Goal: Task Accomplishment & Management: Manage account settings

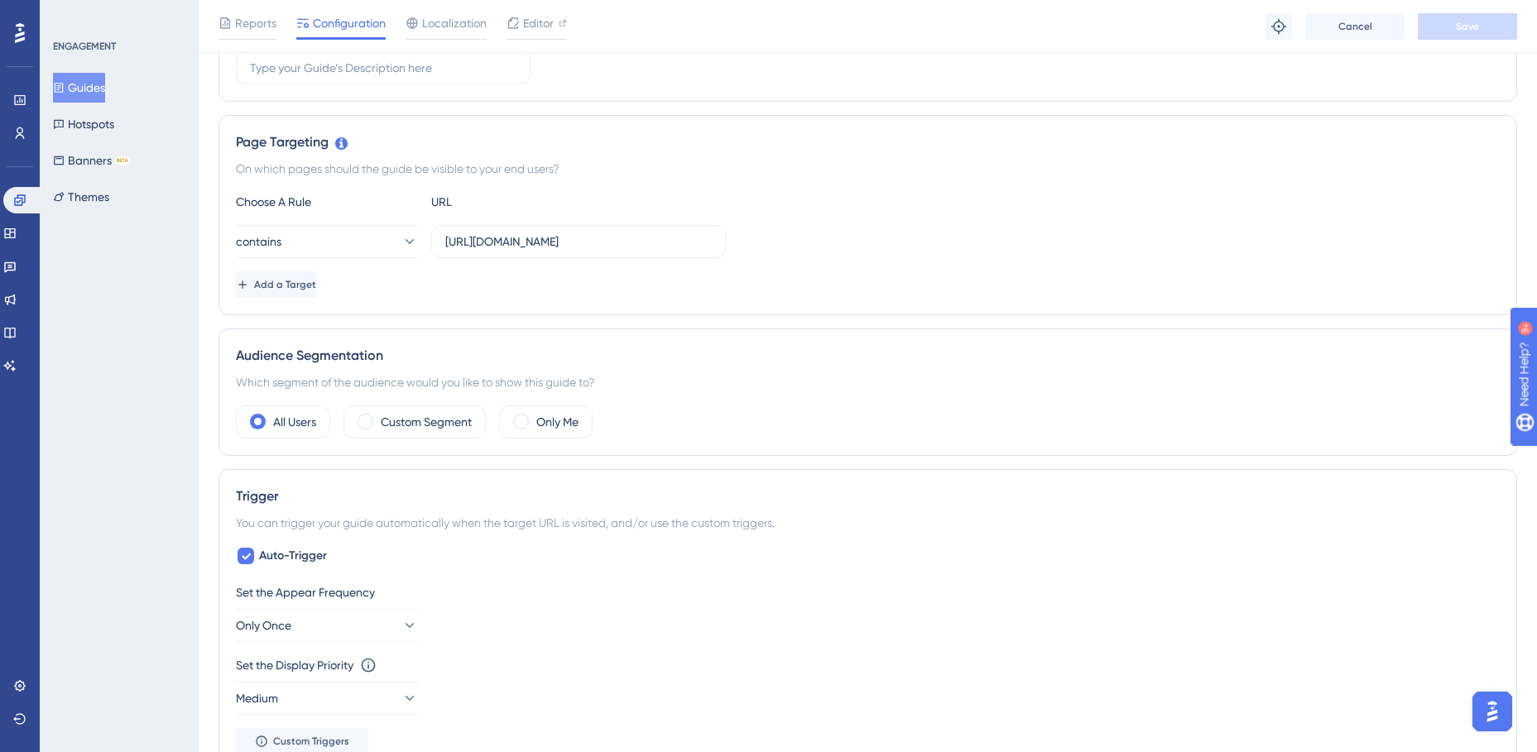
scroll to position [331, 0]
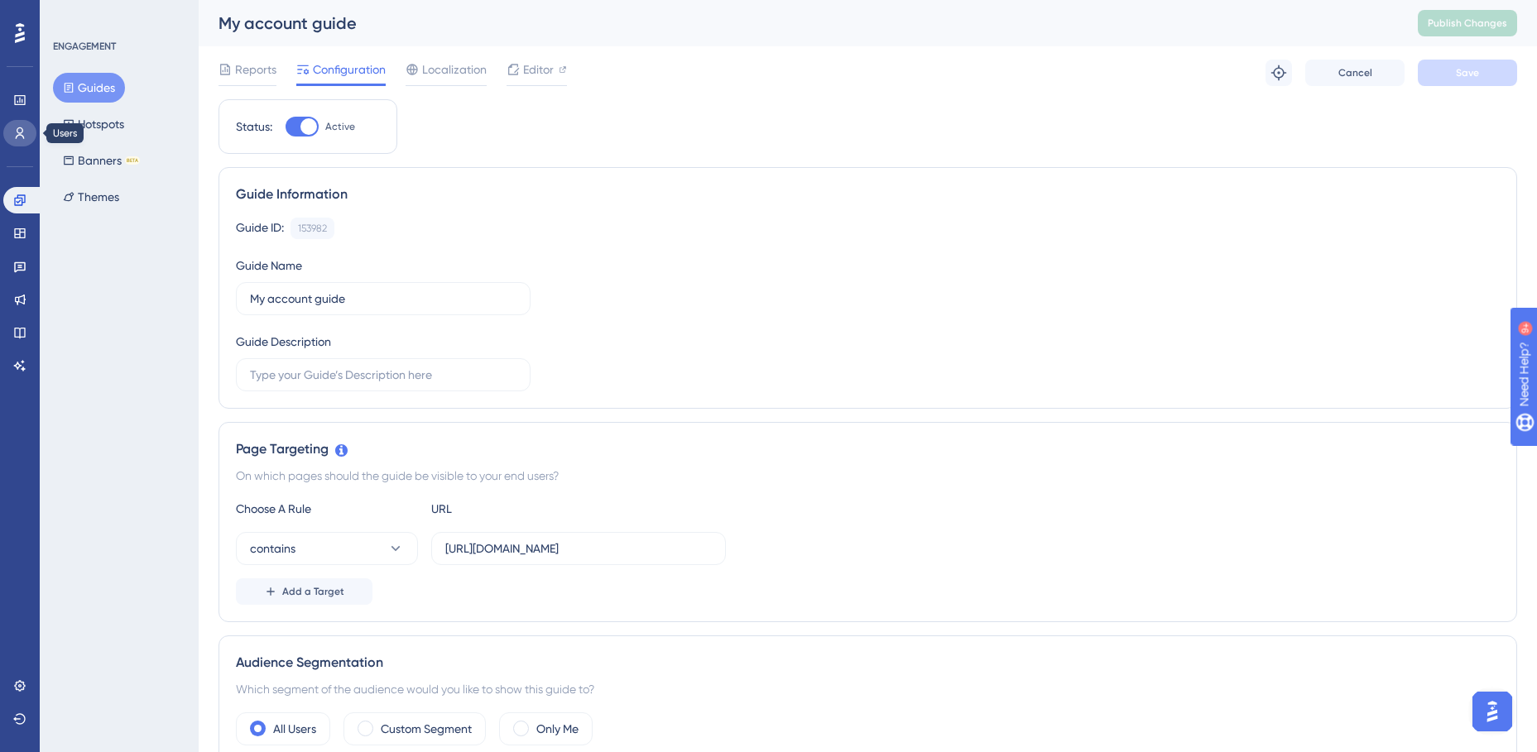
click at [18, 131] on icon at bounding box center [19, 133] width 13 height 13
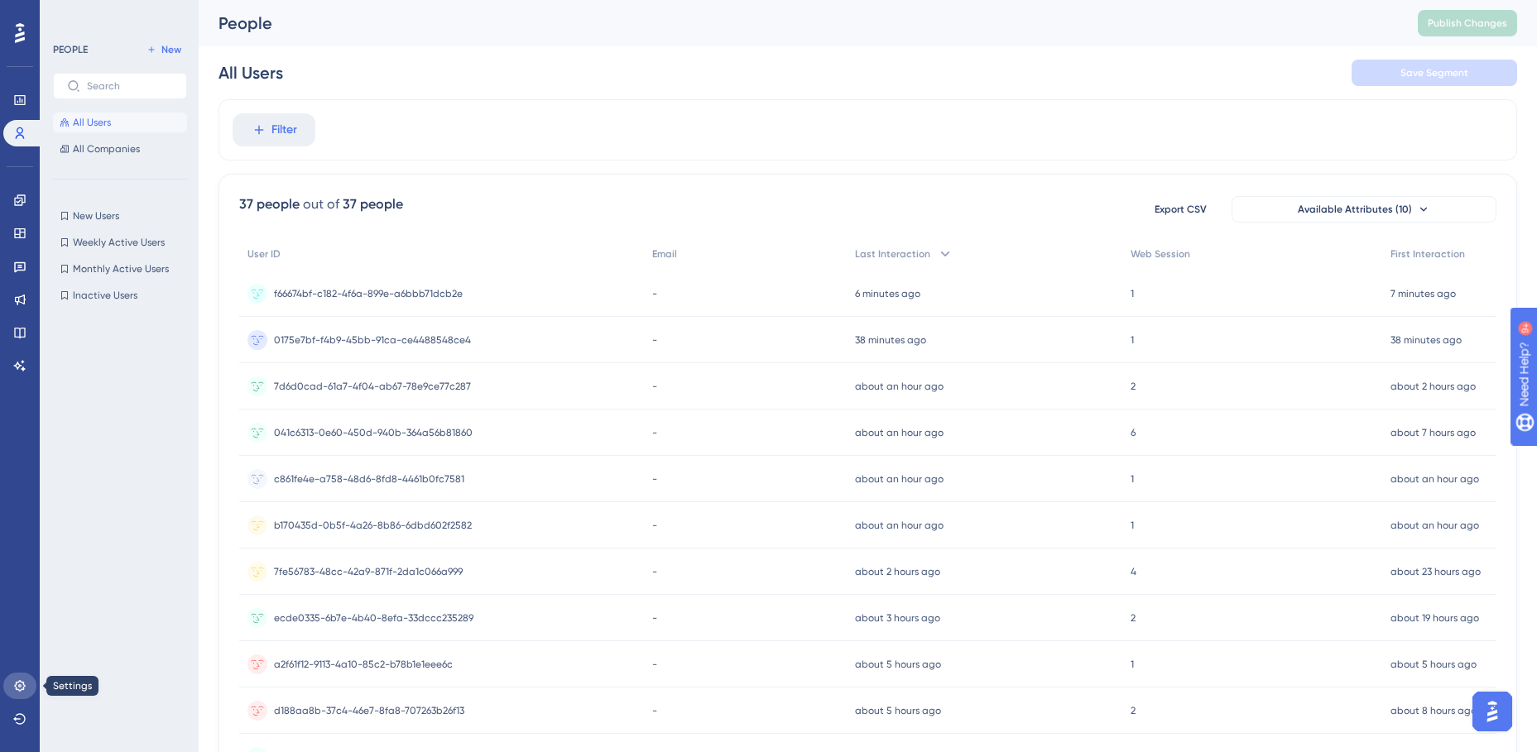
click at [18, 680] on icon at bounding box center [19, 685] width 13 height 13
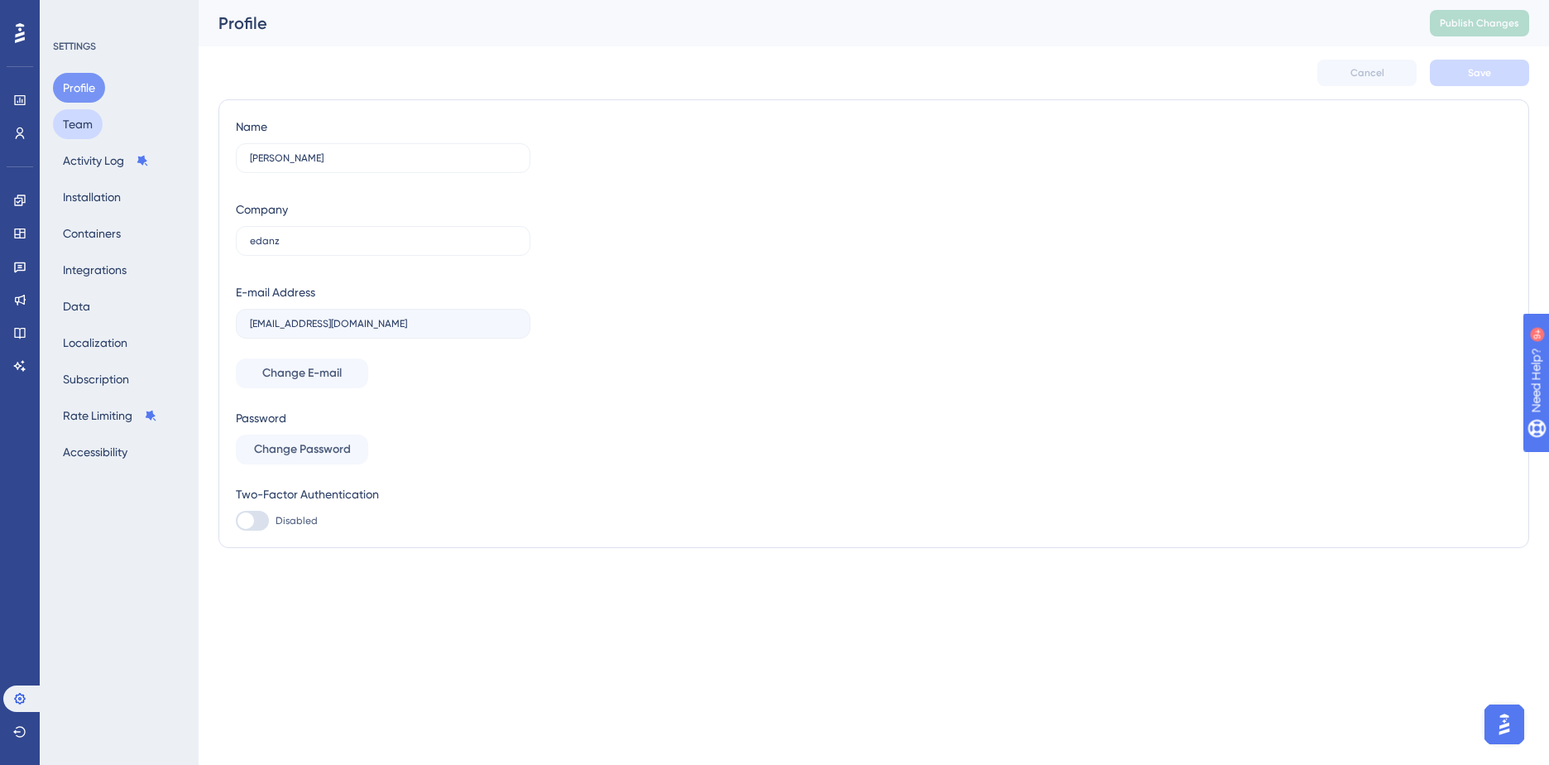
click at [79, 115] on button "Team" at bounding box center [78, 124] width 50 height 30
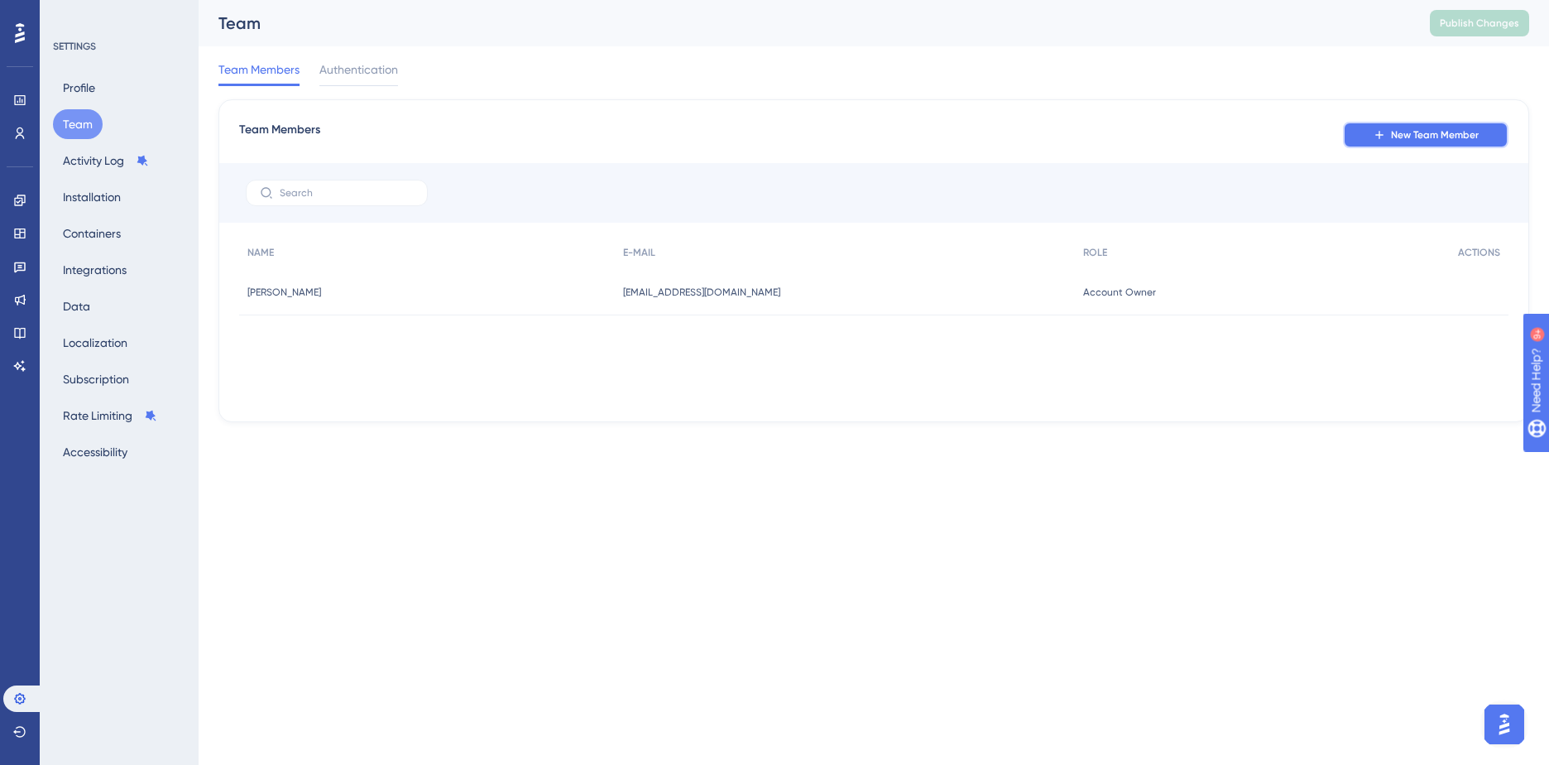
click at [1422, 132] on span "New Team Member" at bounding box center [1435, 134] width 88 height 13
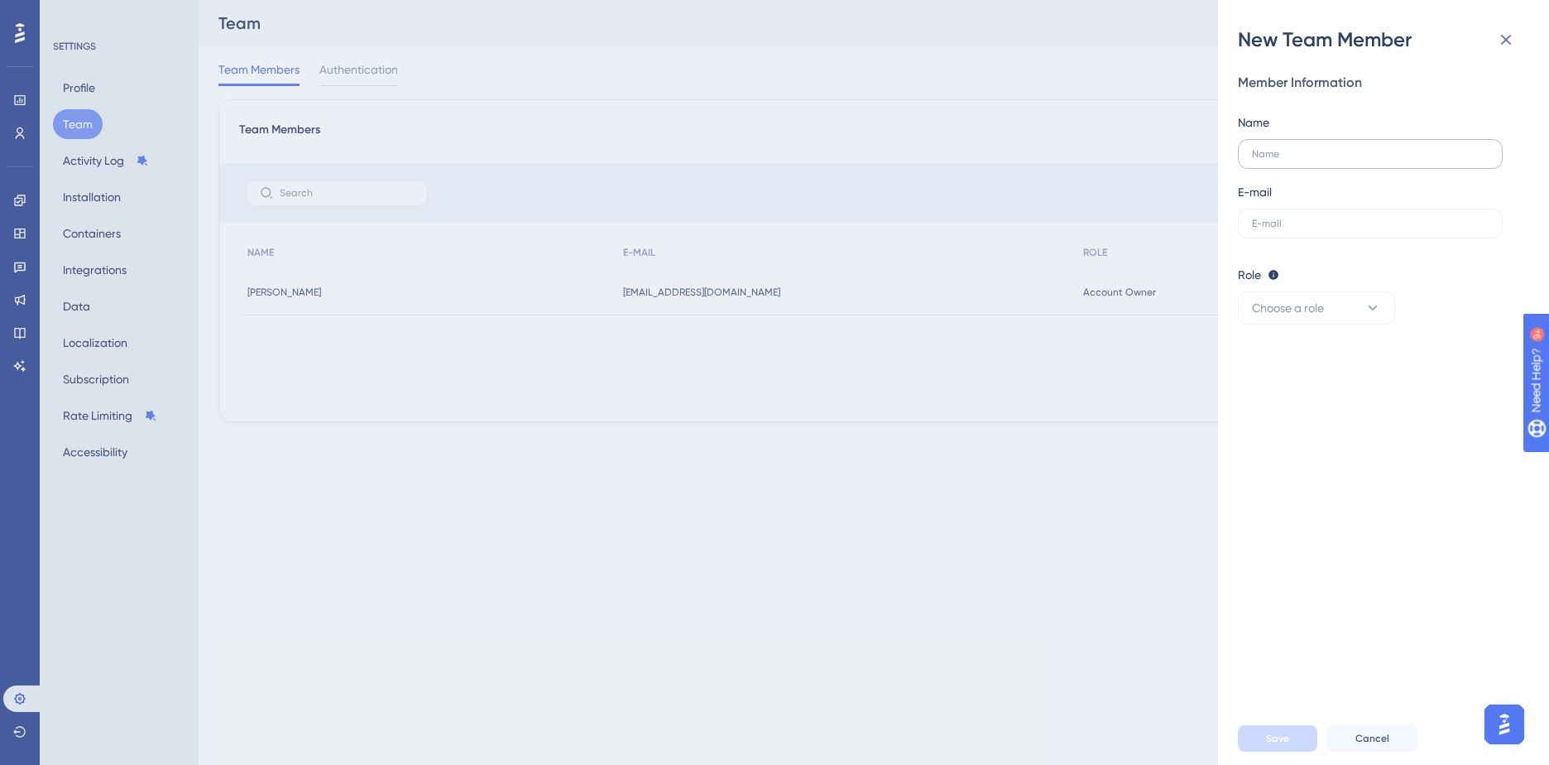
click at [1298, 163] on label at bounding box center [1370, 154] width 265 height 30
click at [1298, 160] on input "text" at bounding box center [1370, 154] width 237 height 12
type input "Moeko"
click at [1294, 212] on label at bounding box center [1370, 224] width 265 height 30
click at [1294, 218] on input "text" at bounding box center [1370, 224] width 237 height 12
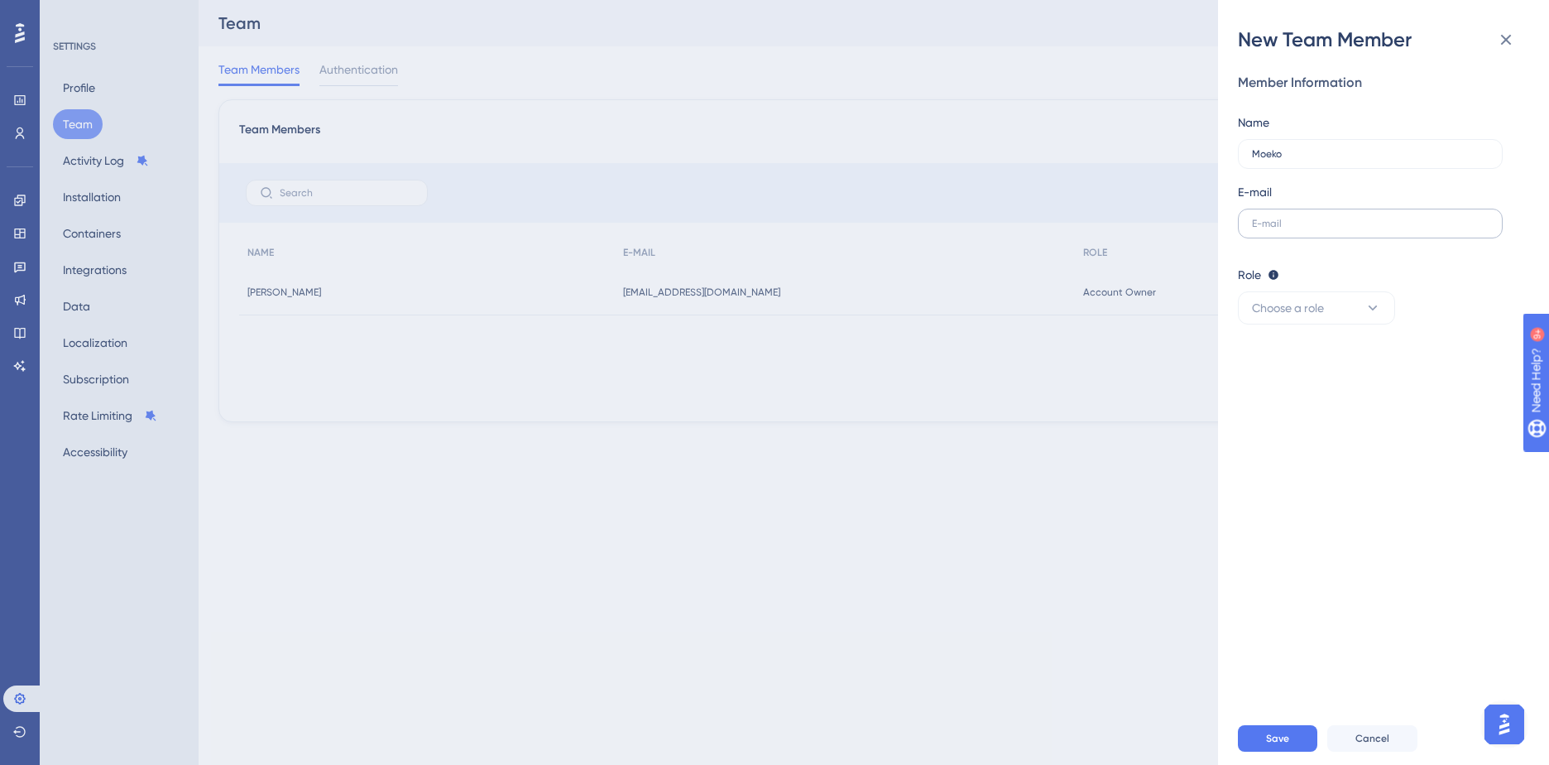
click at [1294, 214] on label at bounding box center [1370, 224] width 265 height 30
click at [1294, 218] on input "text" at bounding box center [1370, 224] width 237 height 12
click at [1294, 214] on label at bounding box center [1370, 224] width 265 height 30
click at [1294, 218] on input "text" at bounding box center [1370, 224] width 237 height 12
type input "mmizuno@edanz.com"
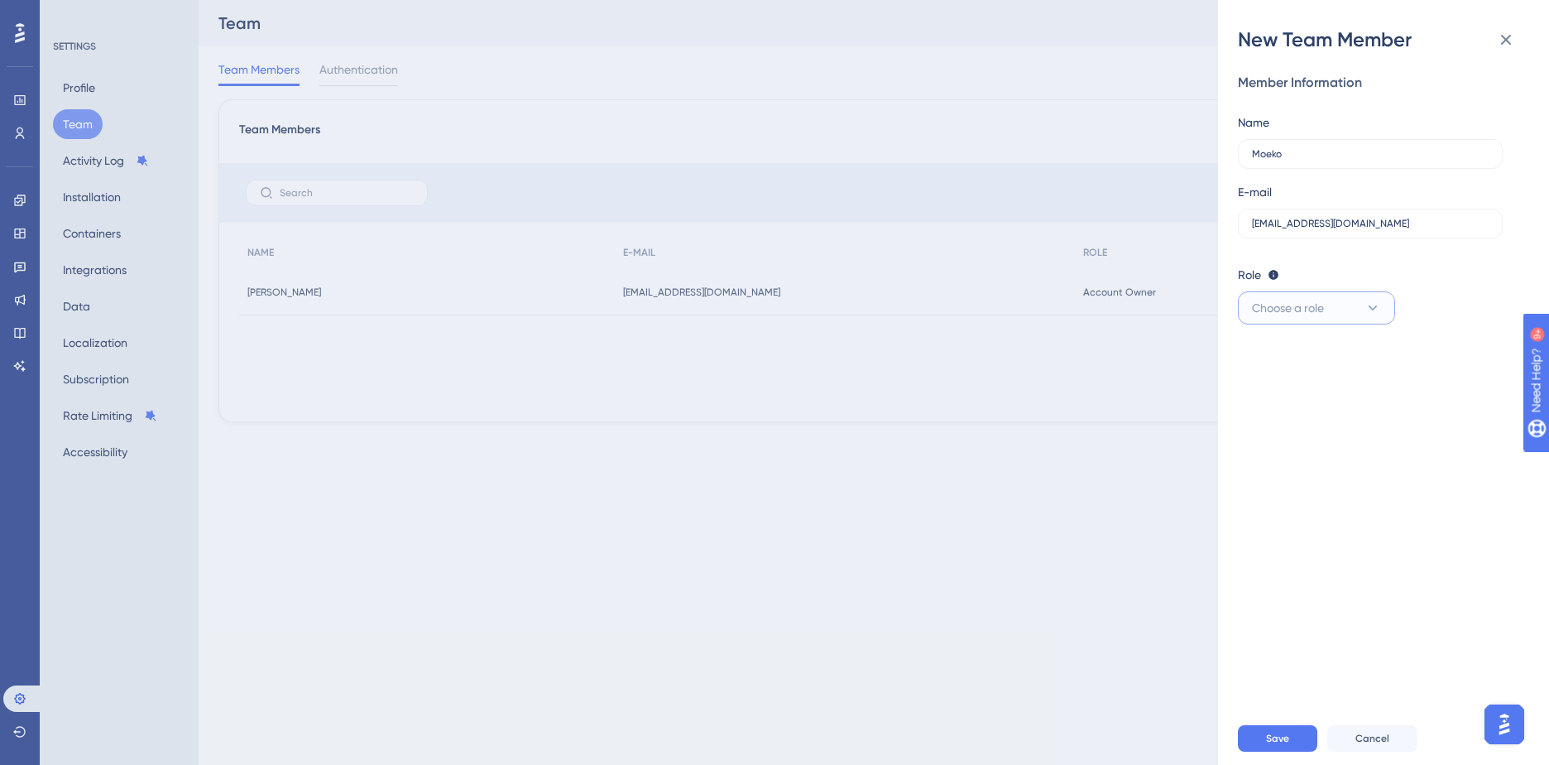
click at [1380, 299] on button "Choose a role" at bounding box center [1316, 307] width 157 height 33
click at [1285, 359] on span "Admin" at bounding box center [1279, 358] width 34 height 20
click at [1301, 734] on button "Save" at bounding box center [1277, 738] width 79 height 26
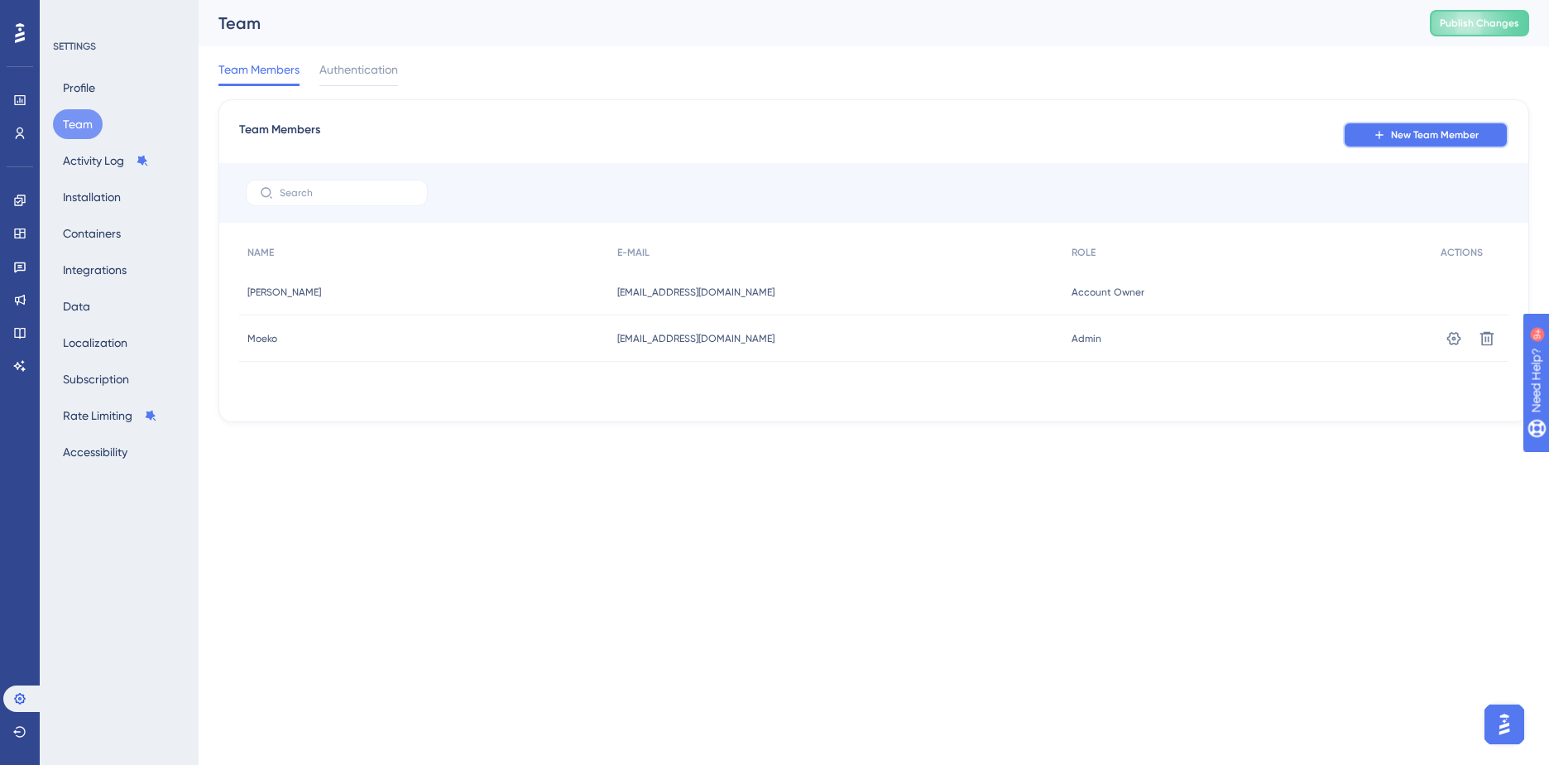
click at [1425, 136] on span "New Team Member" at bounding box center [1435, 134] width 88 height 13
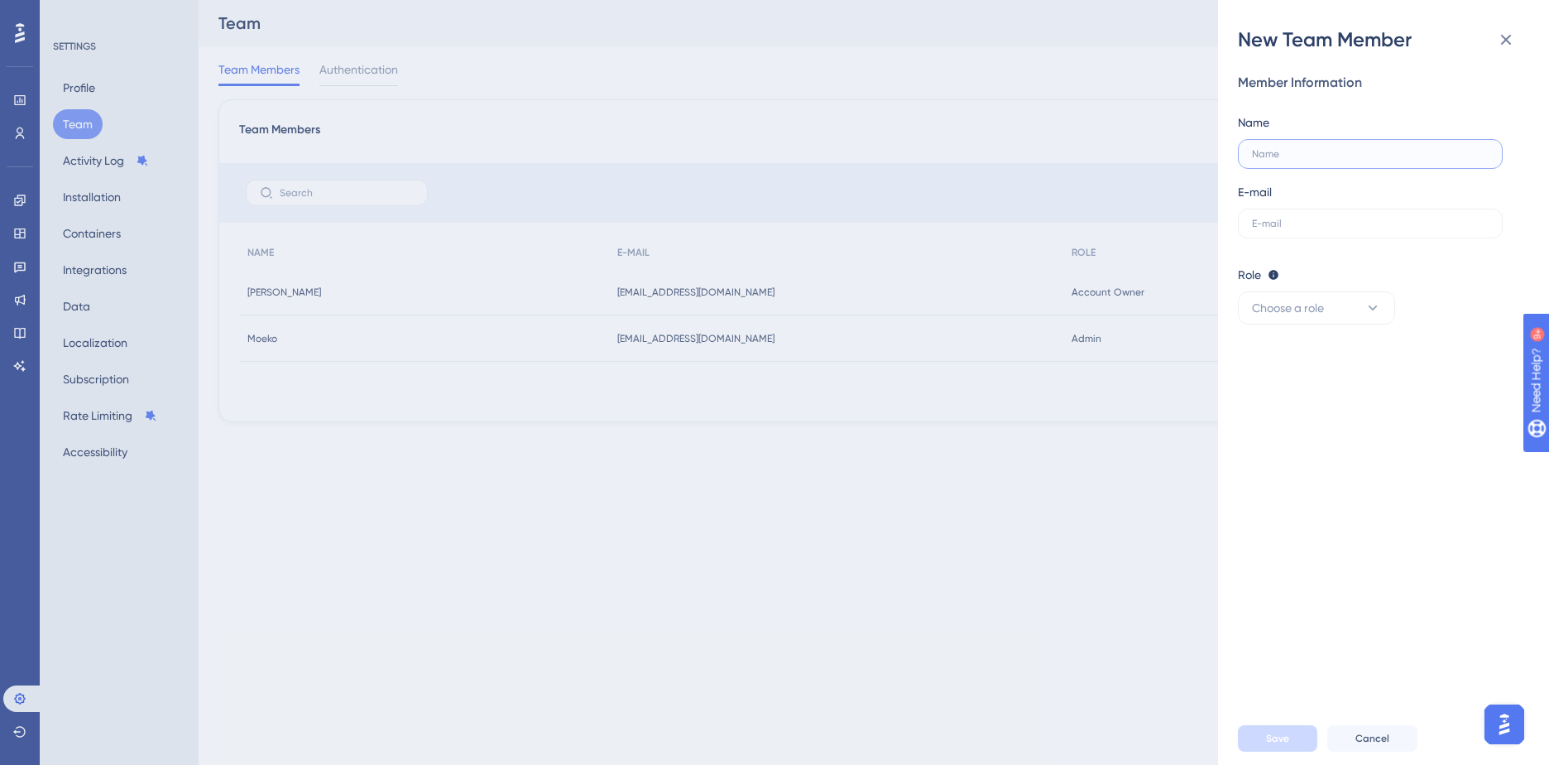
click at [1340, 149] on input "text" at bounding box center [1370, 154] width 237 height 12
type input "m"
type input "Mina"
click at [1334, 228] on input "text" at bounding box center [1370, 224] width 237 height 12
type input "mhirai@edanz.com"
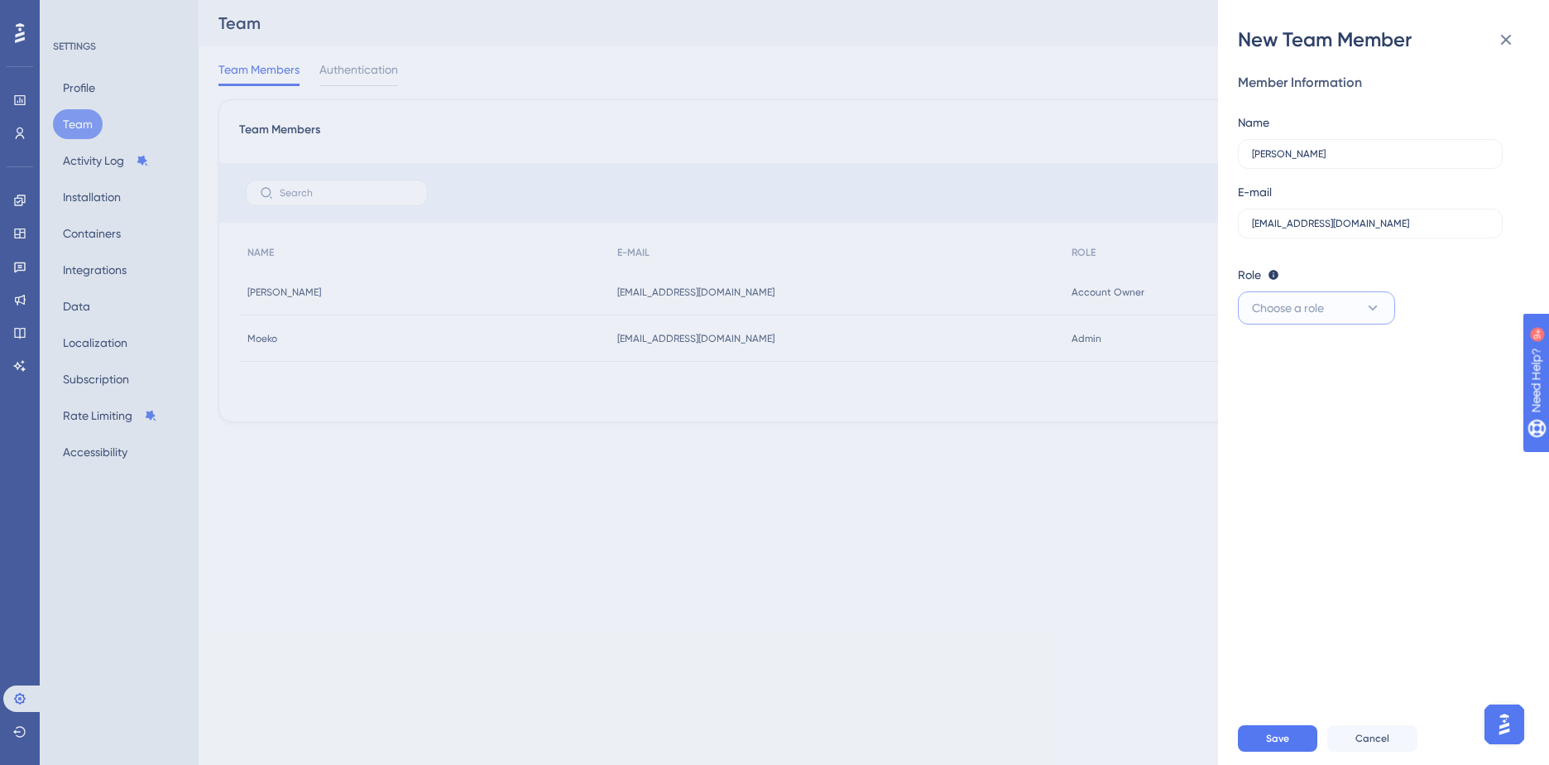
click at [1311, 316] on span "Choose a role" at bounding box center [1288, 308] width 72 height 20
click at [1300, 358] on div "Admin Admin" at bounding box center [1316, 358] width 109 height 33
click at [1261, 743] on button "Save" at bounding box center [1277, 738] width 79 height 26
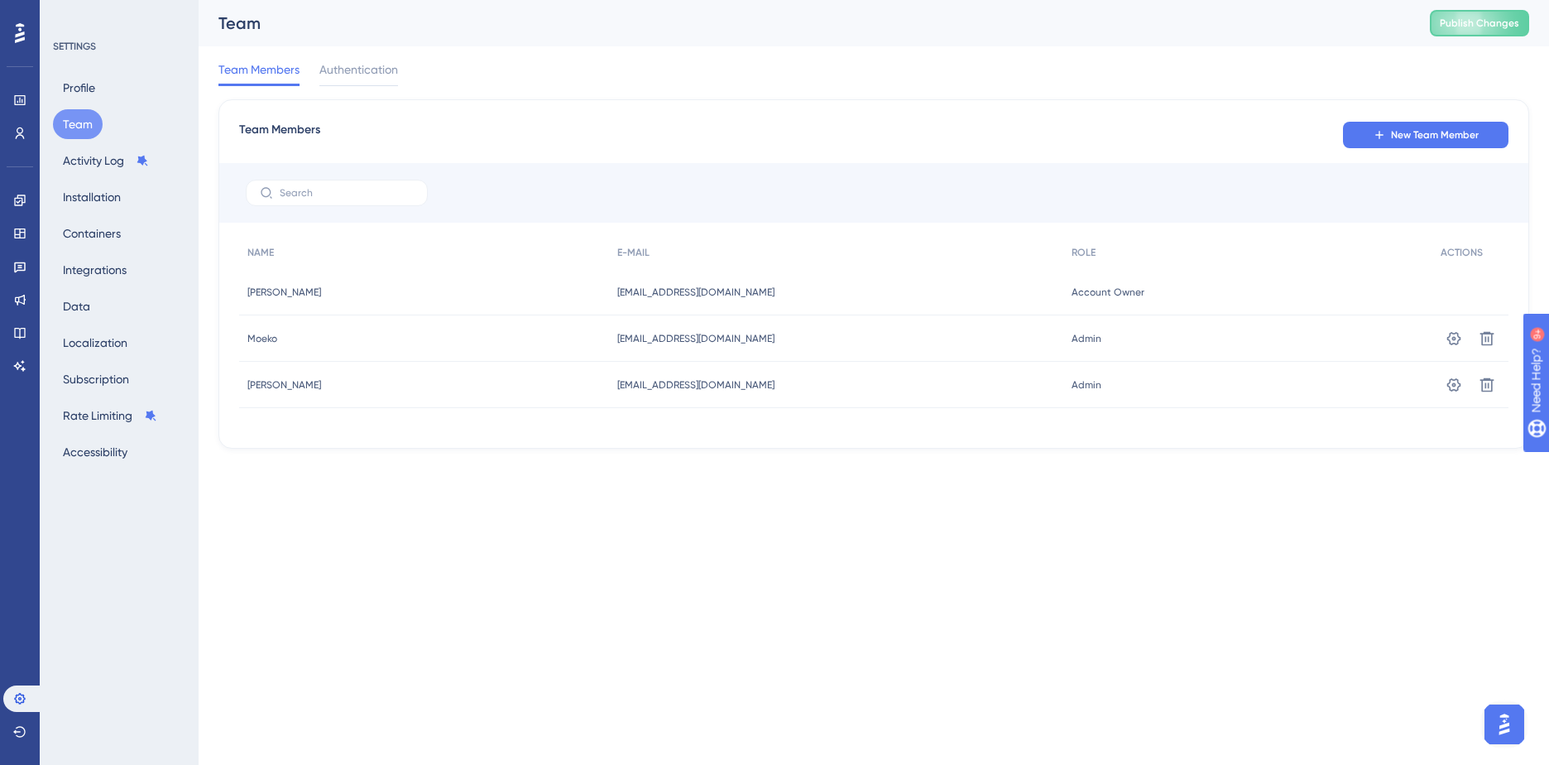
click at [766, 47] on div "Team Members Authentication" at bounding box center [873, 72] width 1311 height 53
drag, startPoint x: 1486, startPoint y: 23, endPoint x: 1289, endPoint y: 87, distance: 207.0
click at [1486, 23] on span "Publish Changes" at bounding box center [1479, 23] width 79 height 13
click at [78, 92] on button "Profile" at bounding box center [79, 88] width 52 height 30
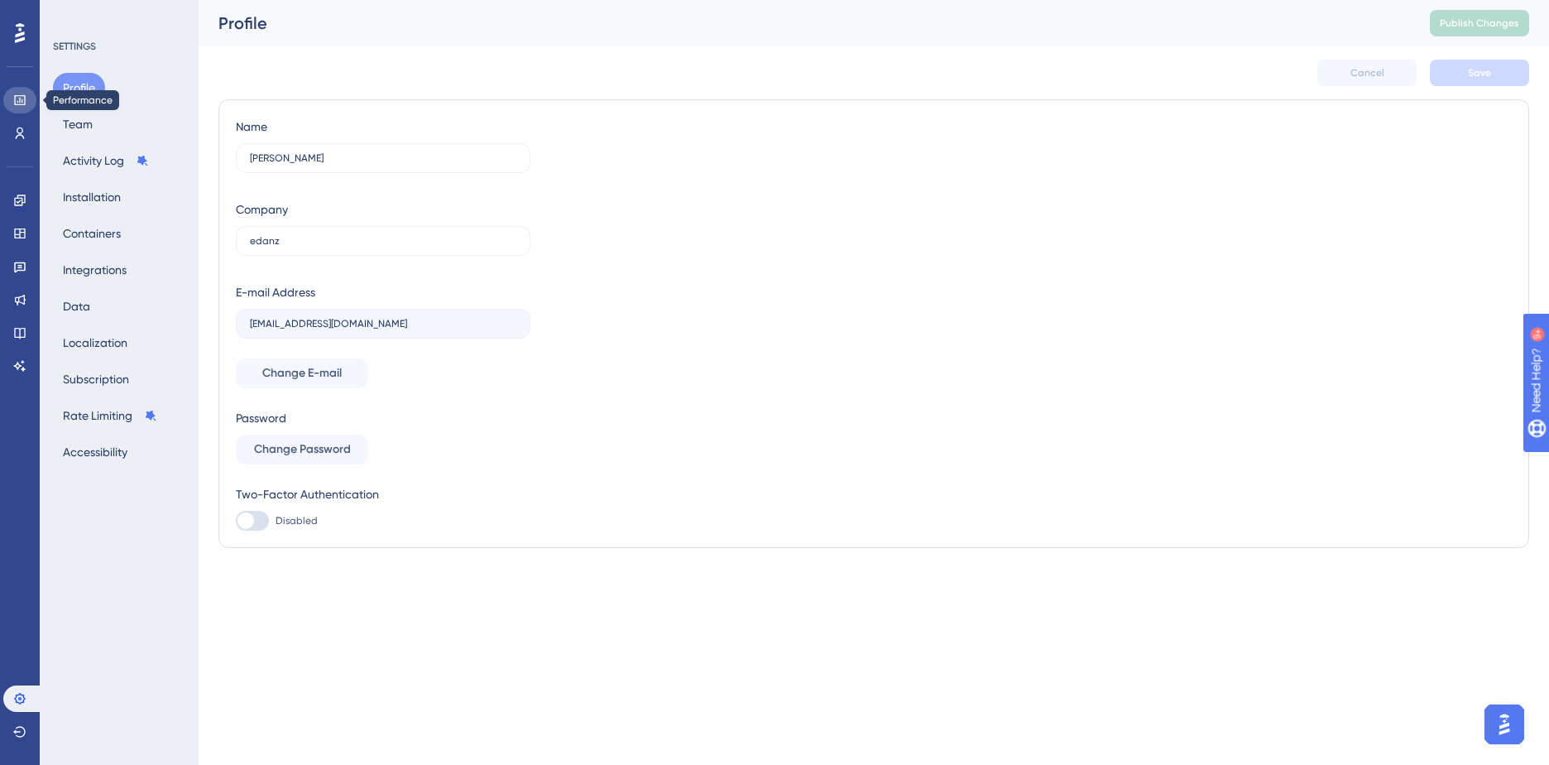
click at [17, 103] on icon at bounding box center [19, 100] width 13 height 13
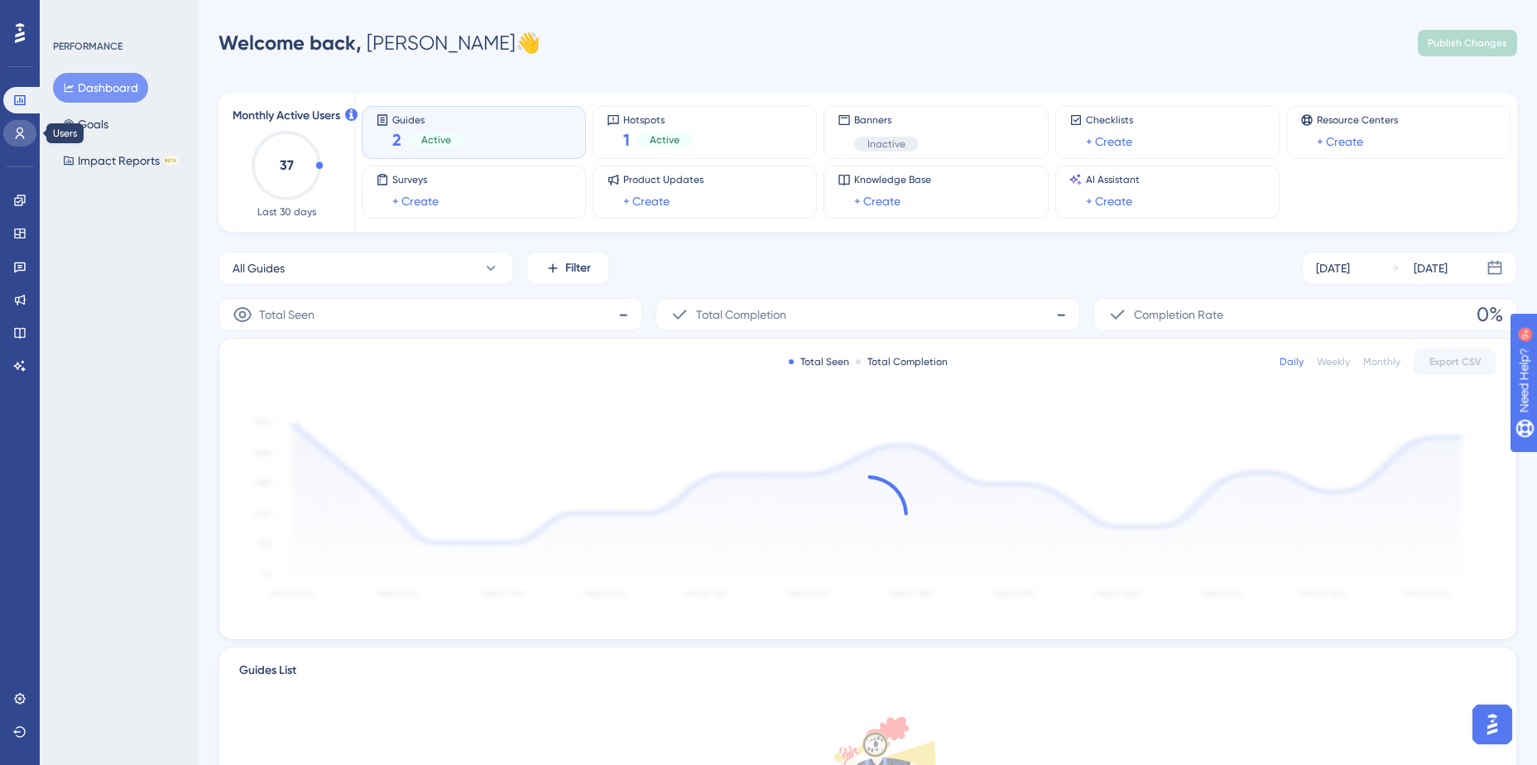
click at [17, 137] on icon at bounding box center [20, 133] width 9 height 12
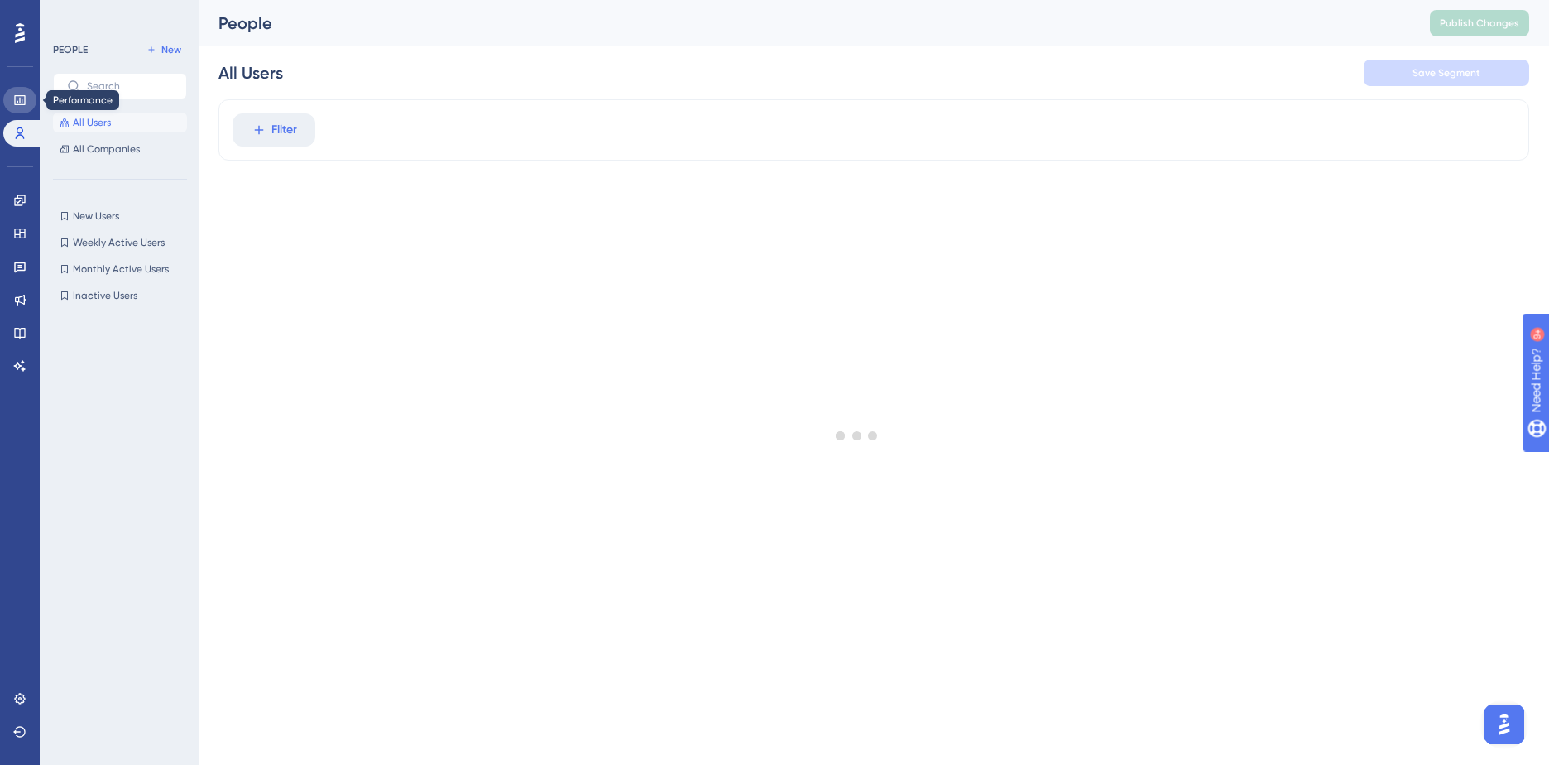
click at [16, 99] on icon at bounding box center [19, 100] width 13 height 13
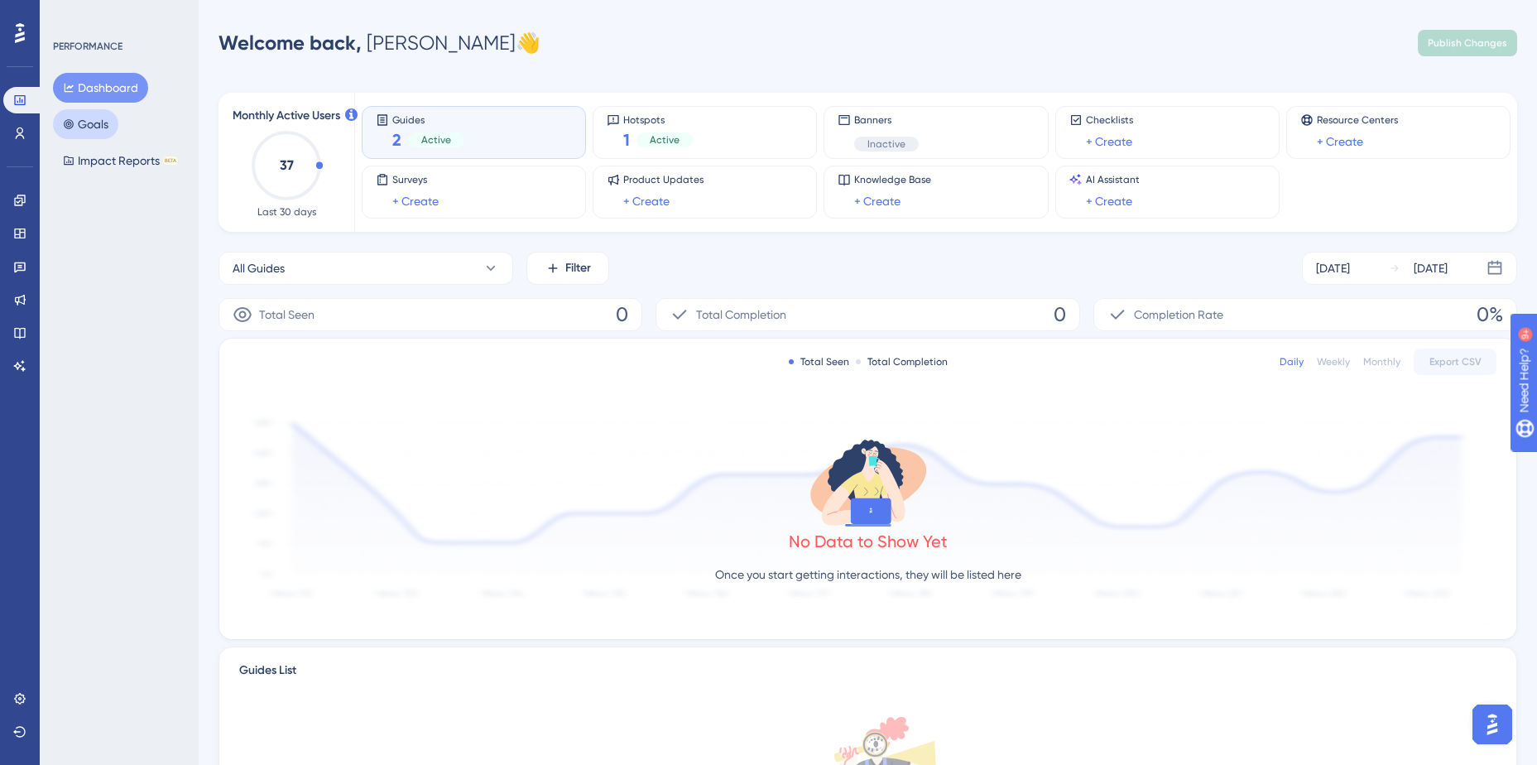
click at [88, 127] on button "Goals" at bounding box center [85, 124] width 65 height 30
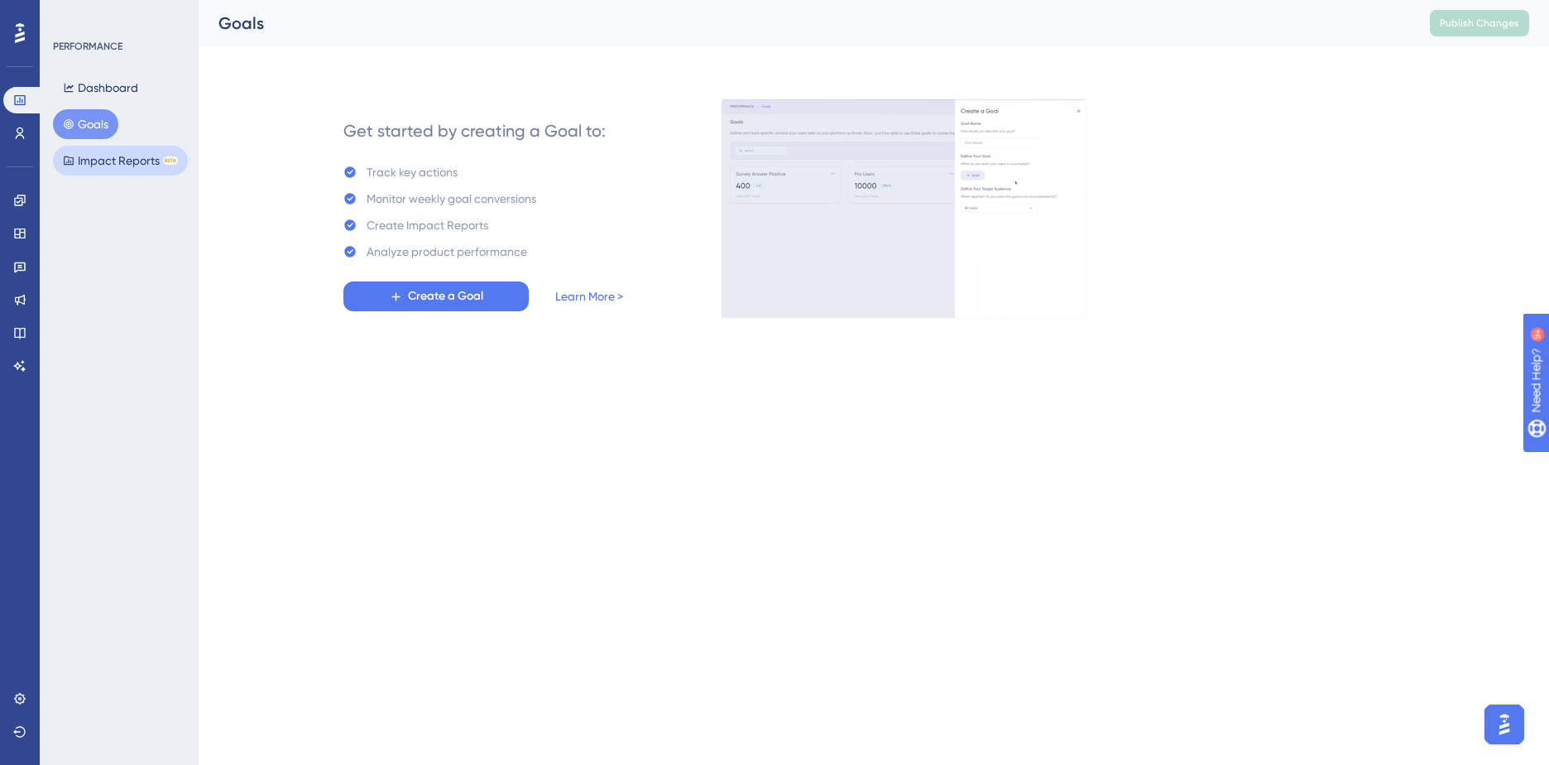
click at [81, 170] on button "Impact Reports BETA" at bounding box center [120, 161] width 135 height 30
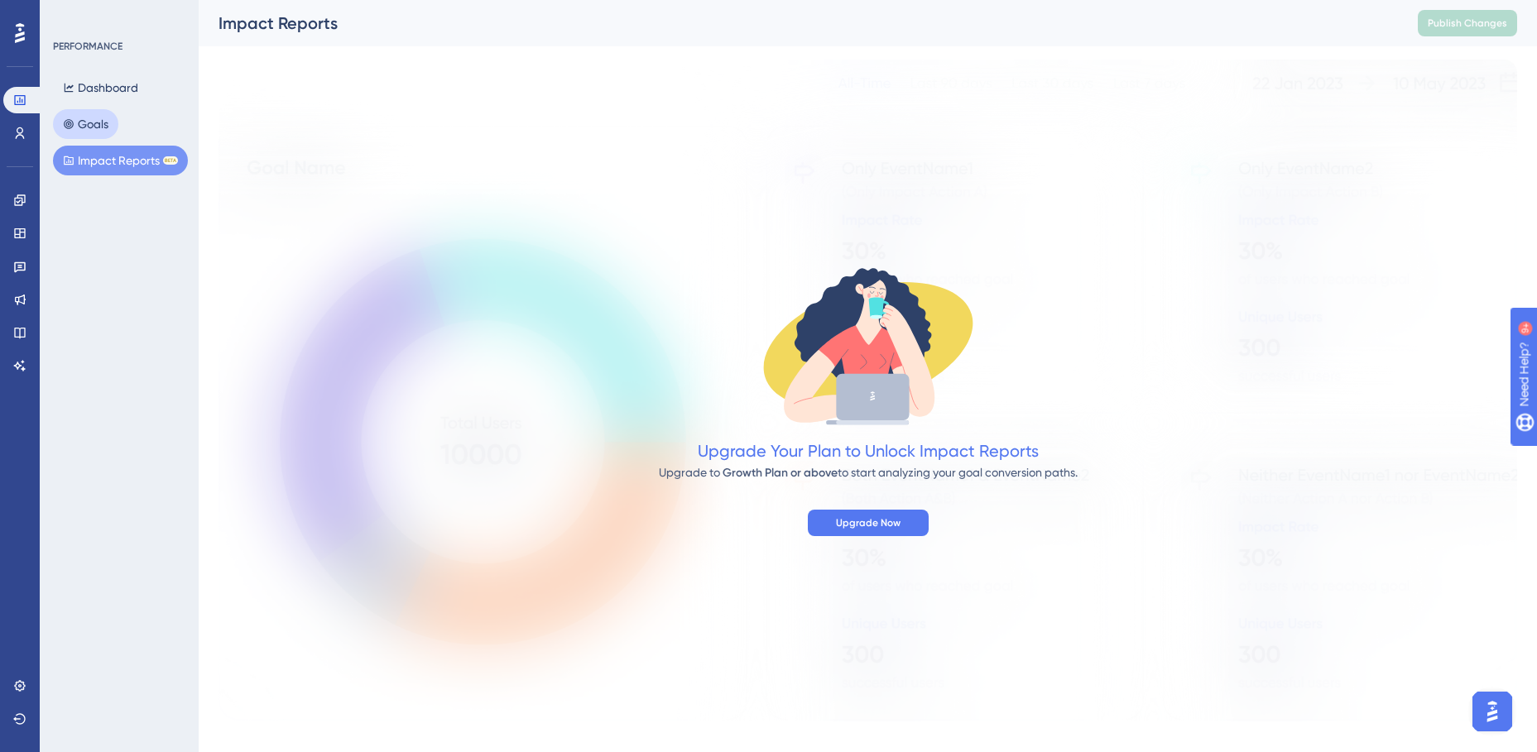
click at [81, 138] on button "Goals" at bounding box center [85, 124] width 65 height 30
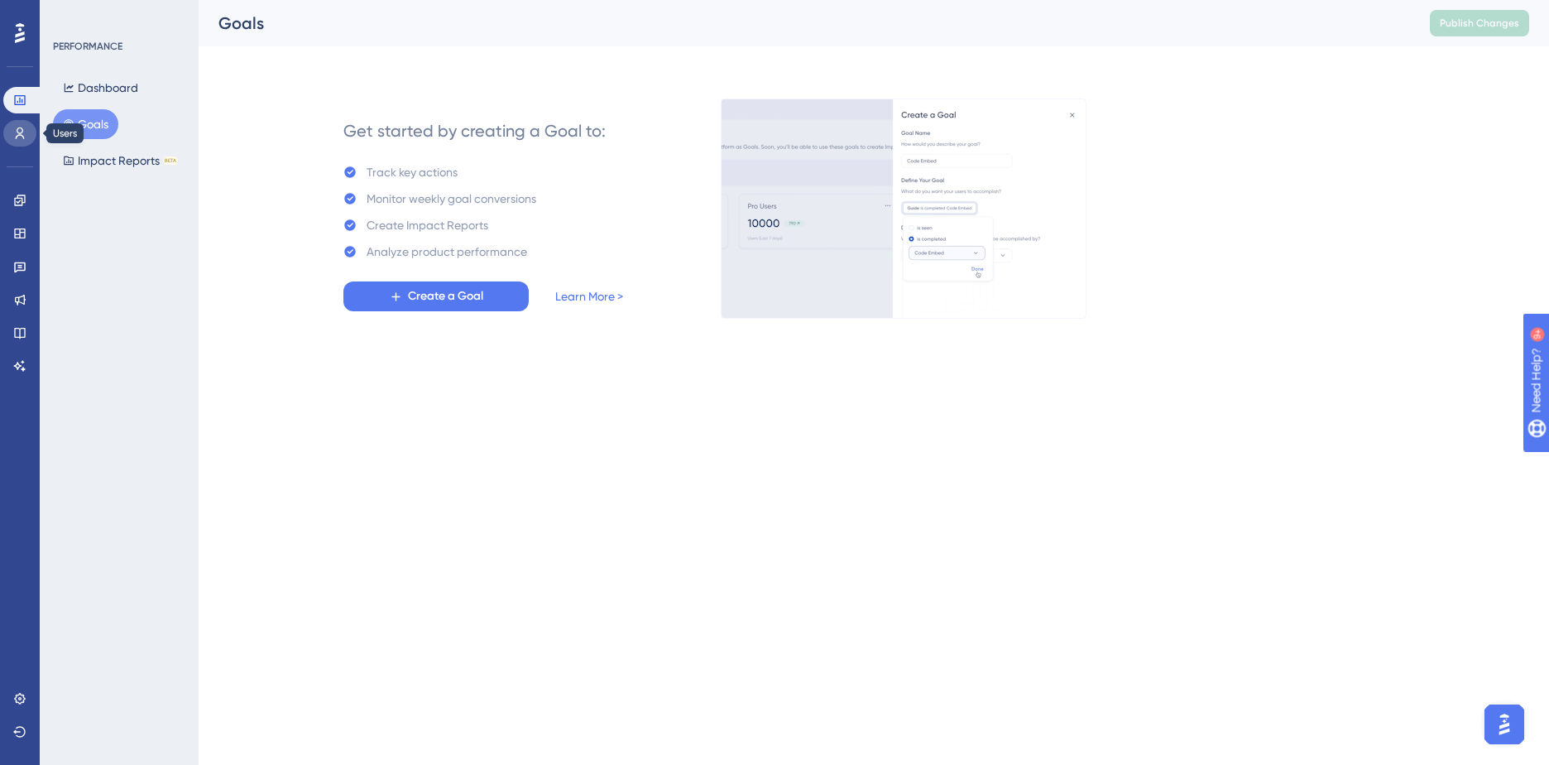
click at [12, 134] on link at bounding box center [19, 133] width 33 height 26
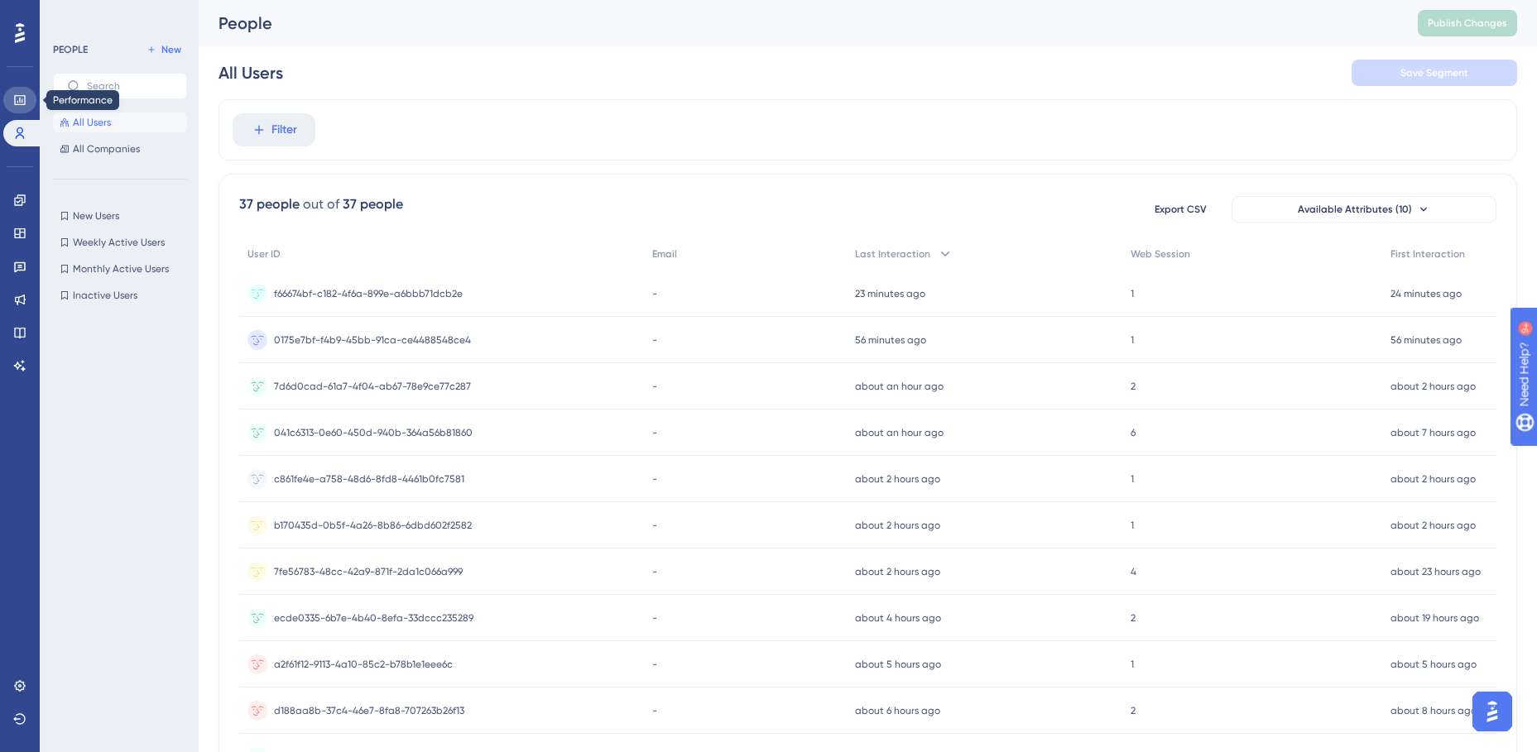
click at [22, 102] on icon at bounding box center [19, 100] width 11 height 10
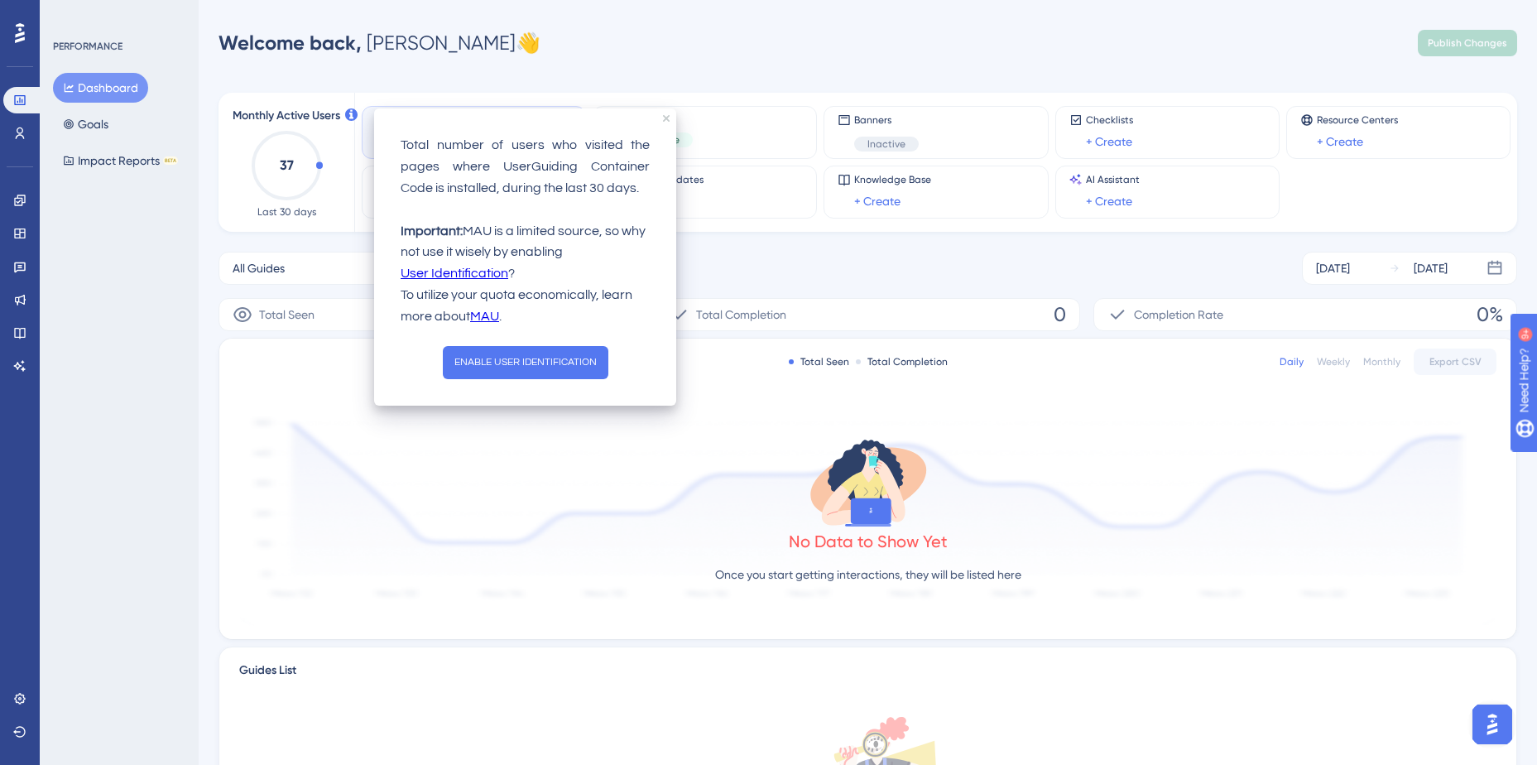
click at [697, 39] on div "Welcome back, Aya 👋 Publish Changes" at bounding box center [867, 42] width 1299 height 33
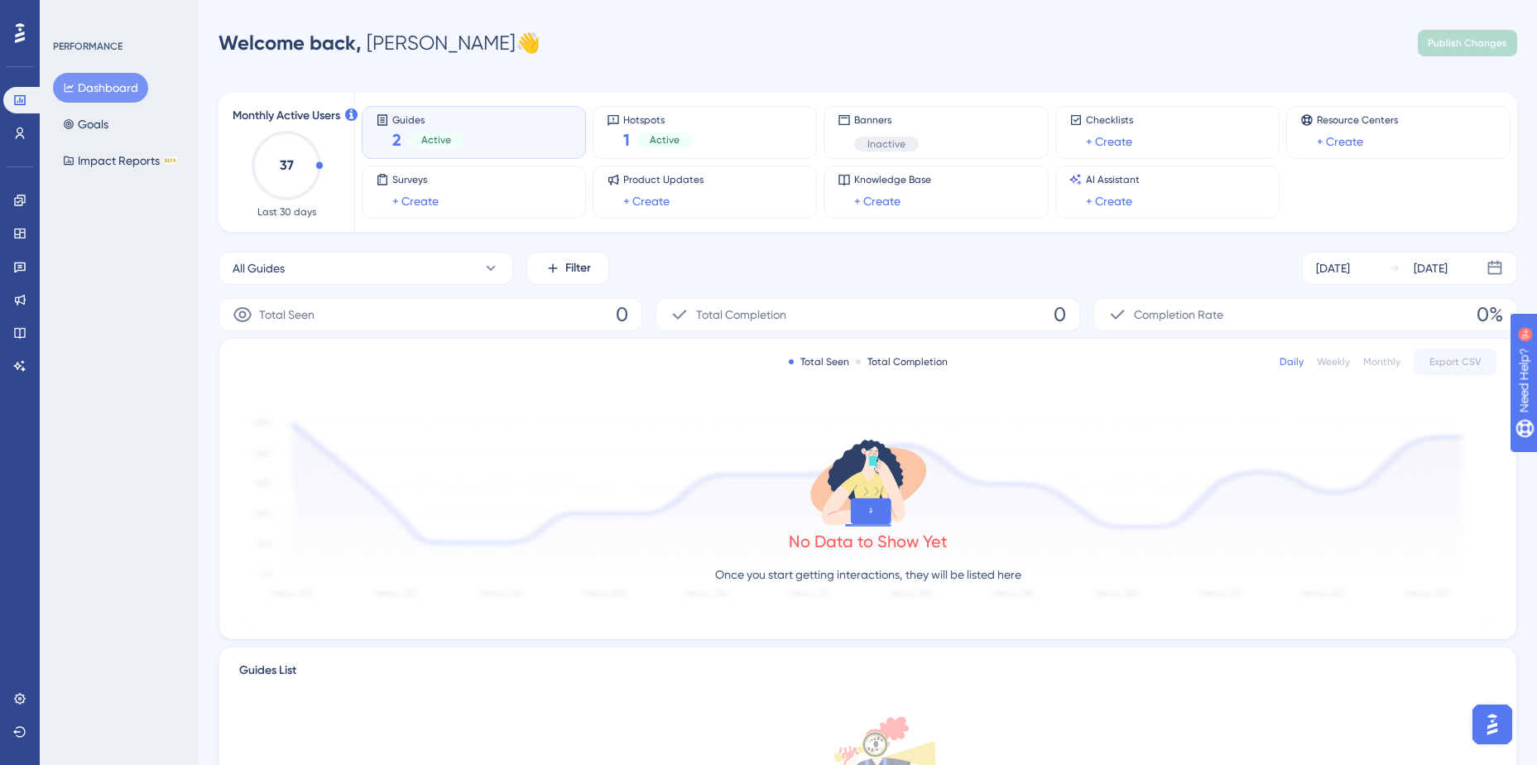
drag, startPoint x: 26, startPoint y: 81, endPoint x: 26, endPoint y: 91, distance: 9.9
click at [27, 86] on div "Performance Users" at bounding box center [19, 96] width 33 height 100
click at [24, 96] on icon at bounding box center [19, 100] width 11 height 10
click at [24, 98] on icon at bounding box center [19, 100] width 13 height 13
click at [112, 93] on button "Dashboard" at bounding box center [100, 88] width 95 height 30
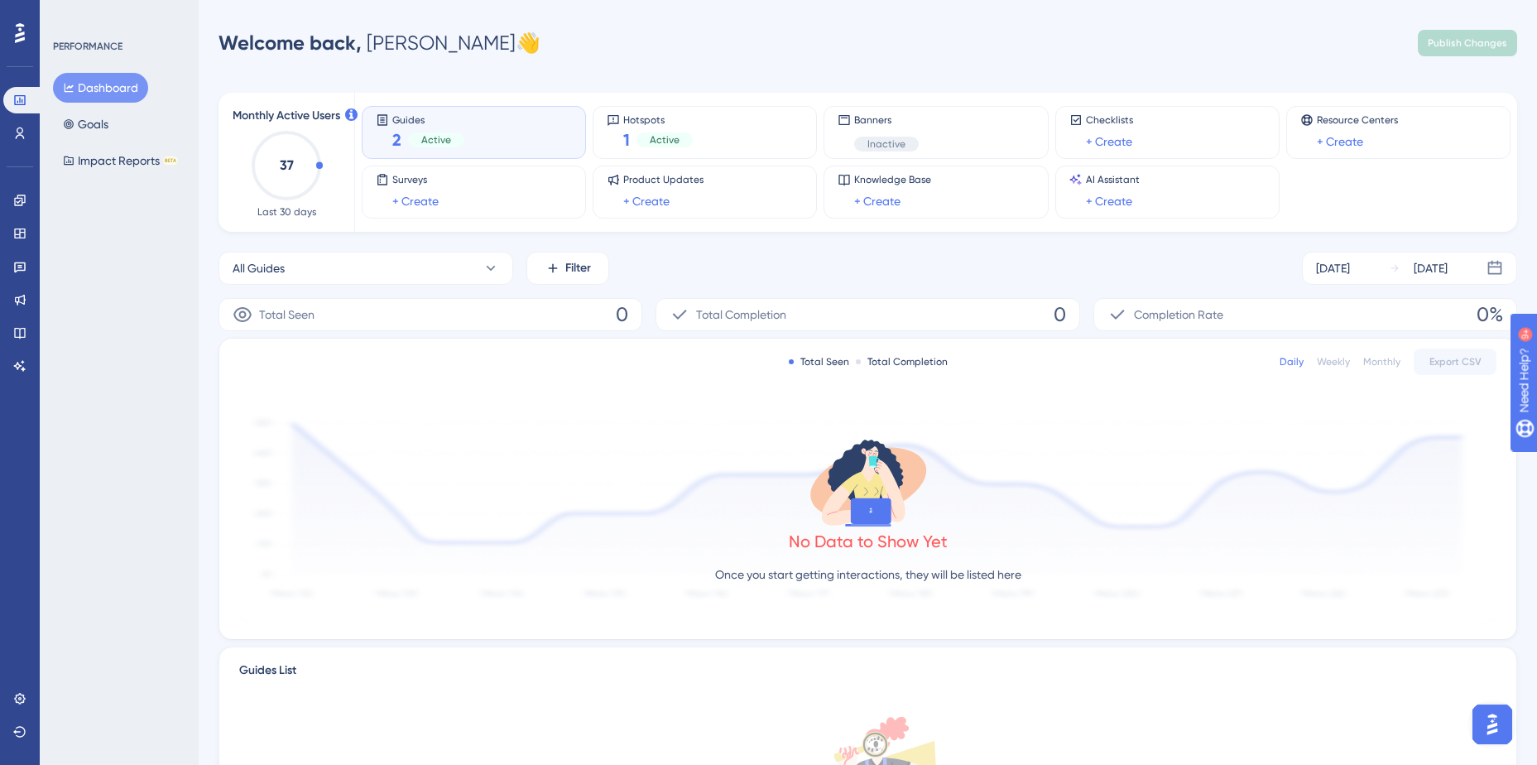
click at [110, 80] on button "Dashboard" at bounding box center [100, 88] width 95 height 30
click at [106, 84] on button "Dashboard" at bounding box center [100, 88] width 95 height 30
click at [115, 125] on button "Goals" at bounding box center [85, 124] width 65 height 30
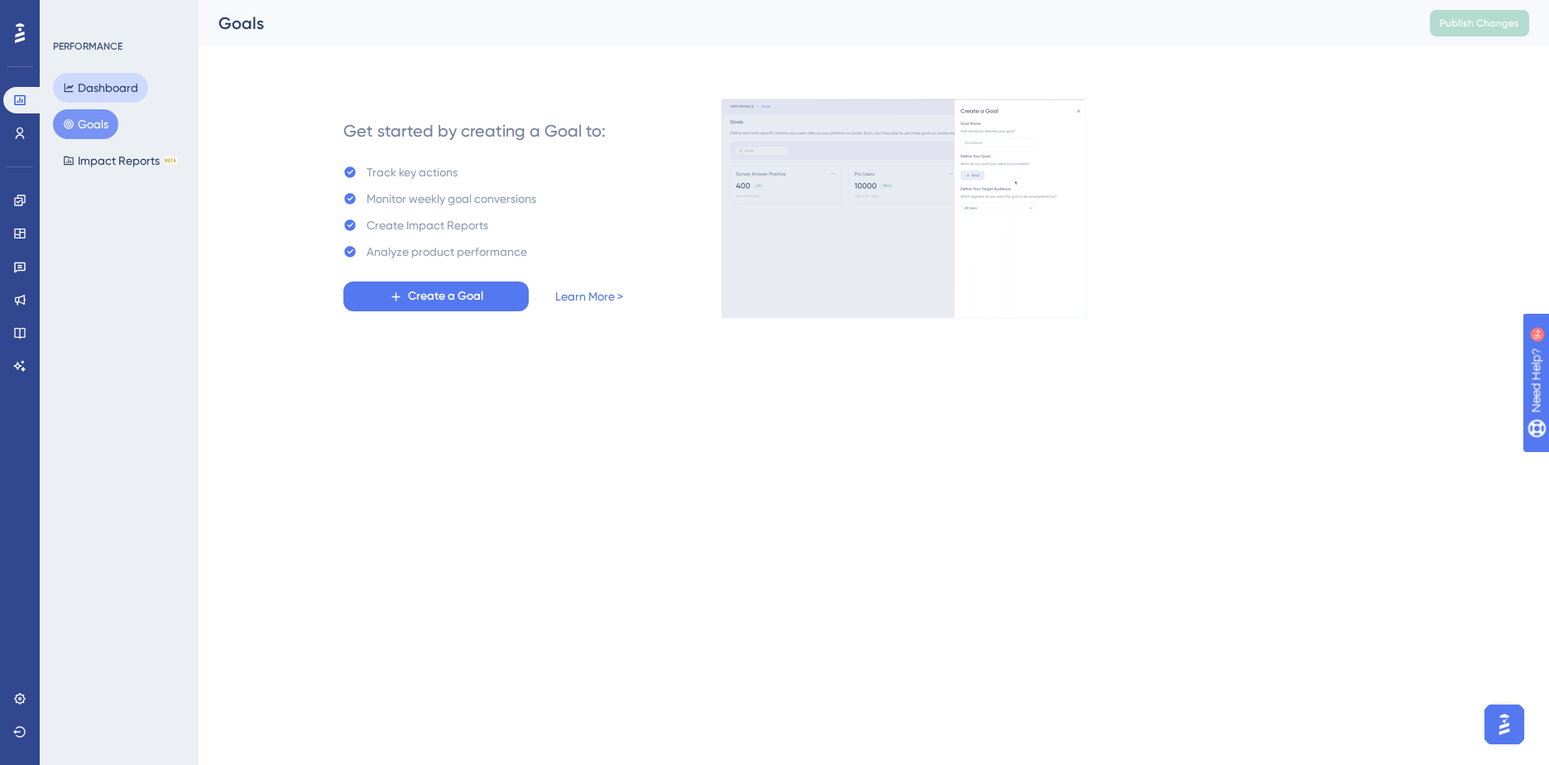
click at [109, 88] on button "Dashboard" at bounding box center [100, 88] width 95 height 30
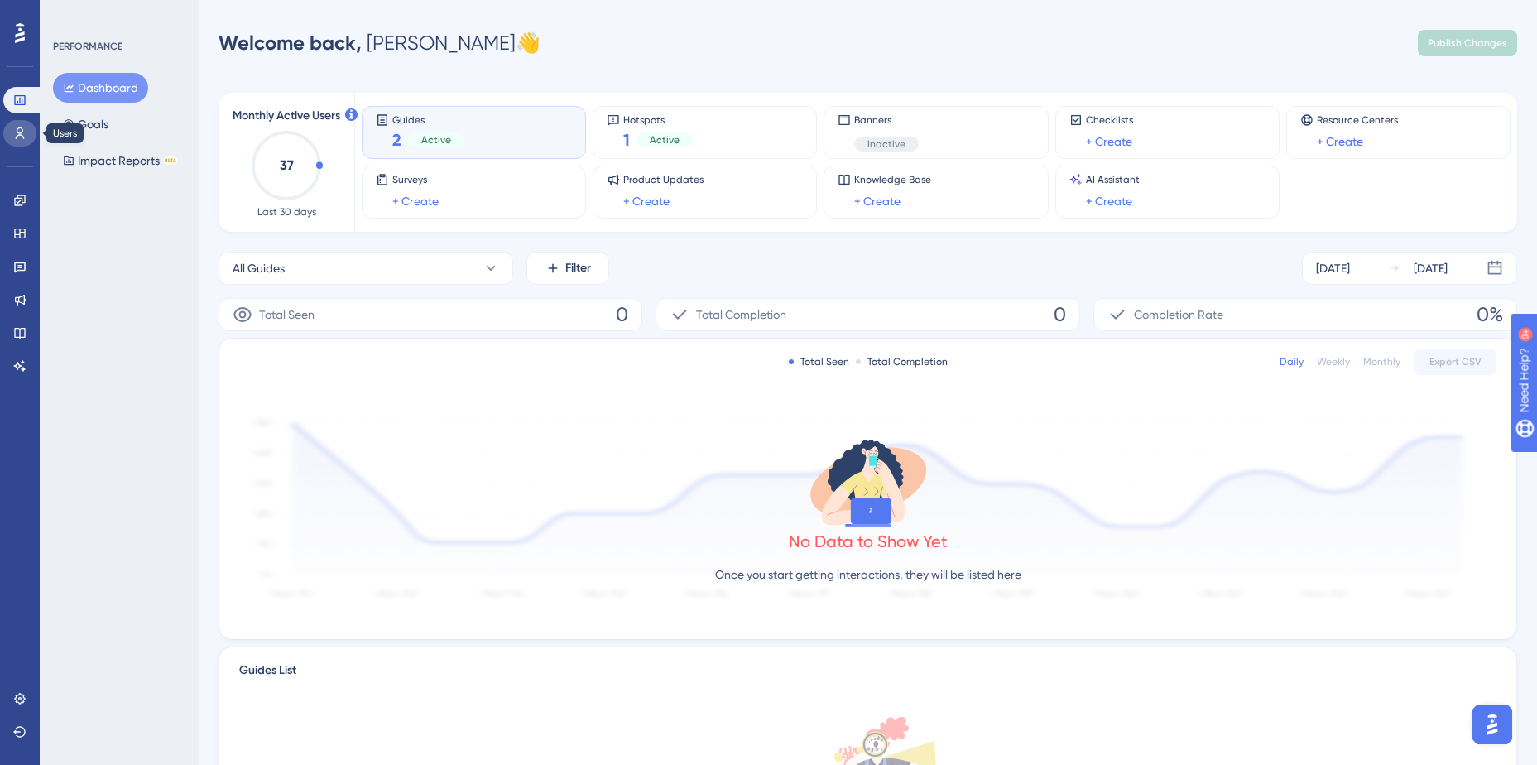
click at [17, 129] on icon at bounding box center [20, 133] width 9 height 12
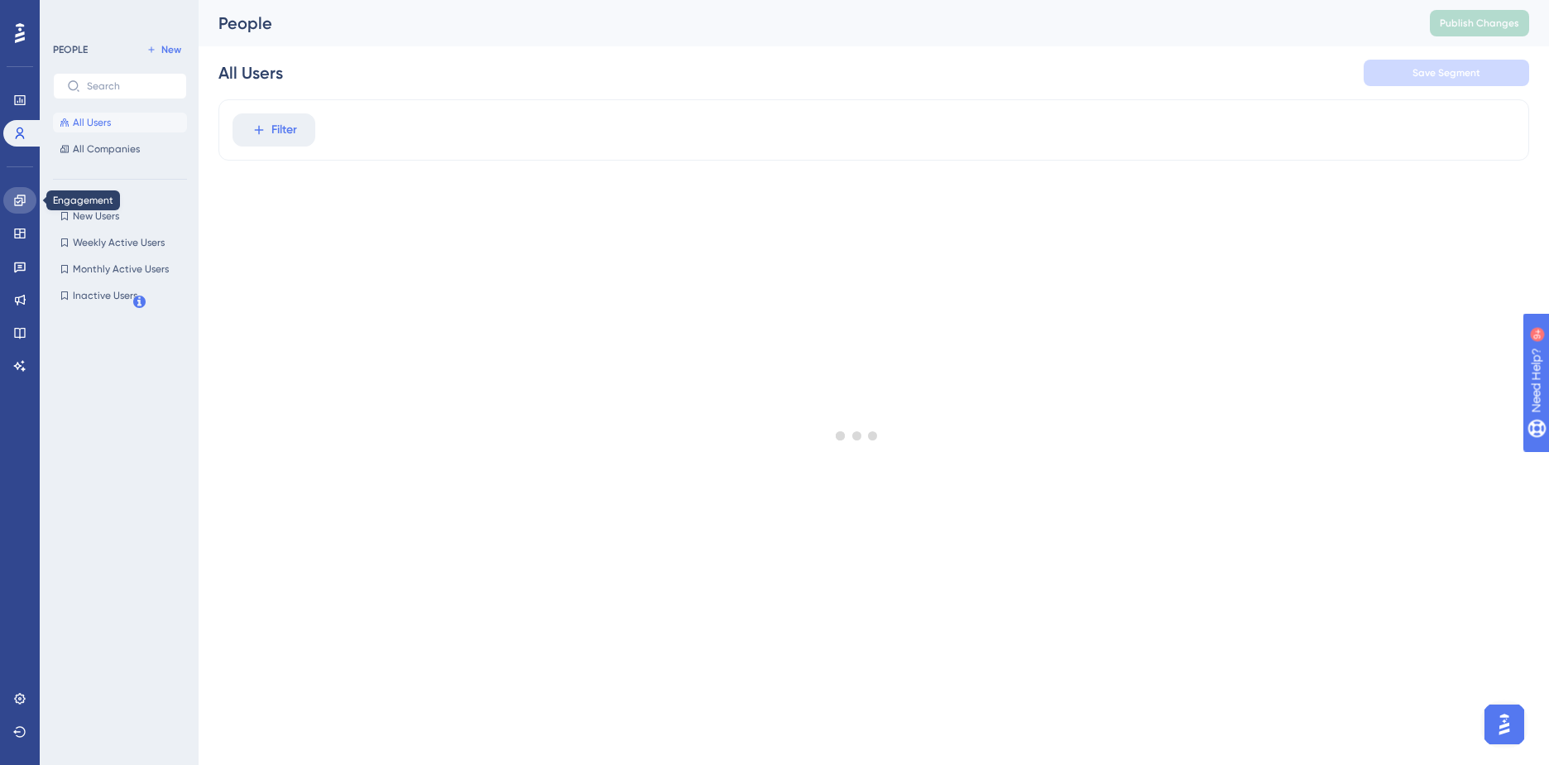
click at [19, 194] on icon at bounding box center [19, 200] width 13 height 13
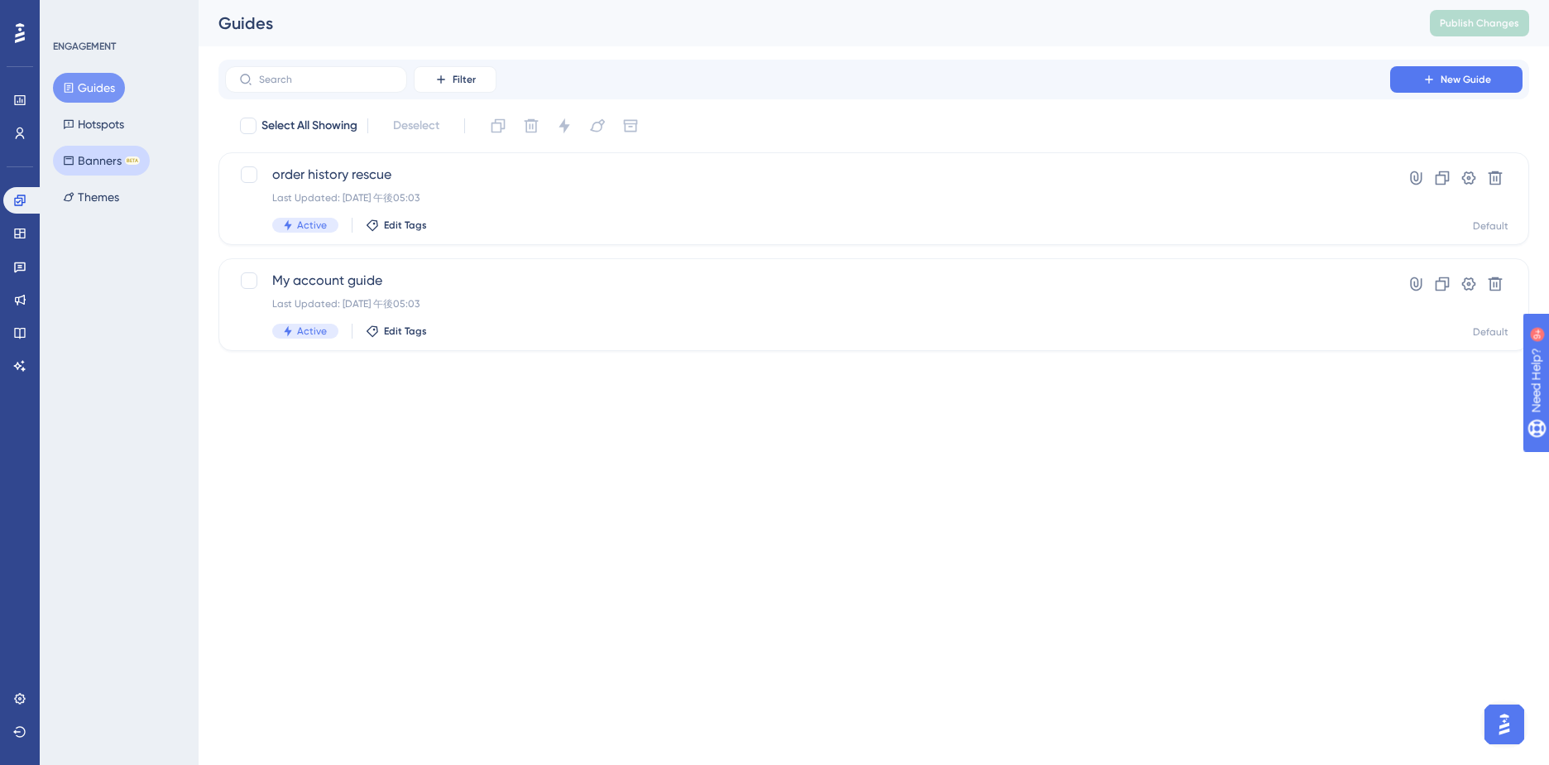
click at [84, 158] on button "Banners BETA" at bounding box center [101, 161] width 97 height 30
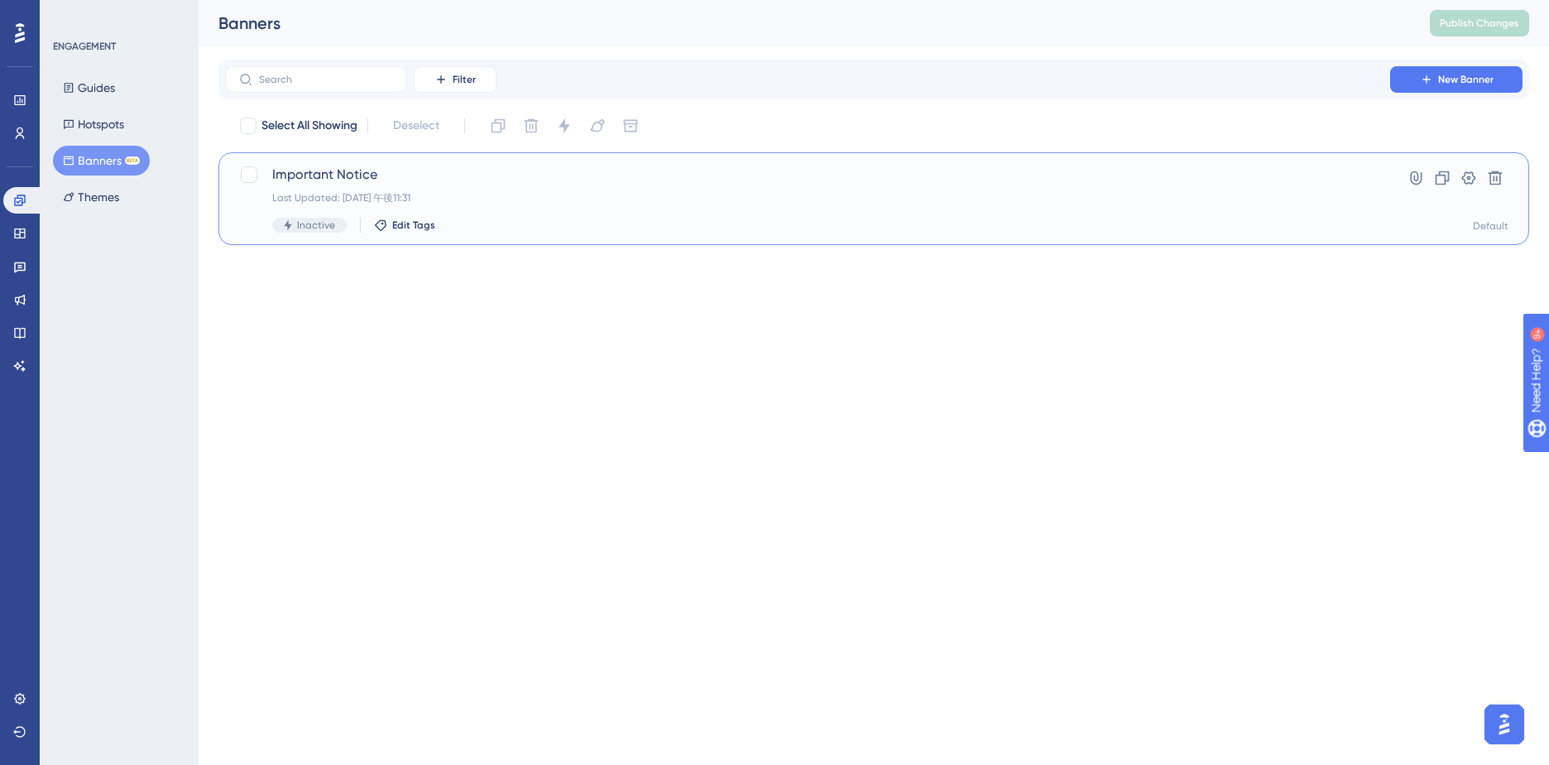
click at [451, 175] on span "Important Notice" at bounding box center [807, 175] width 1071 height 20
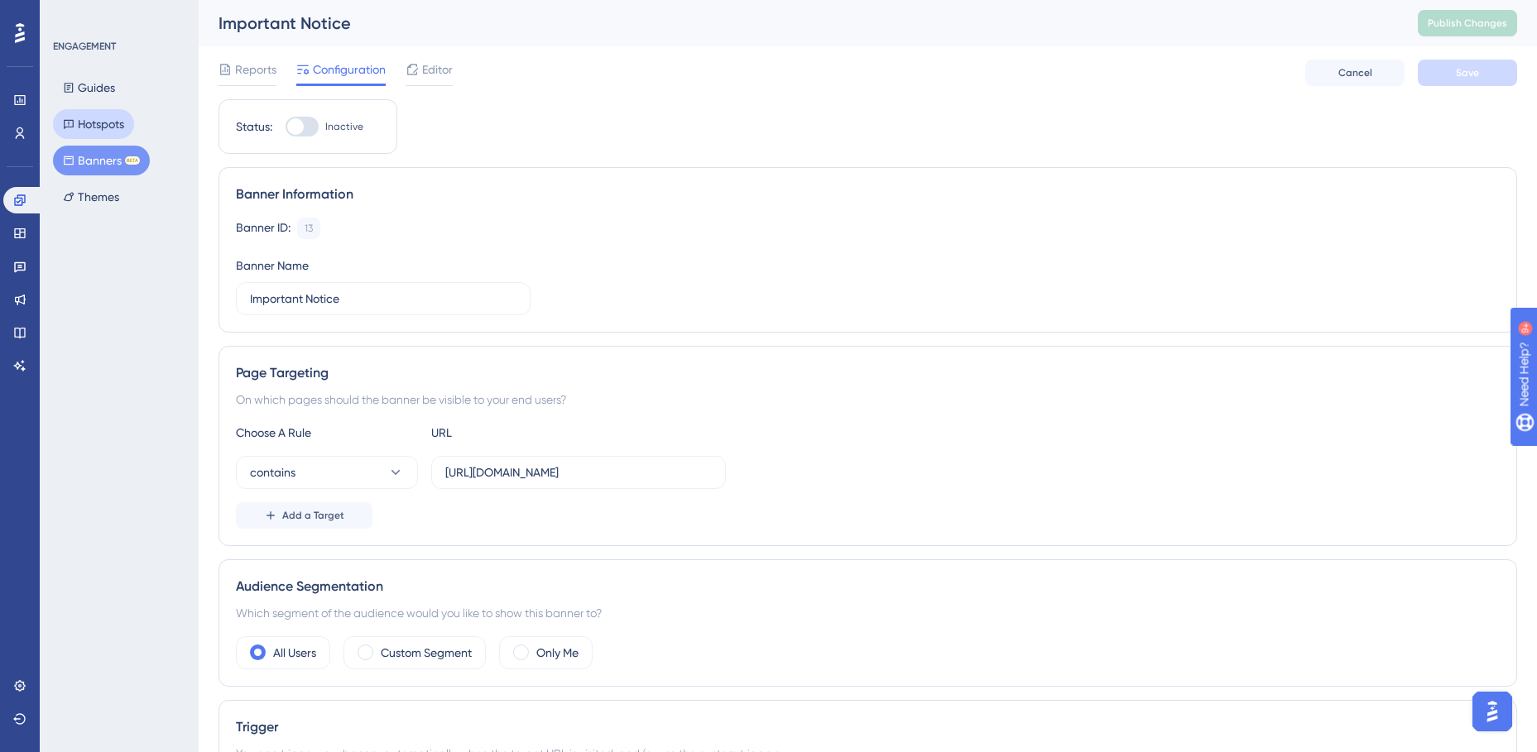
click at [73, 126] on icon at bounding box center [69, 124] width 10 height 9
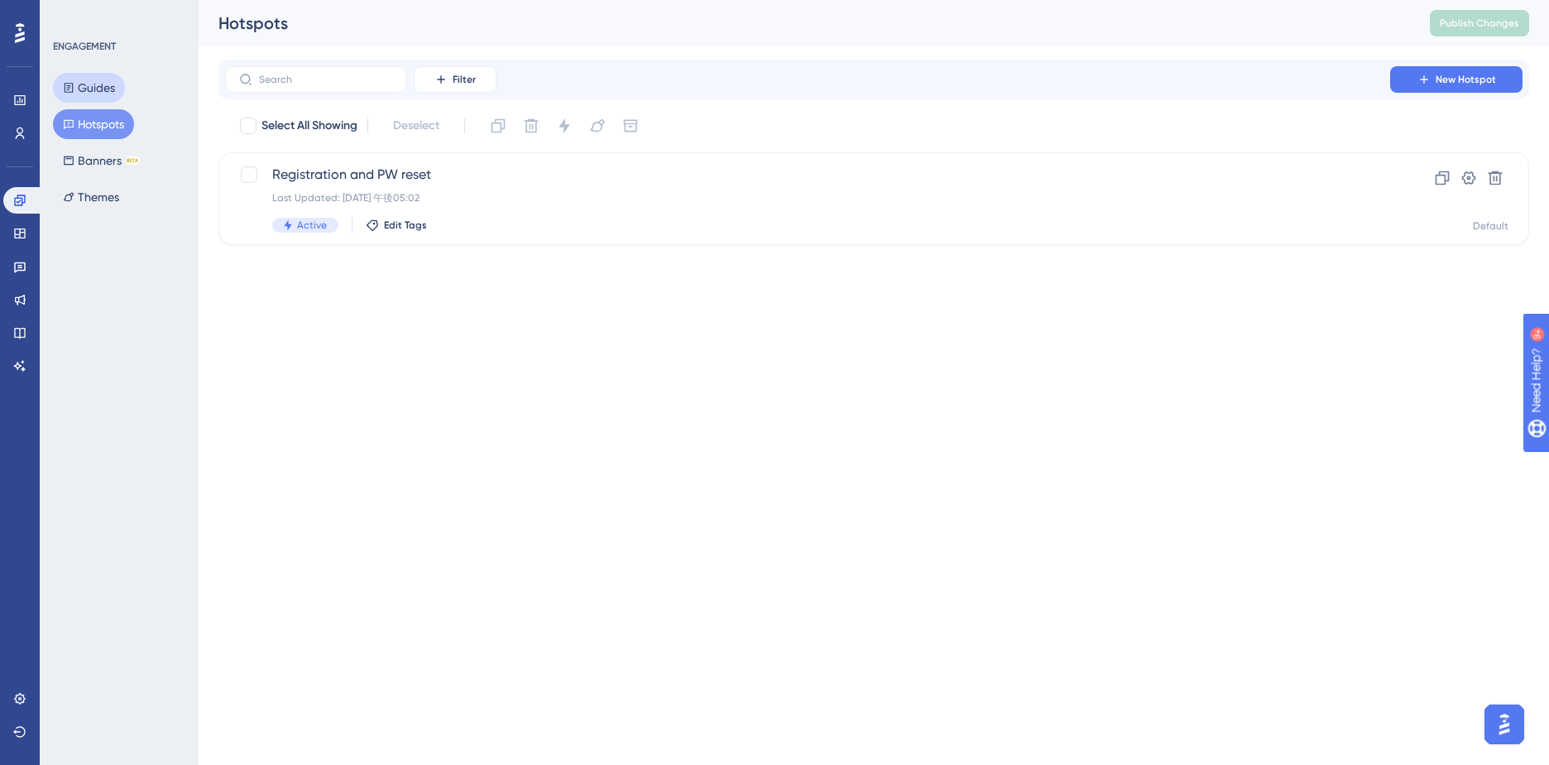
click at [67, 100] on button "Guides" at bounding box center [89, 88] width 72 height 30
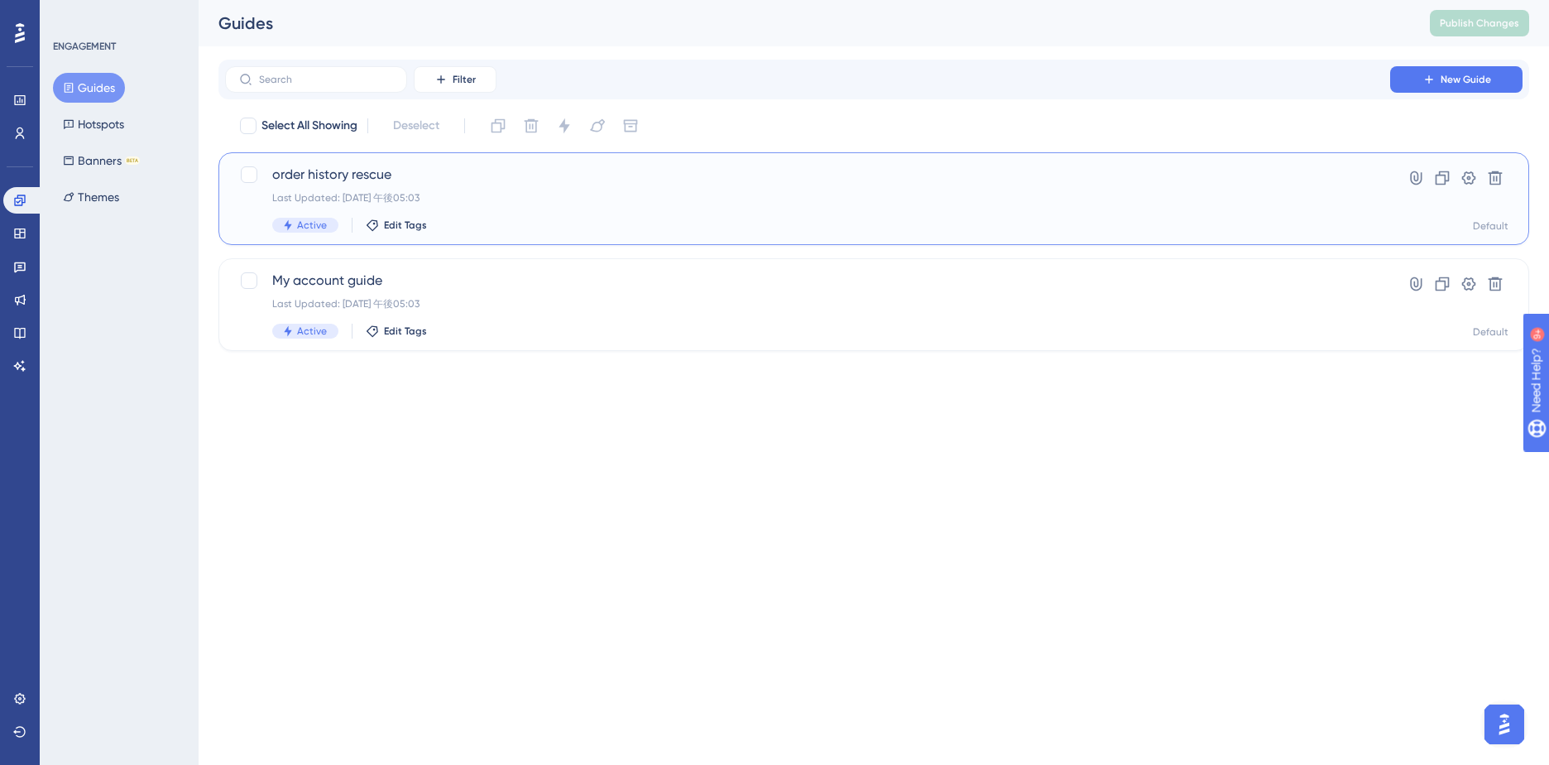
click at [459, 185] on div "order history rescue Last Updated: 2025年10月14日 午後05:03 Active Edit Tags" at bounding box center [807, 199] width 1071 height 68
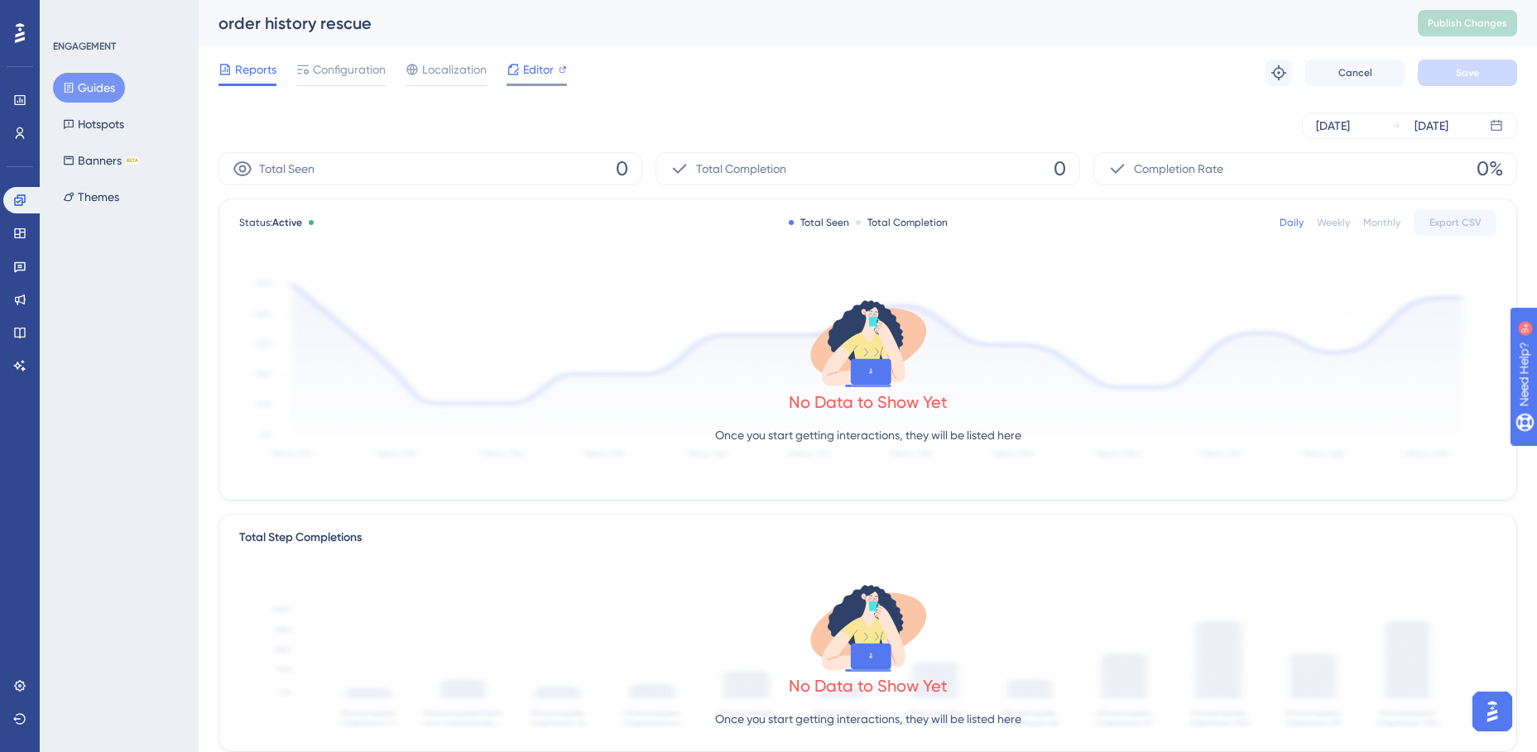
click at [521, 65] on div "Editor" at bounding box center [537, 70] width 60 height 20
click at [99, 92] on button "Guides" at bounding box center [89, 88] width 72 height 30
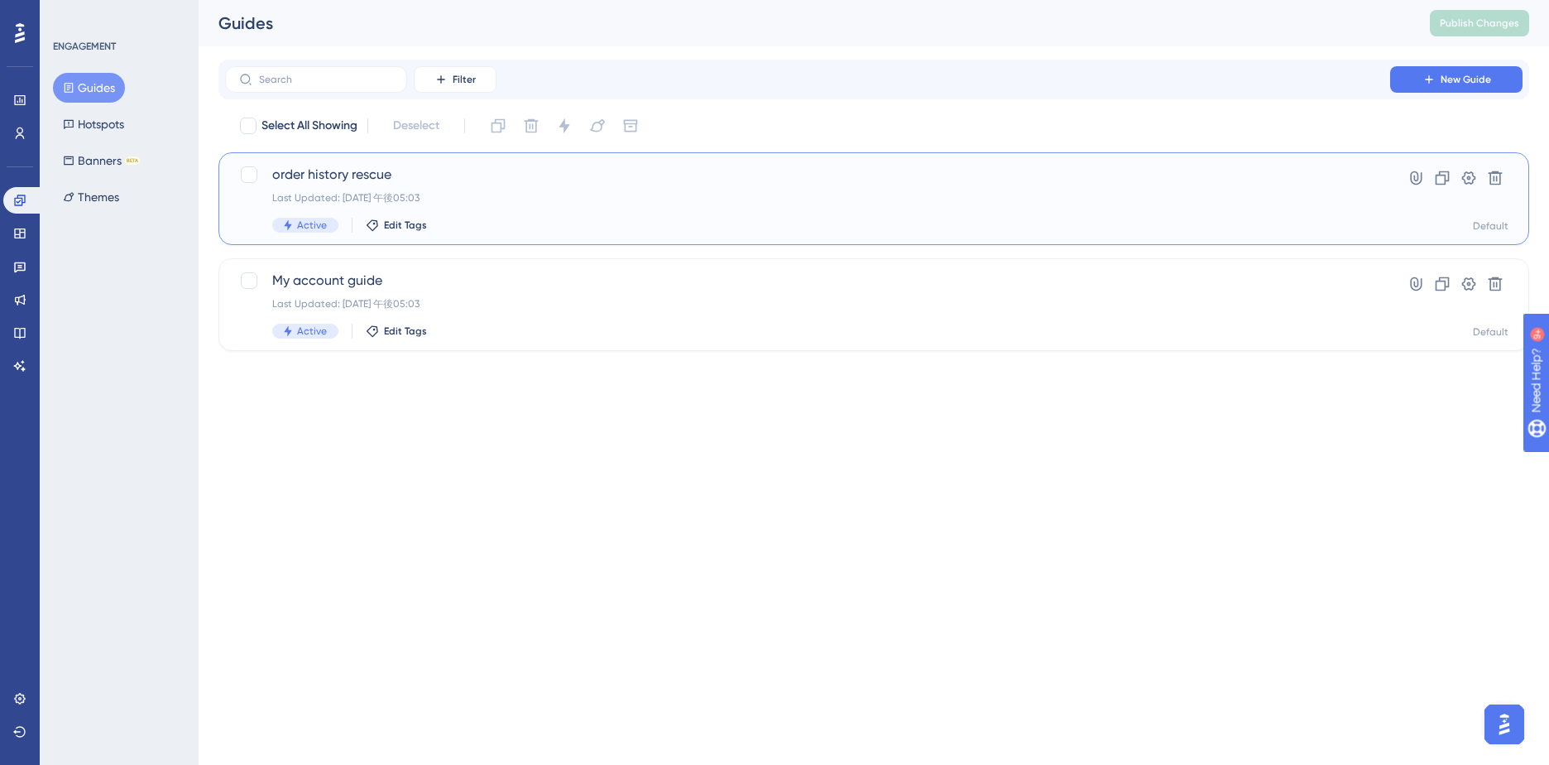
click at [324, 172] on span "order history rescue" at bounding box center [807, 175] width 1071 height 20
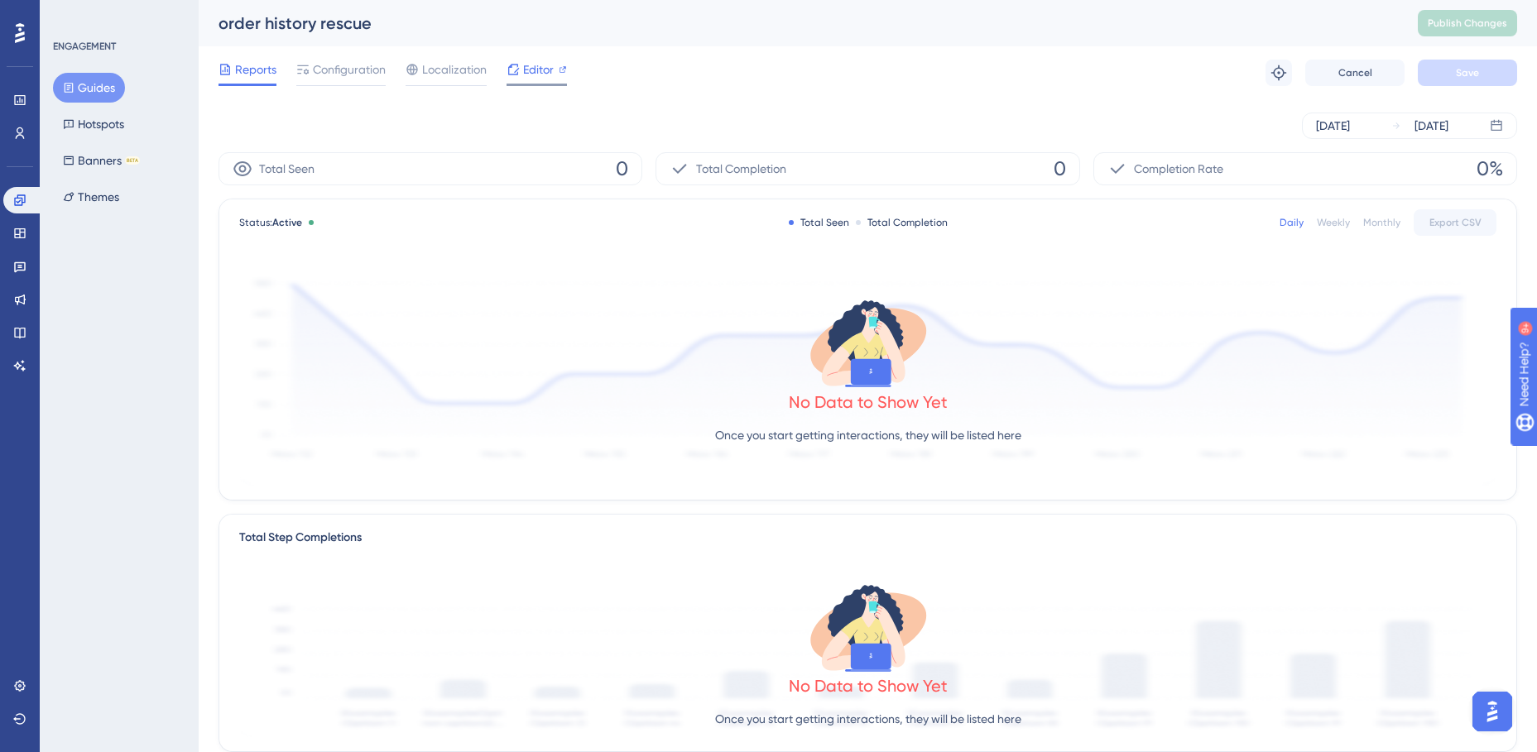
click at [519, 76] on div at bounding box center [513, 70] width 13 height 20
click at [84, 85] on button "Guides" at bounding box center [89, 88] width 72 height 30
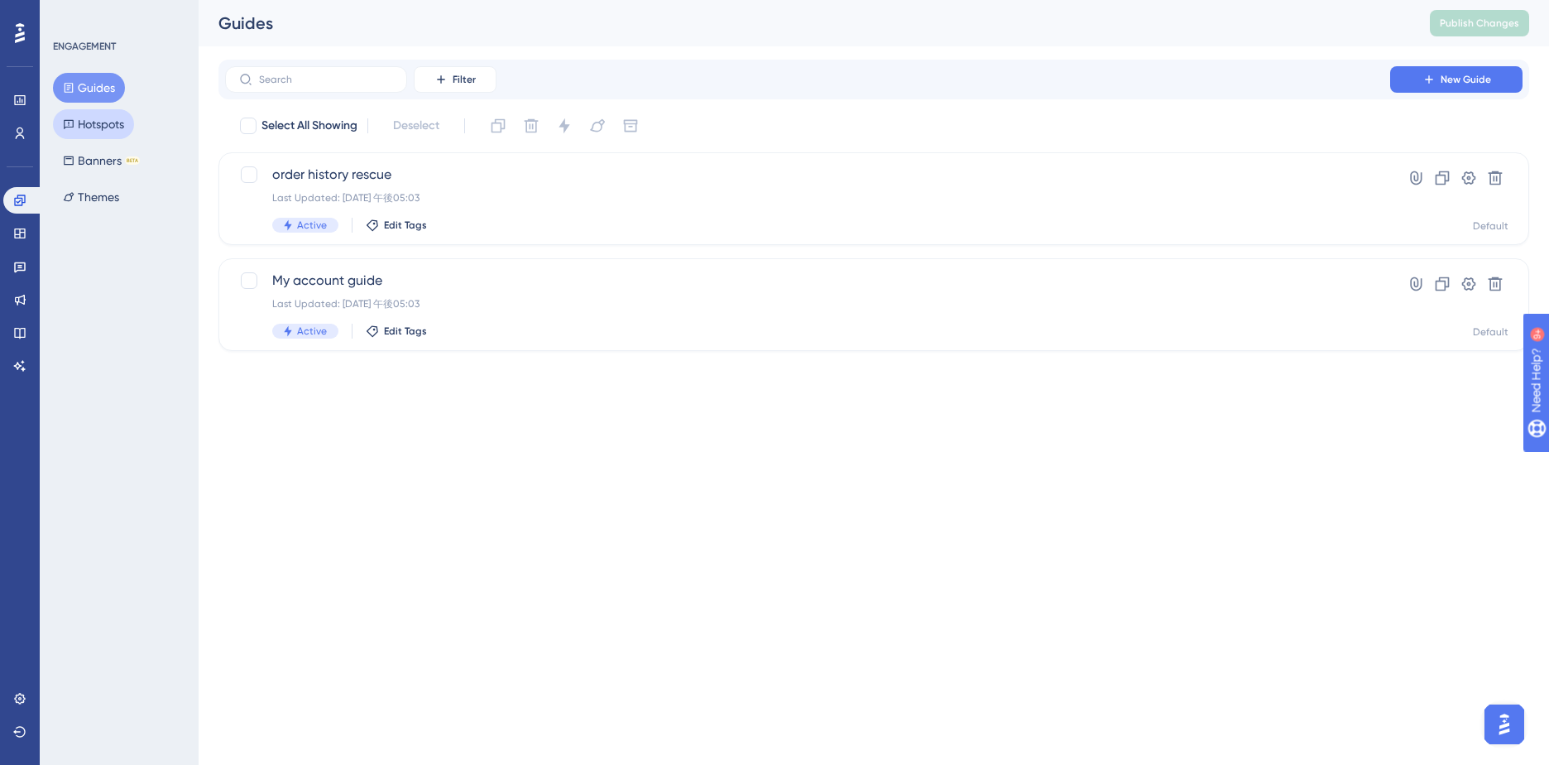
click at [110, 118] on button "Hotspots" at bounding box center [93, 124] width 81 height 30
click at [99, 84] on button "Guides" at bounding box center [89, 88] width 72 height 30
click at [100, 123] on button "Hotspots" at bounding box center [93, 124] width 81 height 30
click at [96, 89] on button "Guides" at bounding box center [89, 88] width 72 height 30
click at [387, 180] on span "order history rescue" at bounding box center [807, 175] width 1071 height 20
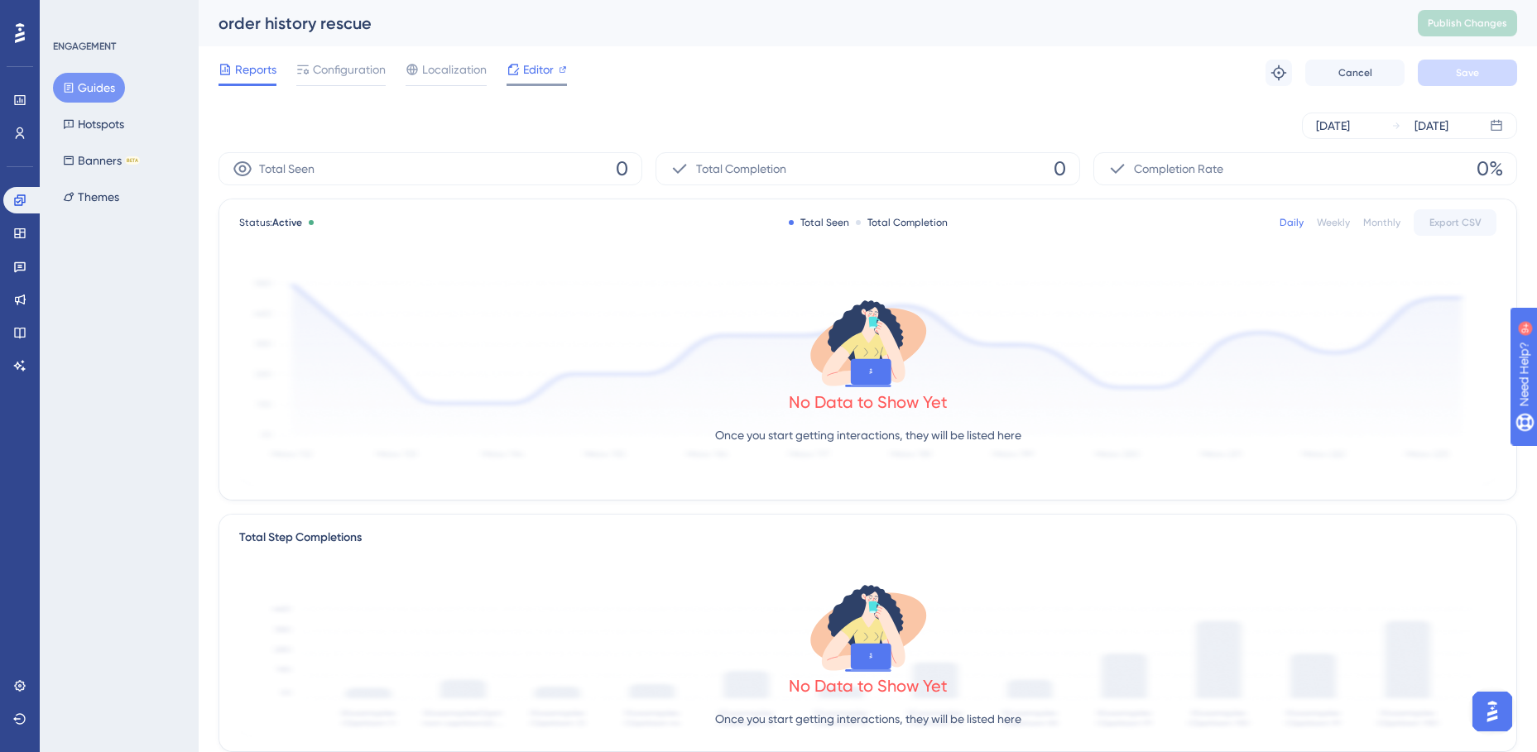
click at [523, 64] on span "Editor" at bounding box center [538, 70] width 31 height 20
click at [84, 98] on button "Guides" at bounding box center [89, 88] width 72 height 30
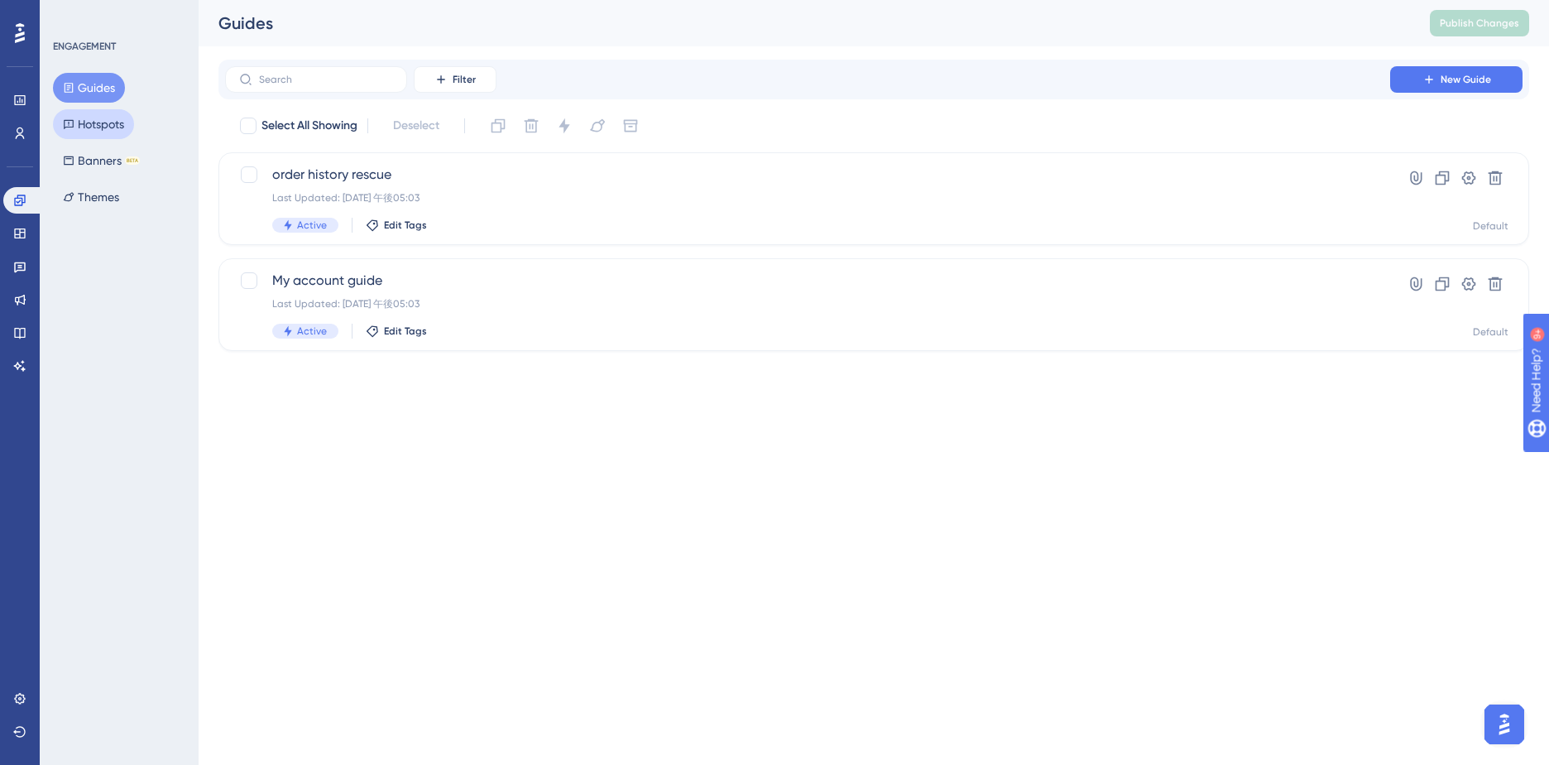
click at [109, 135] on button "Hotspots" at bounding box center [93, 124] width 81 height 30
click at [98, 85] on button "Guides" at bounding box center [89, 88] width 72 height 30
click at [338, 173] on span "order history rescue" at bounding box center [807, 175] width 1071 height 20
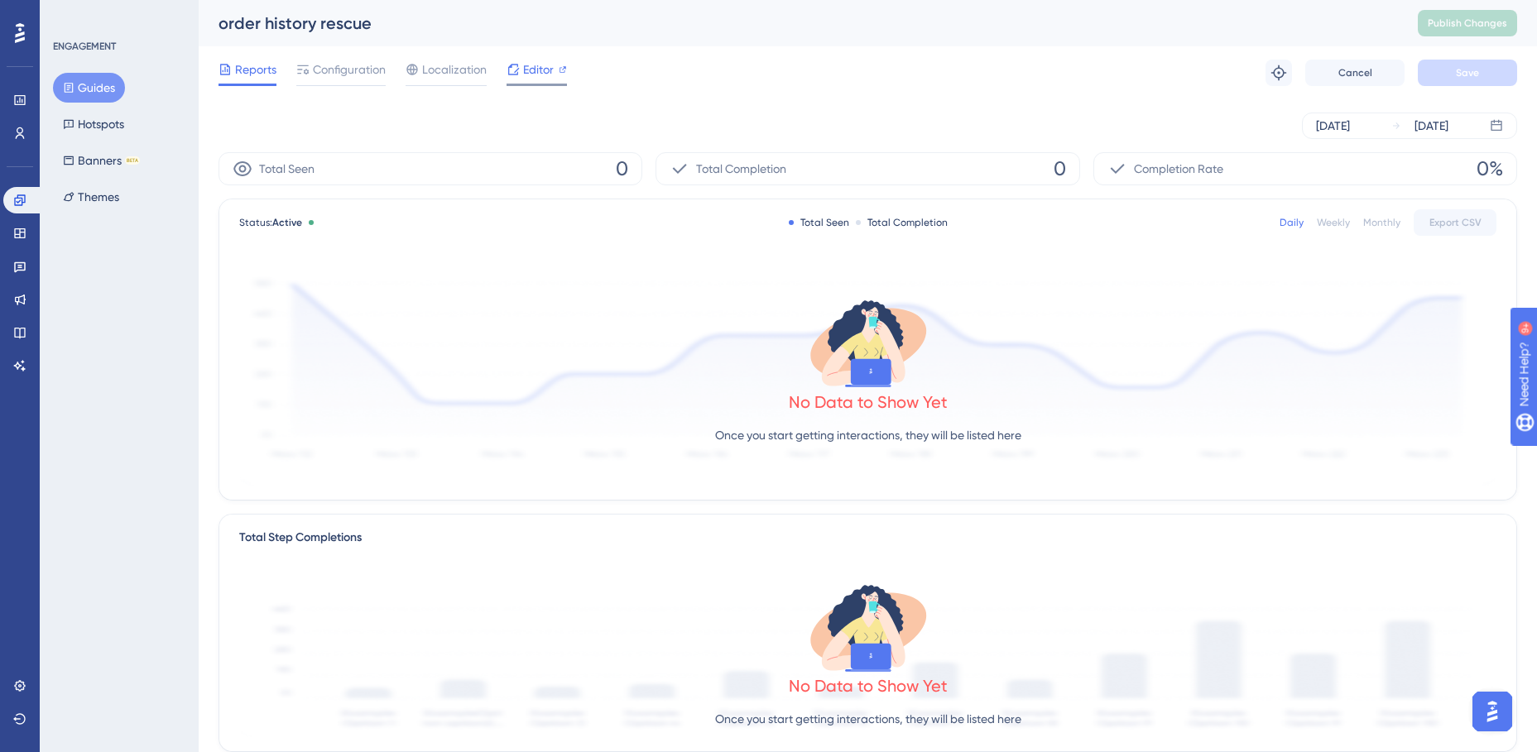
click at [532, 72] on span "Editor" at bounding box center [538, 70] width 31 height 20
click at [97, 85] on button "Guides" at bounding box center [89, 88] width 72 height 30
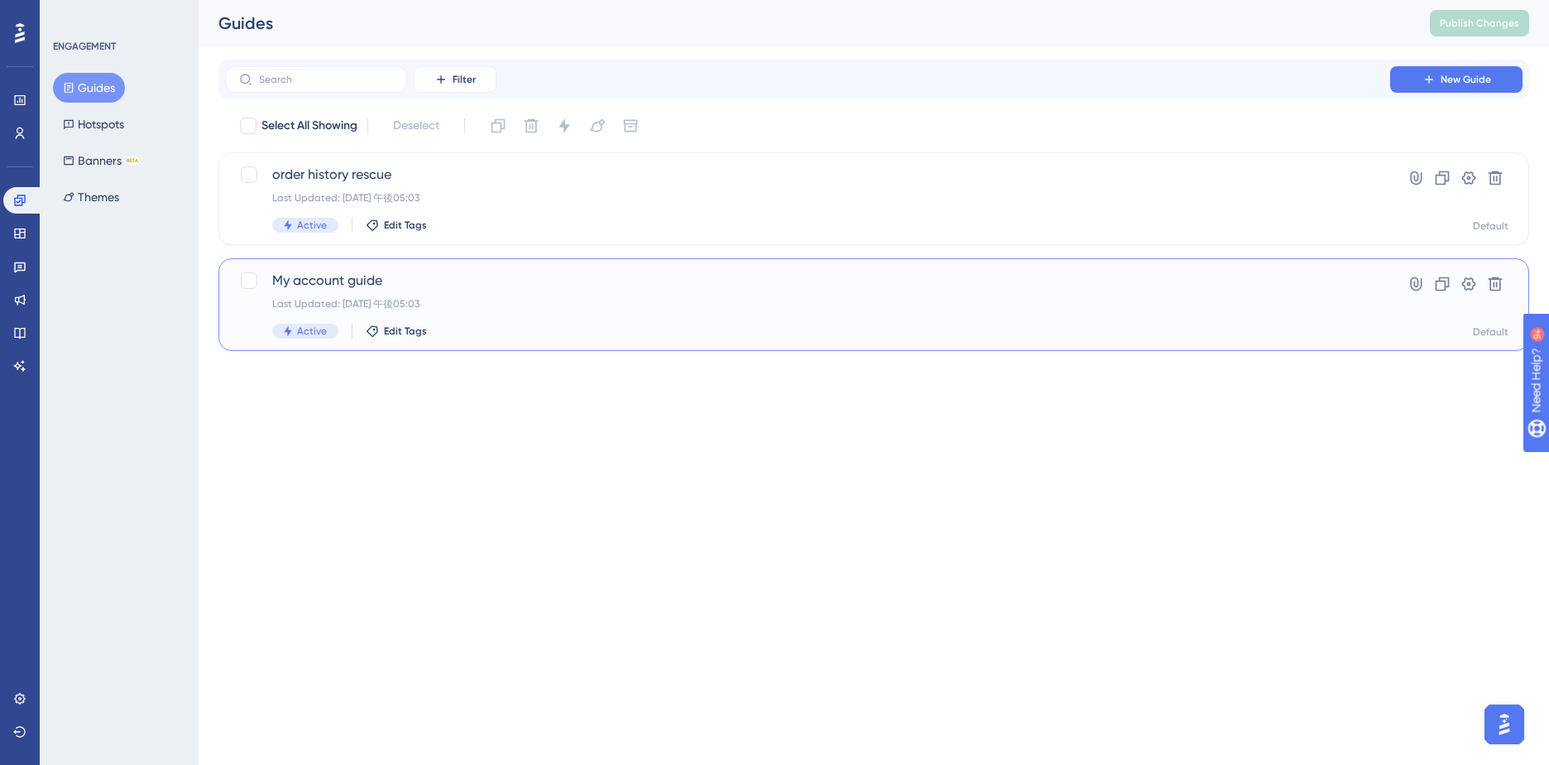
click at [342, 286] on span "My account guide" at bounding box center [807, 281] width 1071 height 20
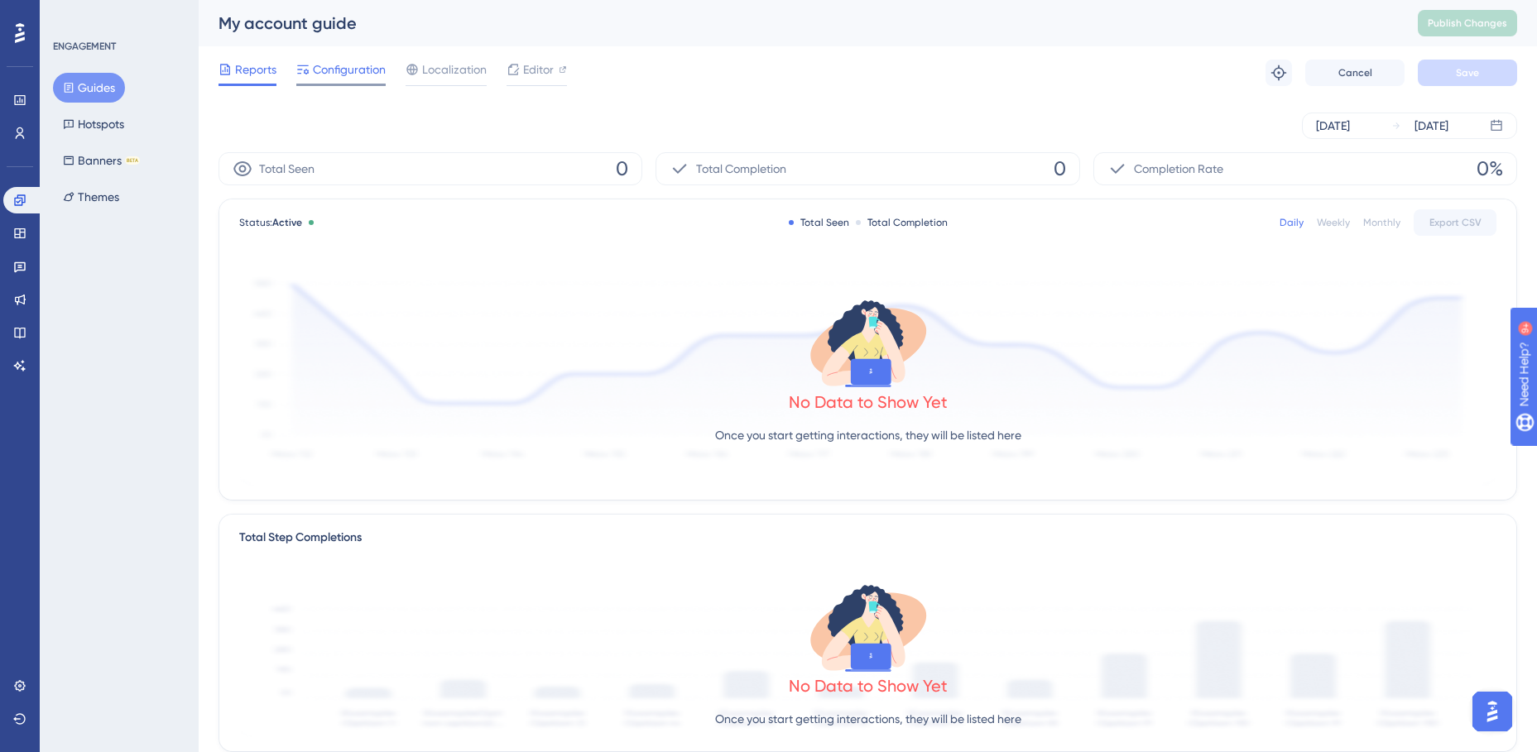
click at [355, 64] on span "Configuration" at bounding box center [349, 70] width 73 height 20
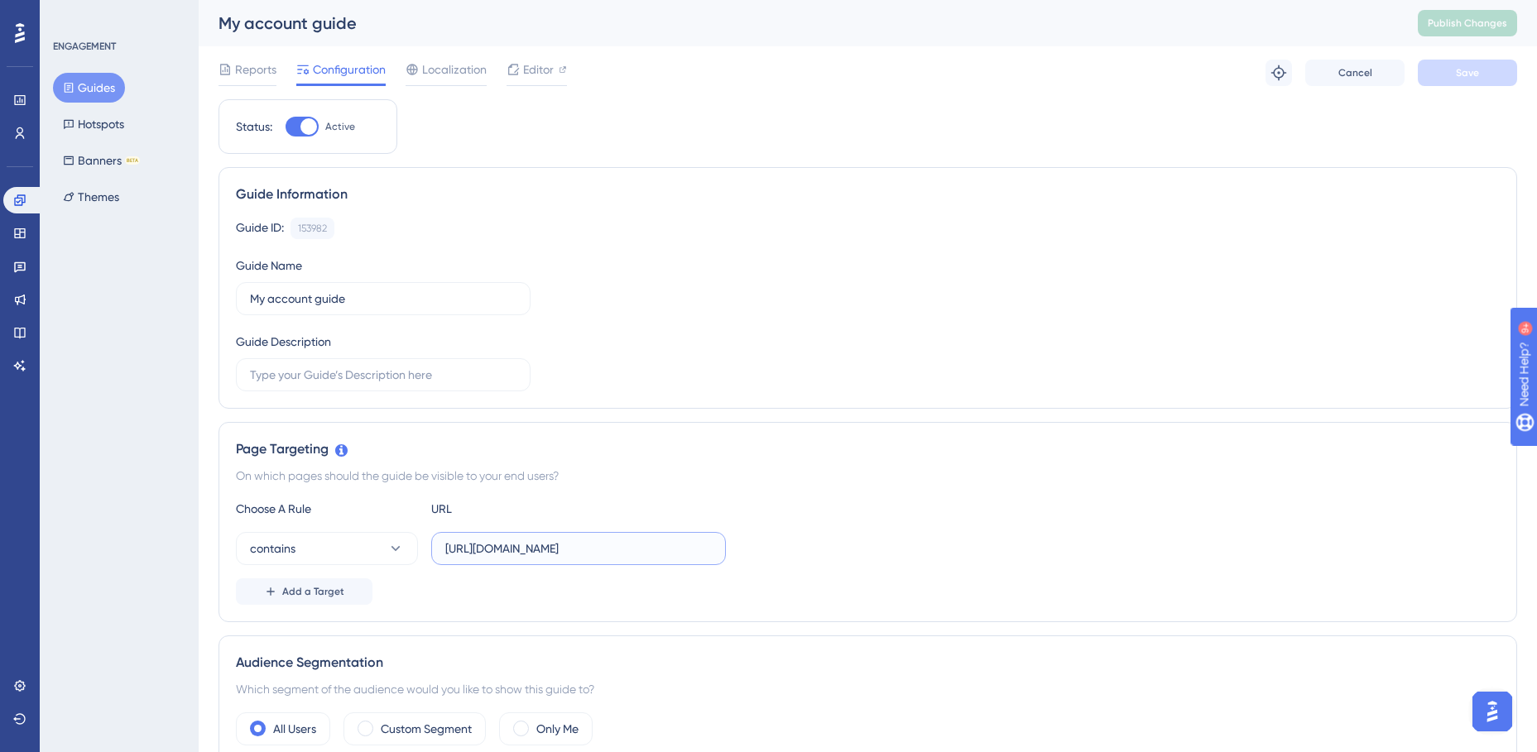
click at [583, 552] on input "https://staging.edanz.com/customer" at bounding box center [578, 549] width 266 height 18
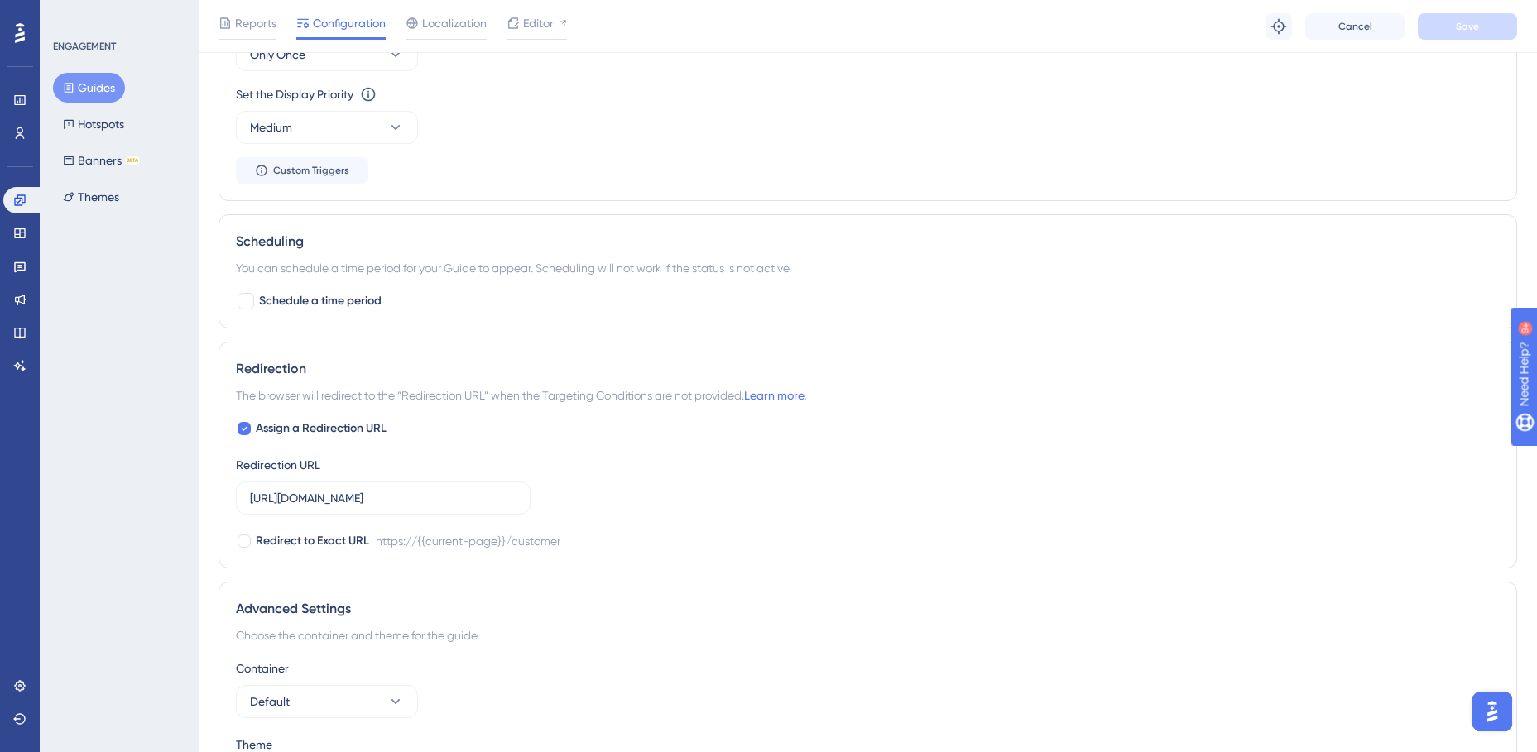
scroll to position [910, 0]
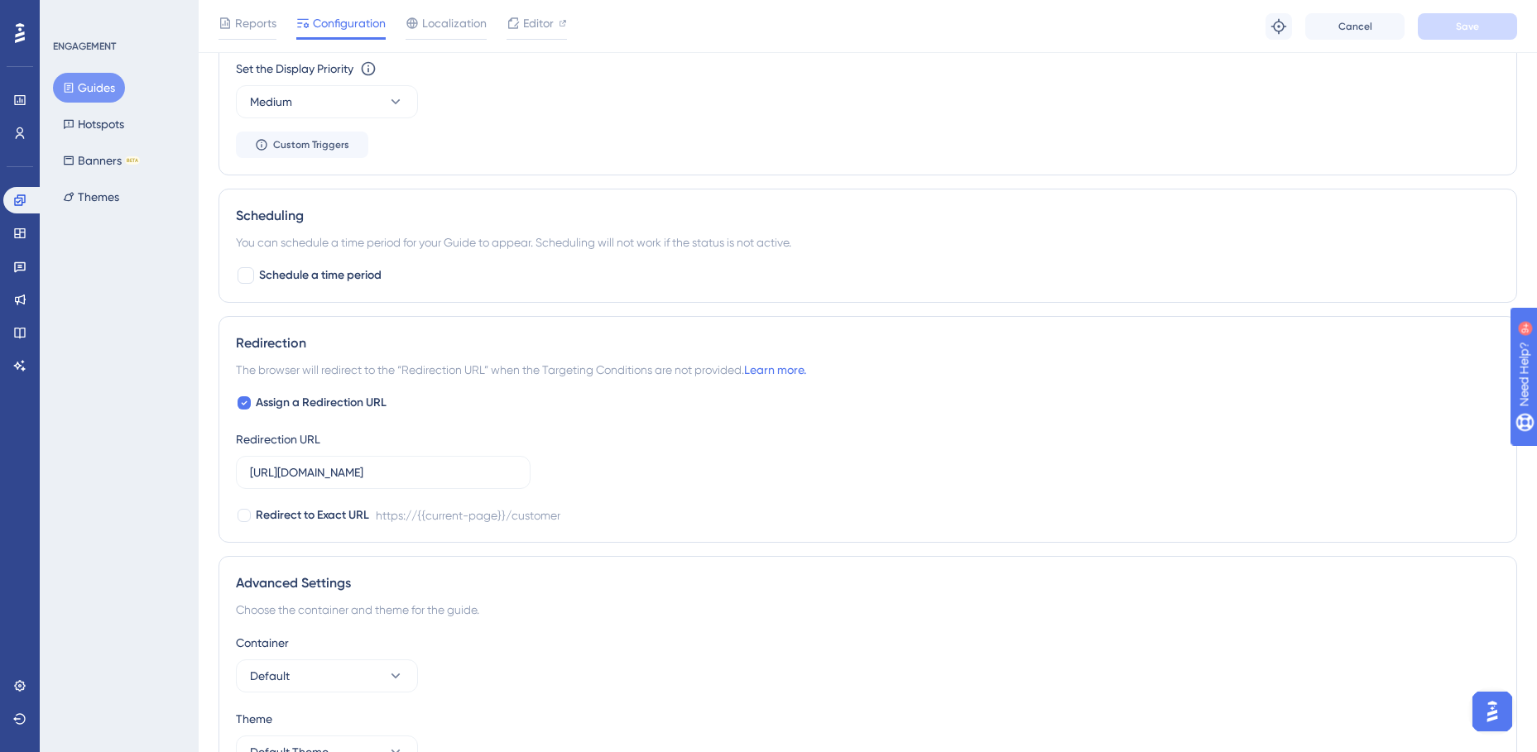
click at [505, 521] on div "https://{{current-page}}/customer" at bounding box center [468, 516] width 185 height 20
click at [386, 464] on input "https://staging.edanz.com/customer" at bounding box center [383, 472] width 266 height 18
click at [743, 463] on div "Assign a Redirection URL Redirection URL https://staging.edanz.com/customer Red…" at bounding box center [868, 459] width 1264 height 132
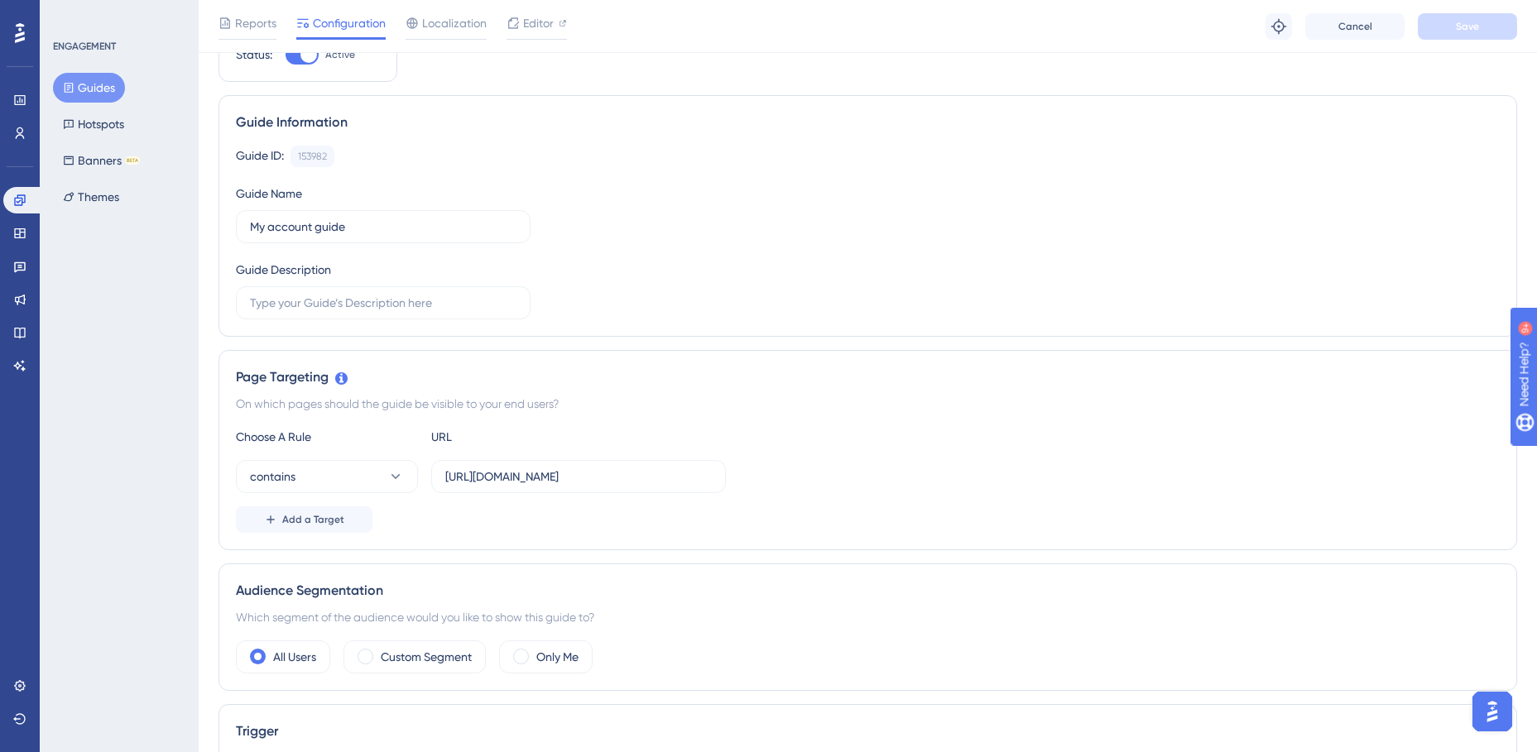
scroll to position [0, 0]
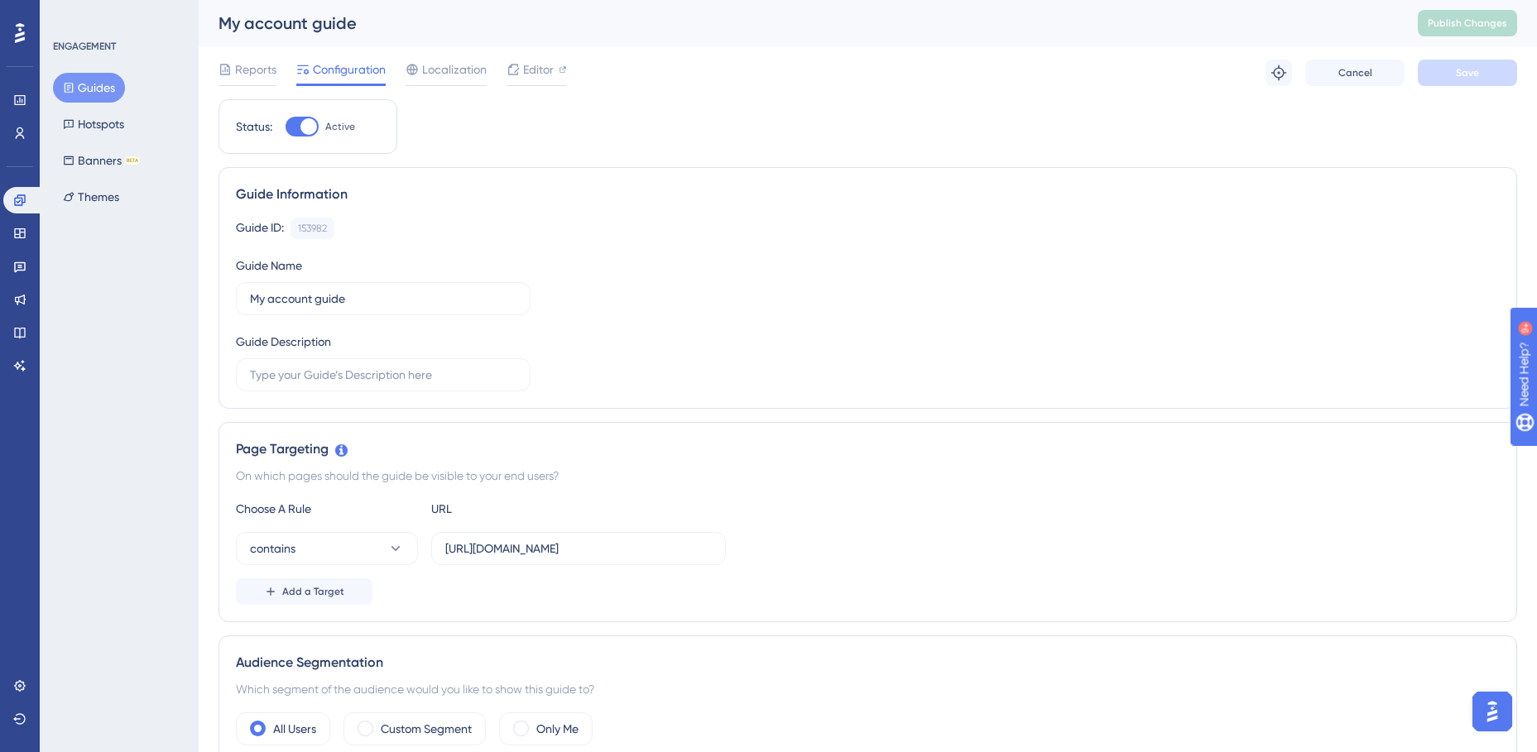
click at [315, 125] on div at bounding box center [308, 126] width 17 height 17
click at [286, 127] on input "Active" at bounding box center [285, 127] width 1 height 1
click at [298, 127] on div at bounding box center [295, 126] width 17 height 17
click at [286, 127] on input "Inactive" at bounding box center [285, 127] width 1 height 1
checkbox input "true"
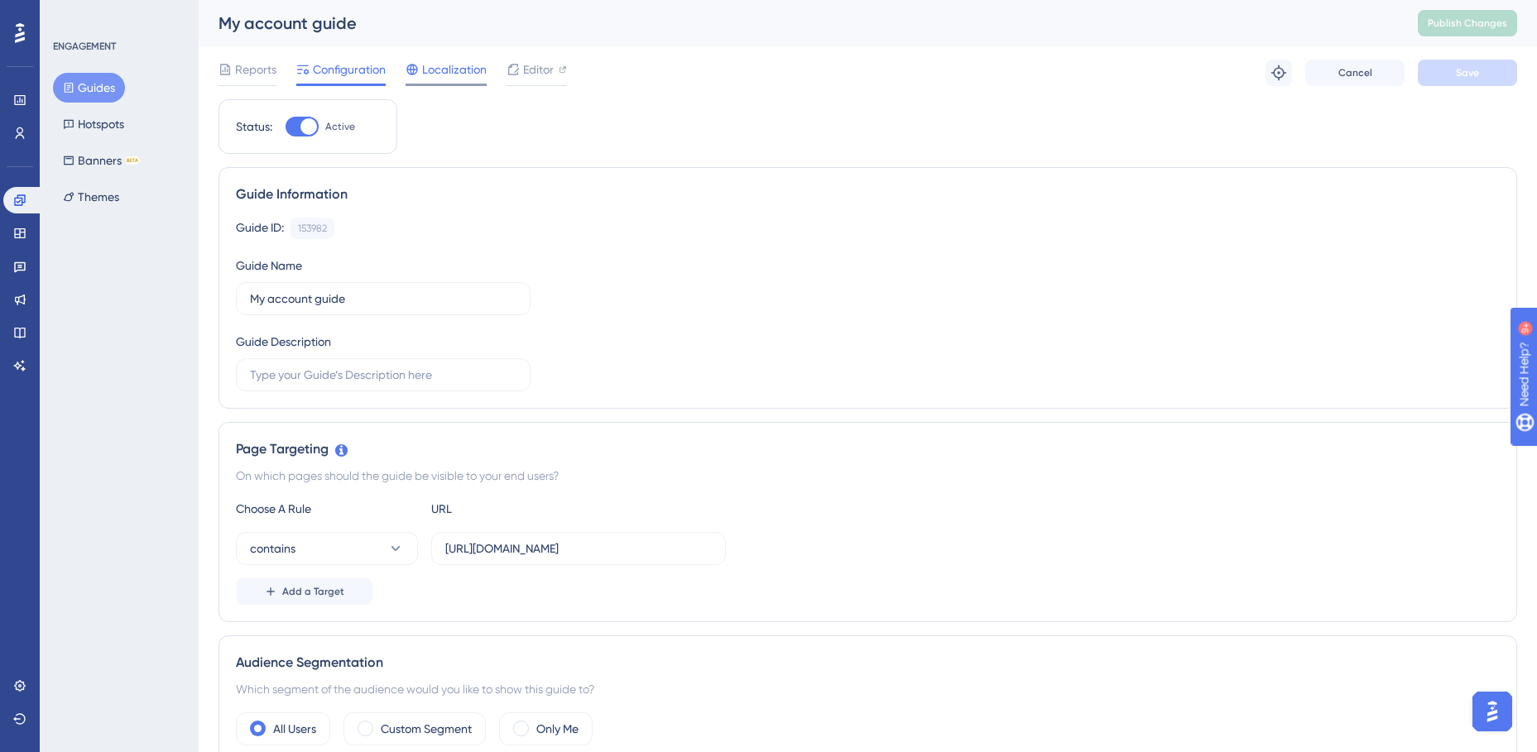
click at [459, 75] on span "Localization" at bounding box center [454, 70] width 65 height 20
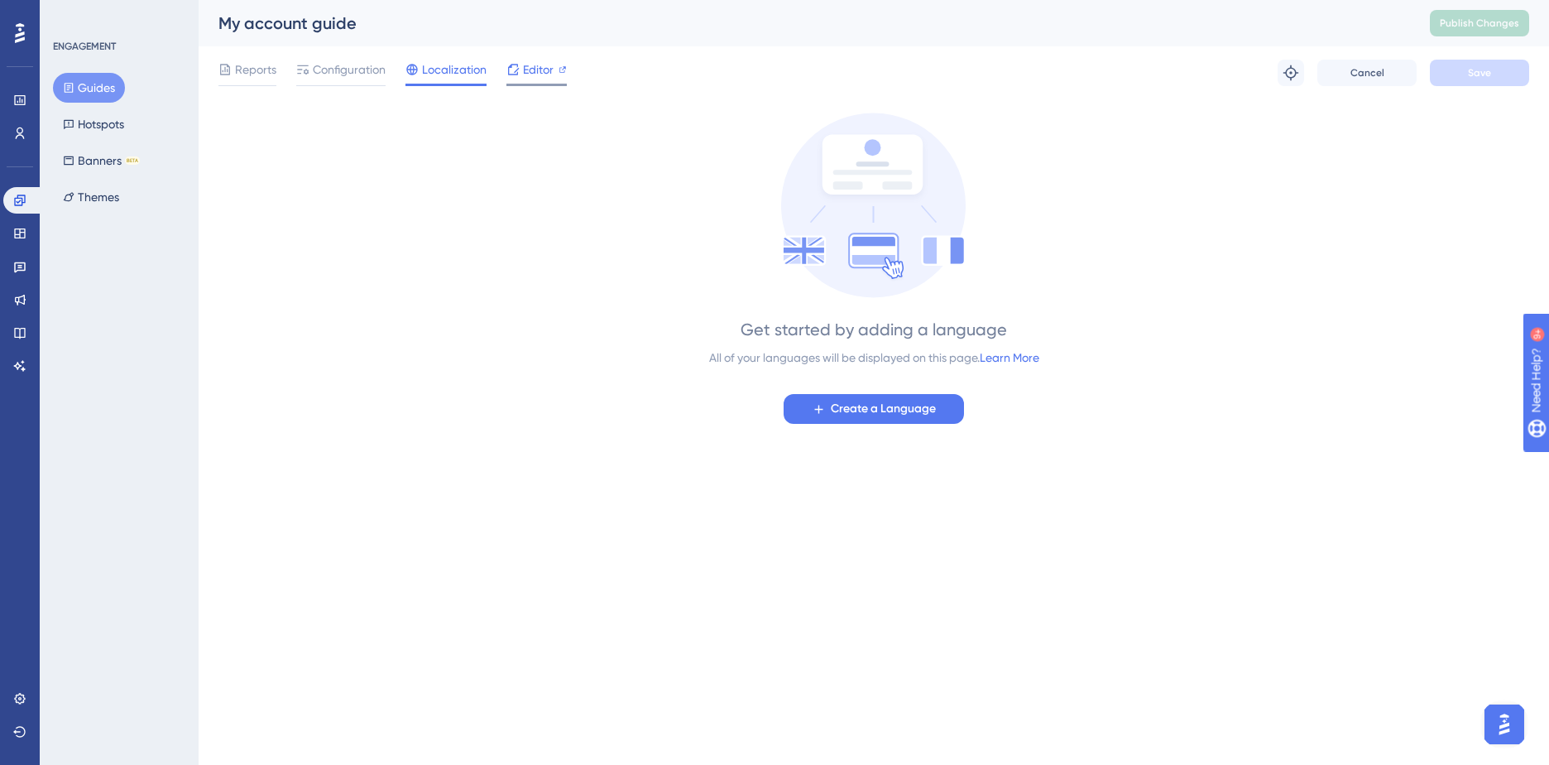
click at [531, 77] on span "Editor" at bounding box center [538, 70] width 31 height 20
click at [94, 84] on button "Guides" at bounding box center [89, 88] width 72 height 30
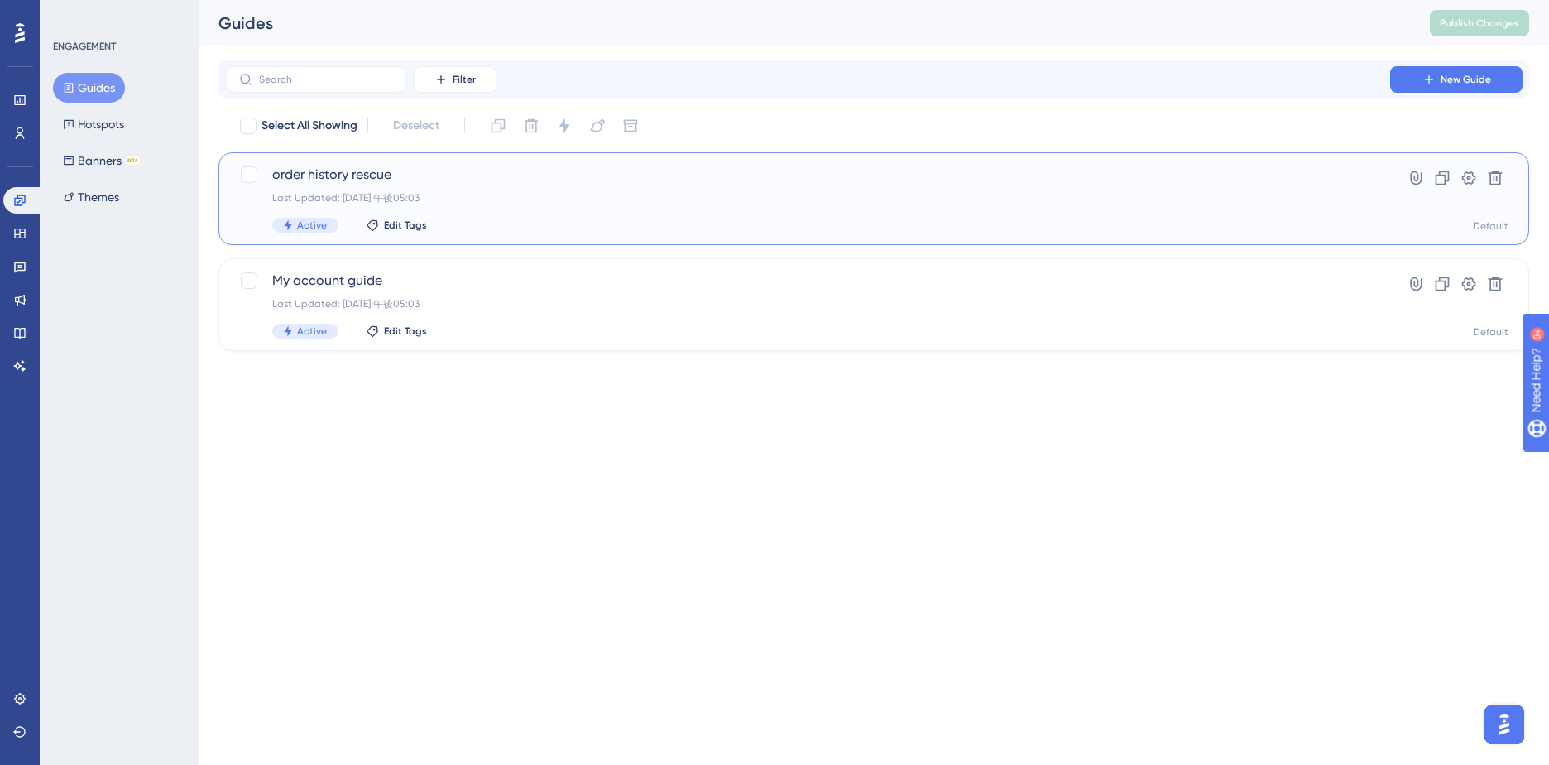
click at [361, 172] on span "order history rescue" at bounding box center [807, 175] width 1071 height 20
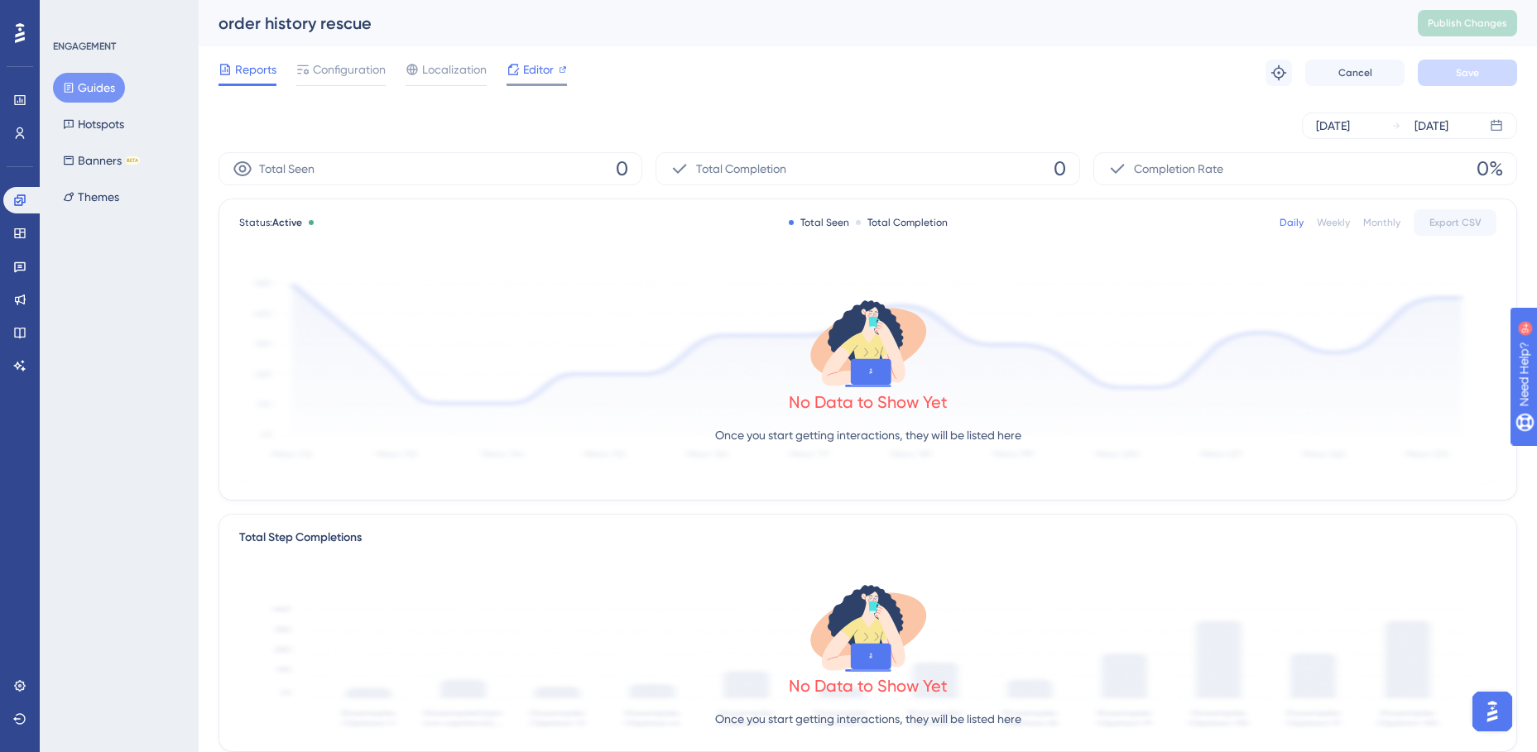
click at [531, 66] on span "Editor" at bounding box center [538, 70] width 31 height 20
click at [91, 129] on button "Hotspots" at bounding box center [93, 124] width 81 height 30
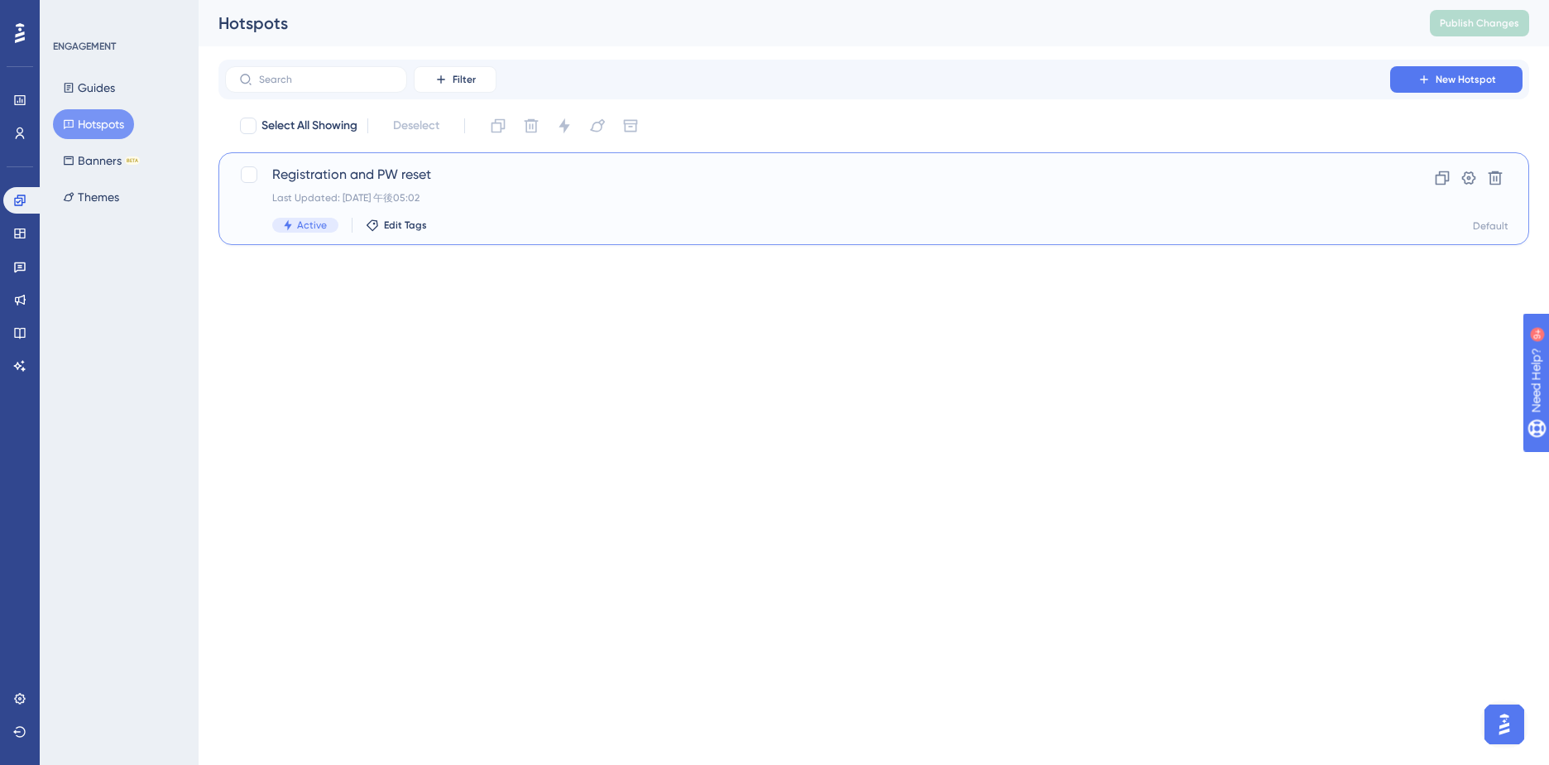
click at [356, 168] on span "Registration and PW reset" at bounding box center [807, 175] width 1071 height 20
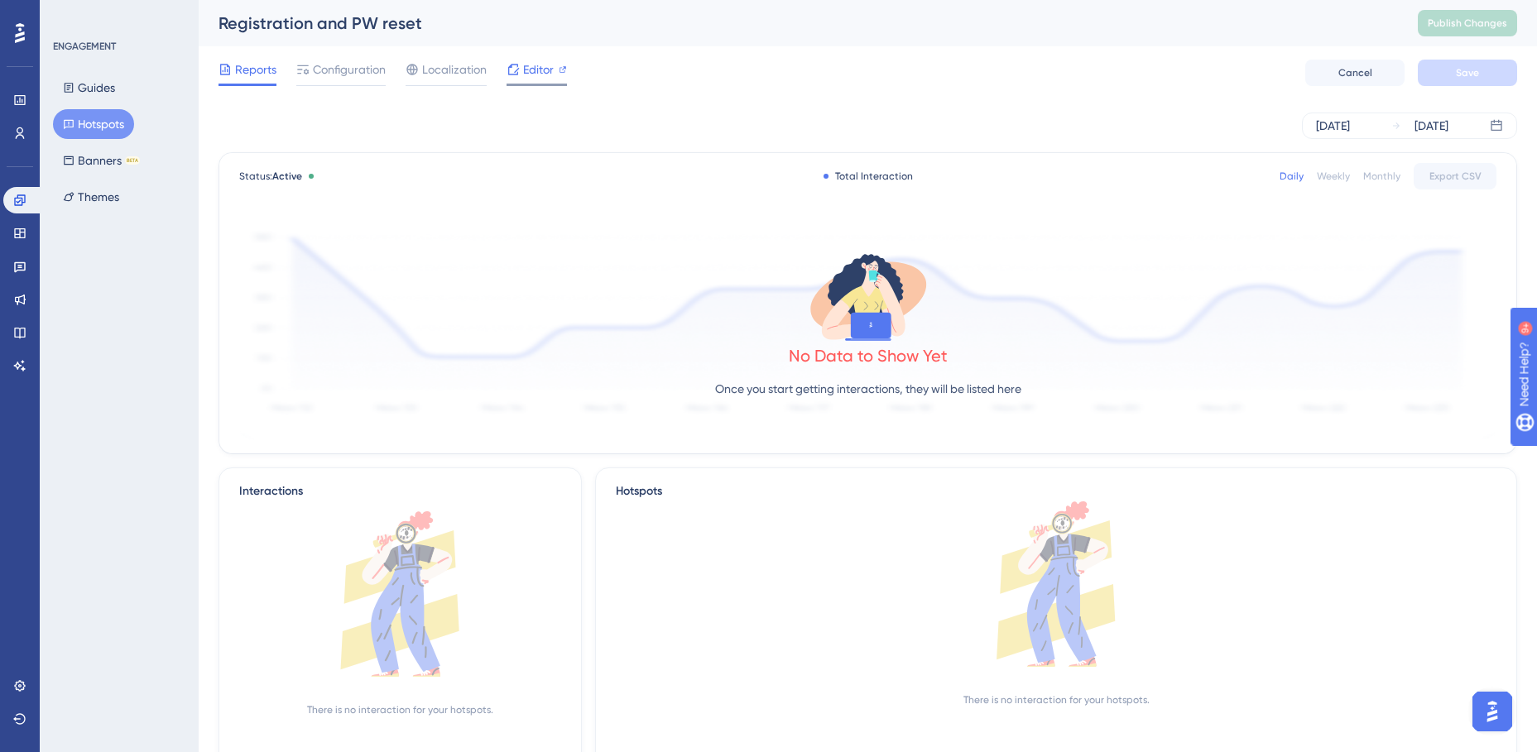
click at [535, 74] on span "Editor" at bounding box center [538, 70] width 31 height 20
click at [87, 89] on button "Guides" at bounding box center [89, 88] width 72 height 30
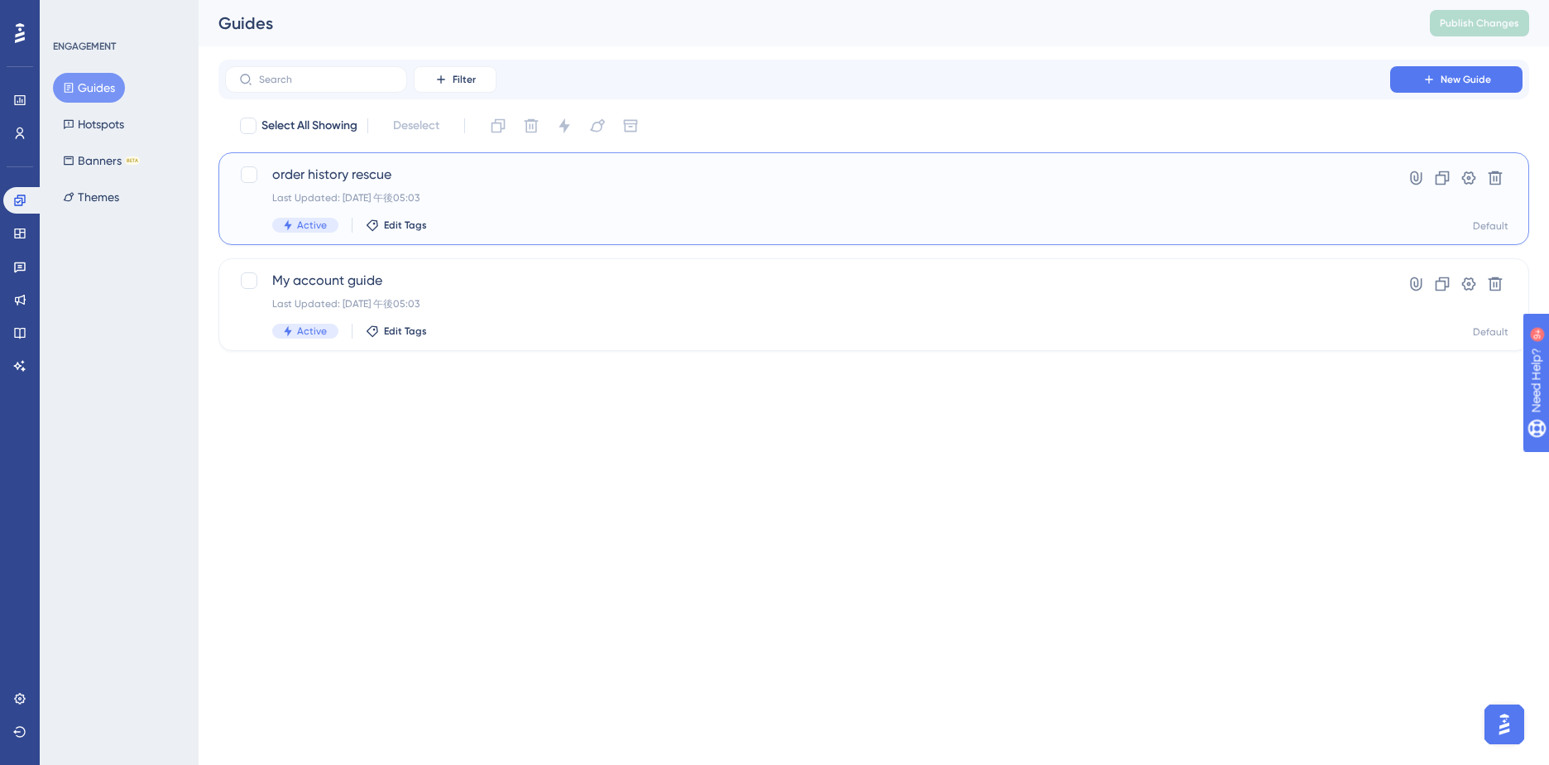
click at [329, 172] on span "order history rescue" at bounding box center [807, 175] width 1071 height 20
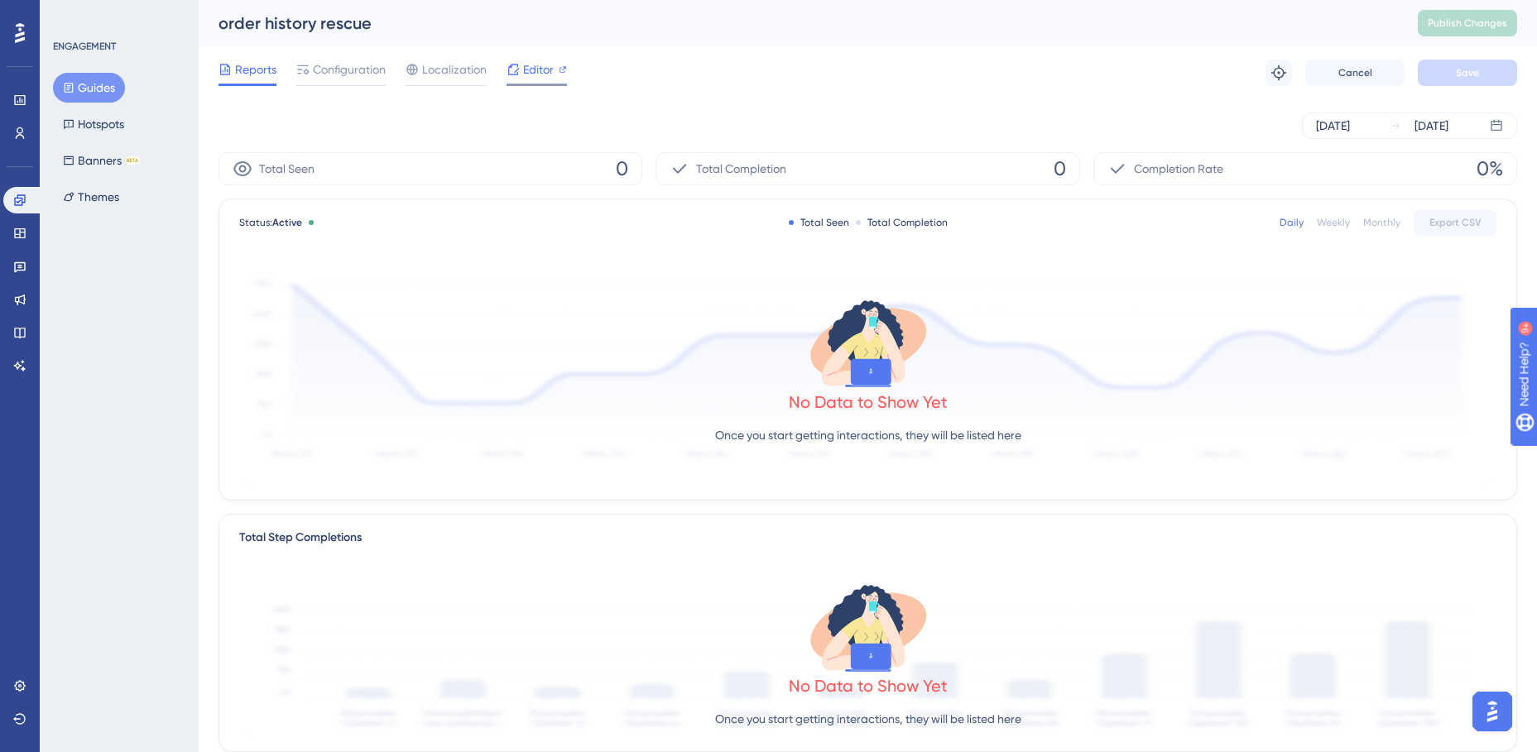
click at [531, 68] on span "Editor" at bounding box center [538, 70] width 31 height 20
click at [88, 88] on button "Guides" at bounding box center [89, 88] width 72 height 30
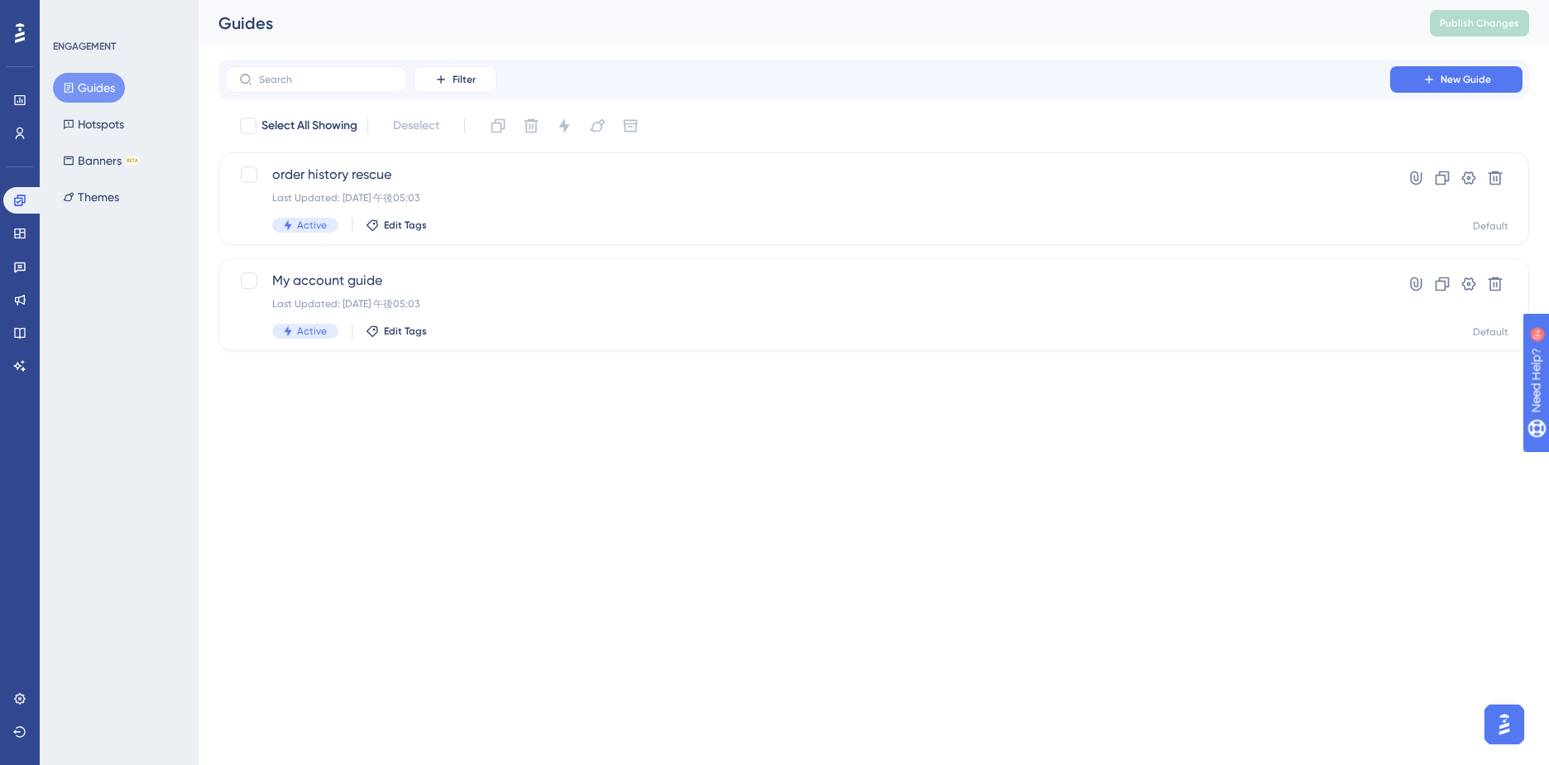
drag, startPoint x: 75, startPoint y: 92, endPoint x: 12, endPoint y: 213, distance: 136.2
click at [75, 92] on button "Guides" at bounding box center [89, 88] width 72 height 30
click at [85, 128] on button "Hotspots" at bounding box center [93, 124] width 81 height 30
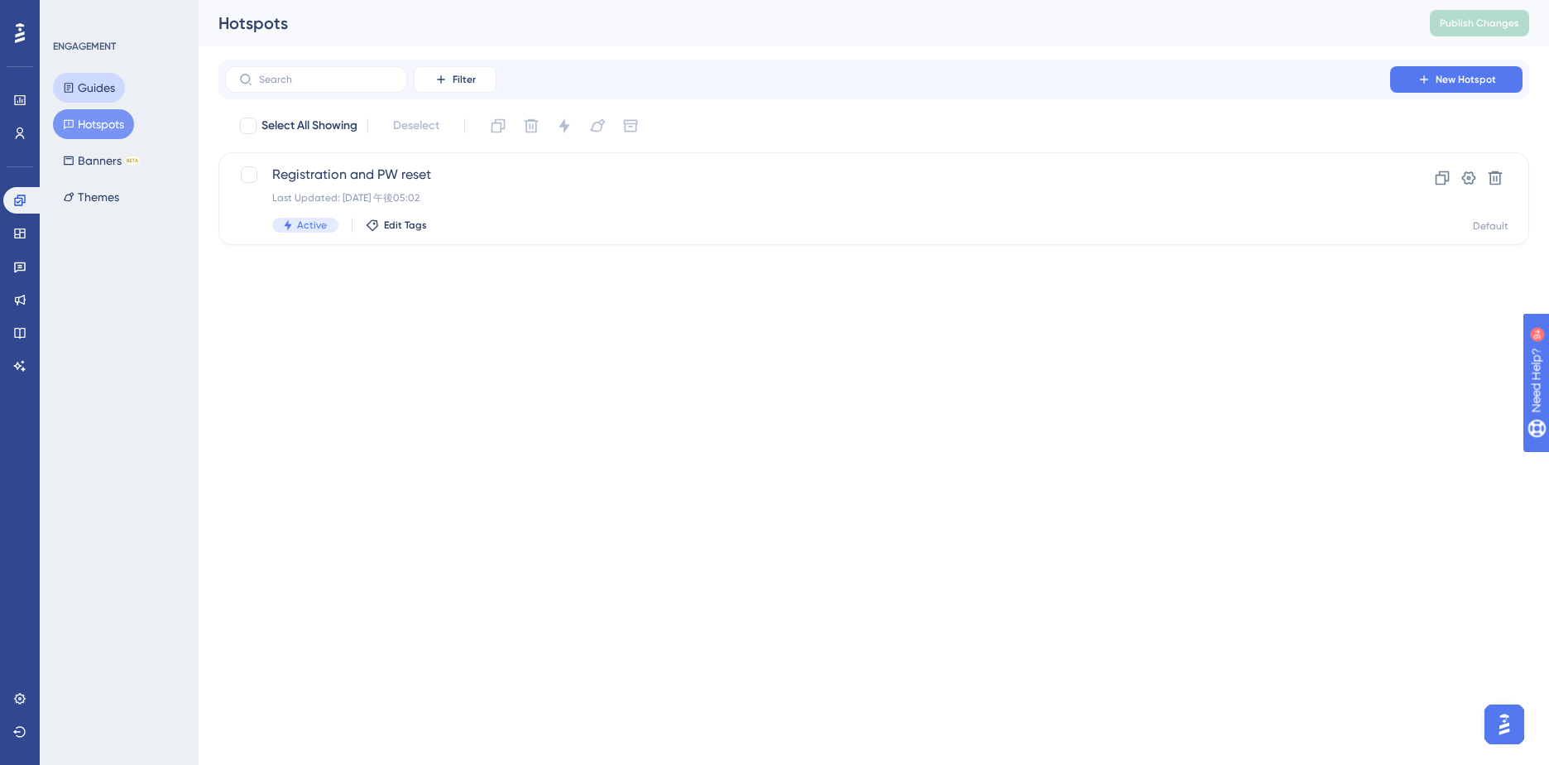
click at [89, 89] on button "Guides" at bounding box center [89, 88] width 72 height 30
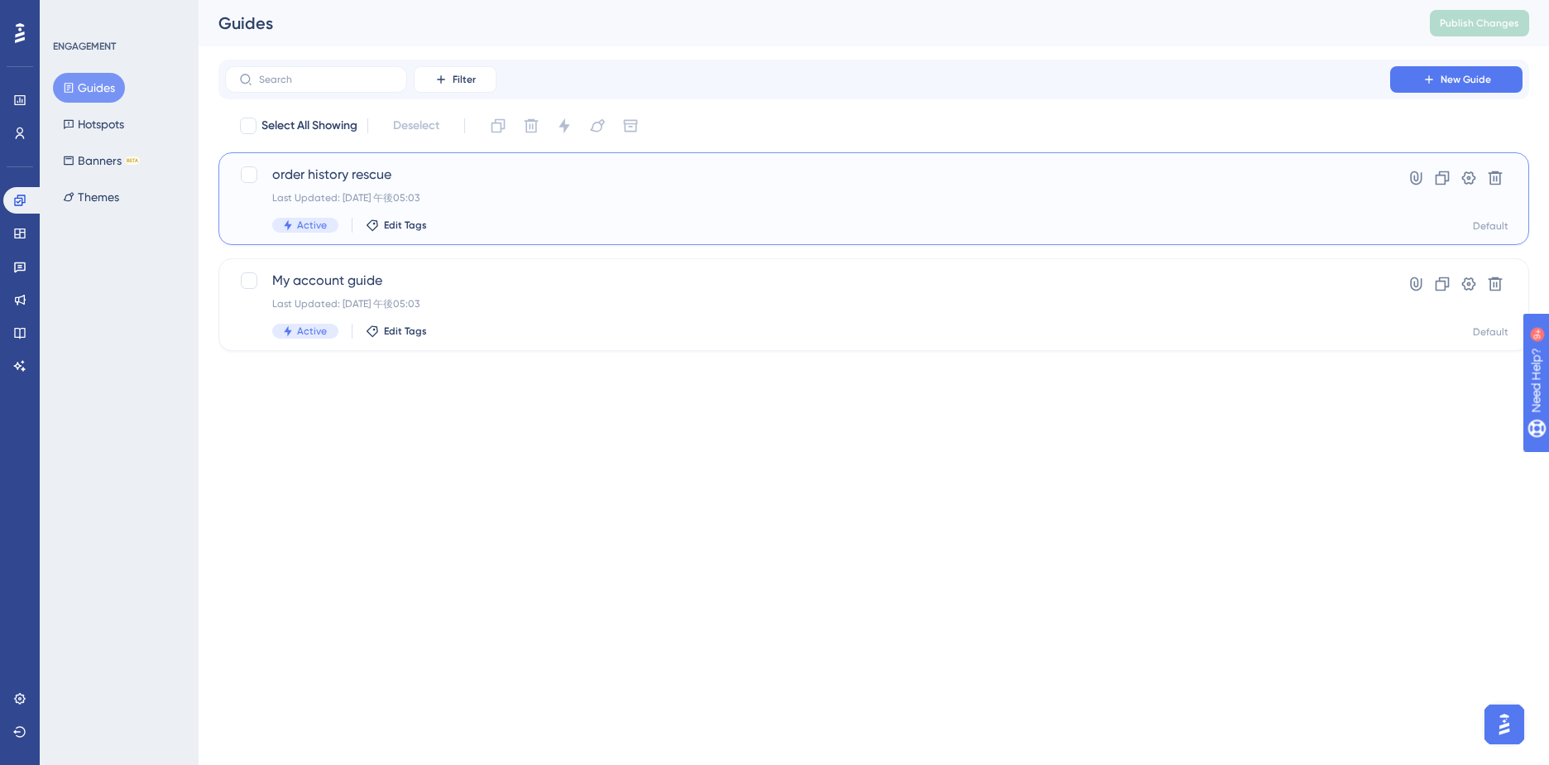
click at [295, 177] on span "order history rescue" at bounding box center [807, 175] width 1071 height 20
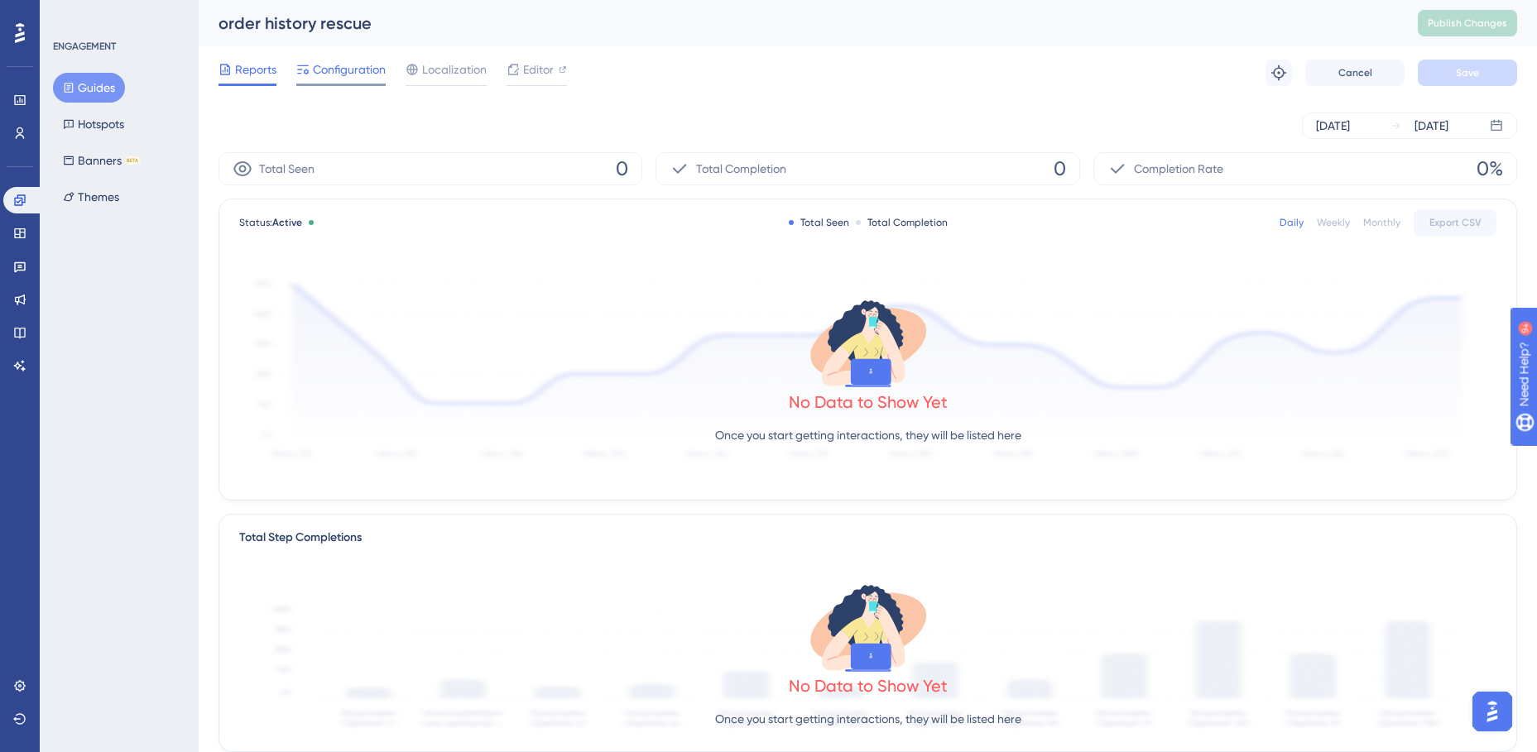
click at [346, 76] on span "Configuration" at bounding box center [349, 70] width 73 height 20
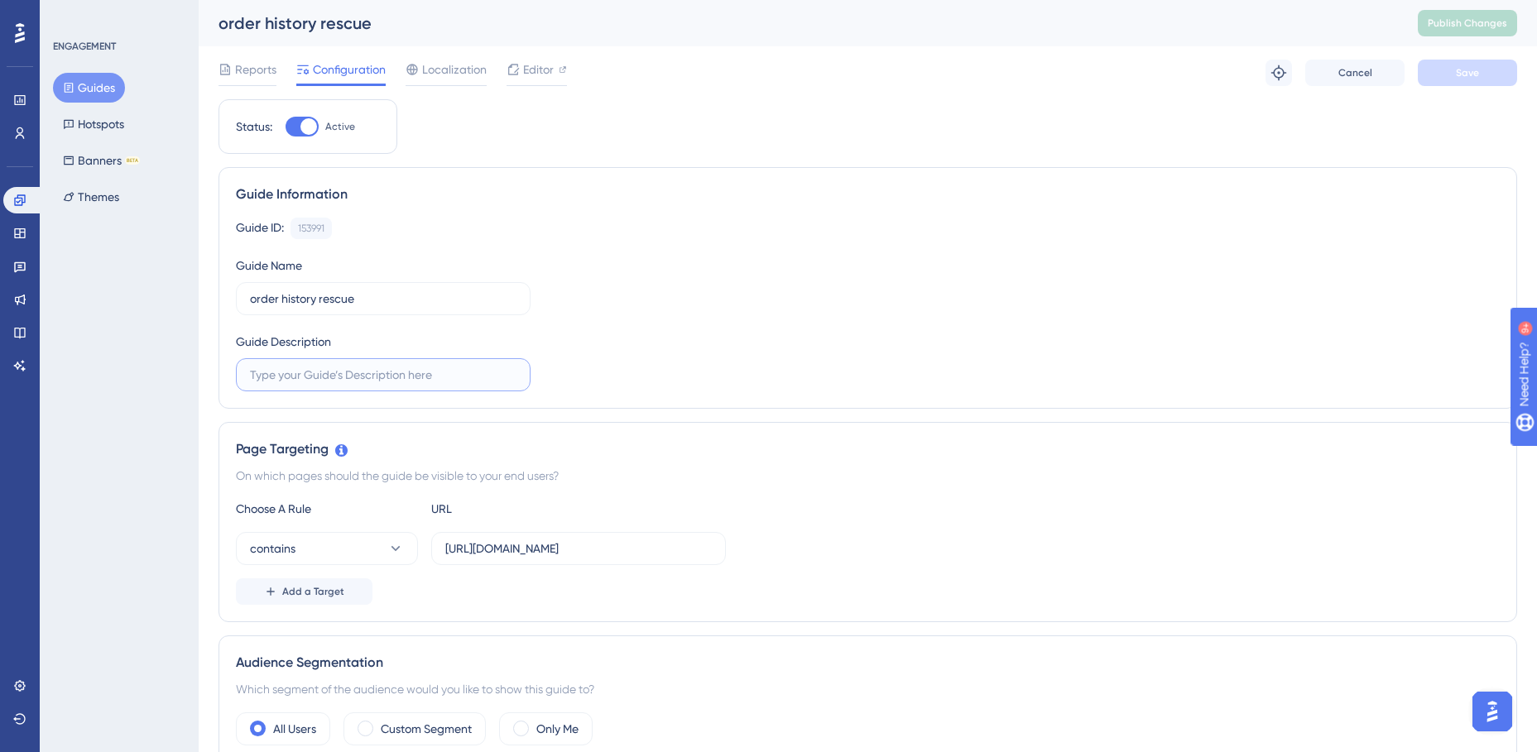
click at [381, 374] on input "text" at bounding box center [383, 375] width 266 height 18
type input "過"
type input "赤"
type input "アカウントの過去の履歴についてのレスキューガイド"
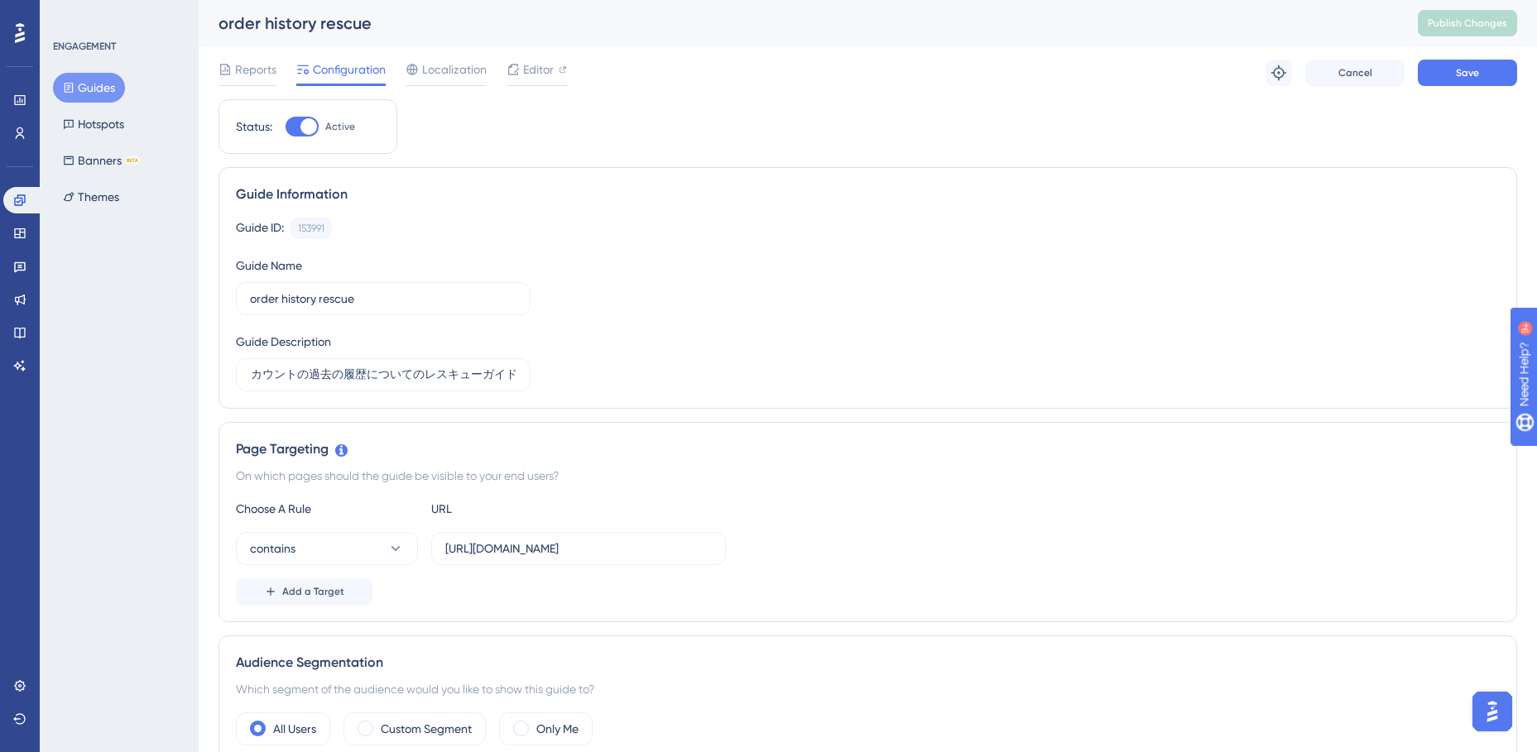
click at [834, 270] on div "Guide ID: 153991 Copy Guide Name order history rescue Guide Description アカウントの過…" at bounding box center [868, 305] width 1264 height 174
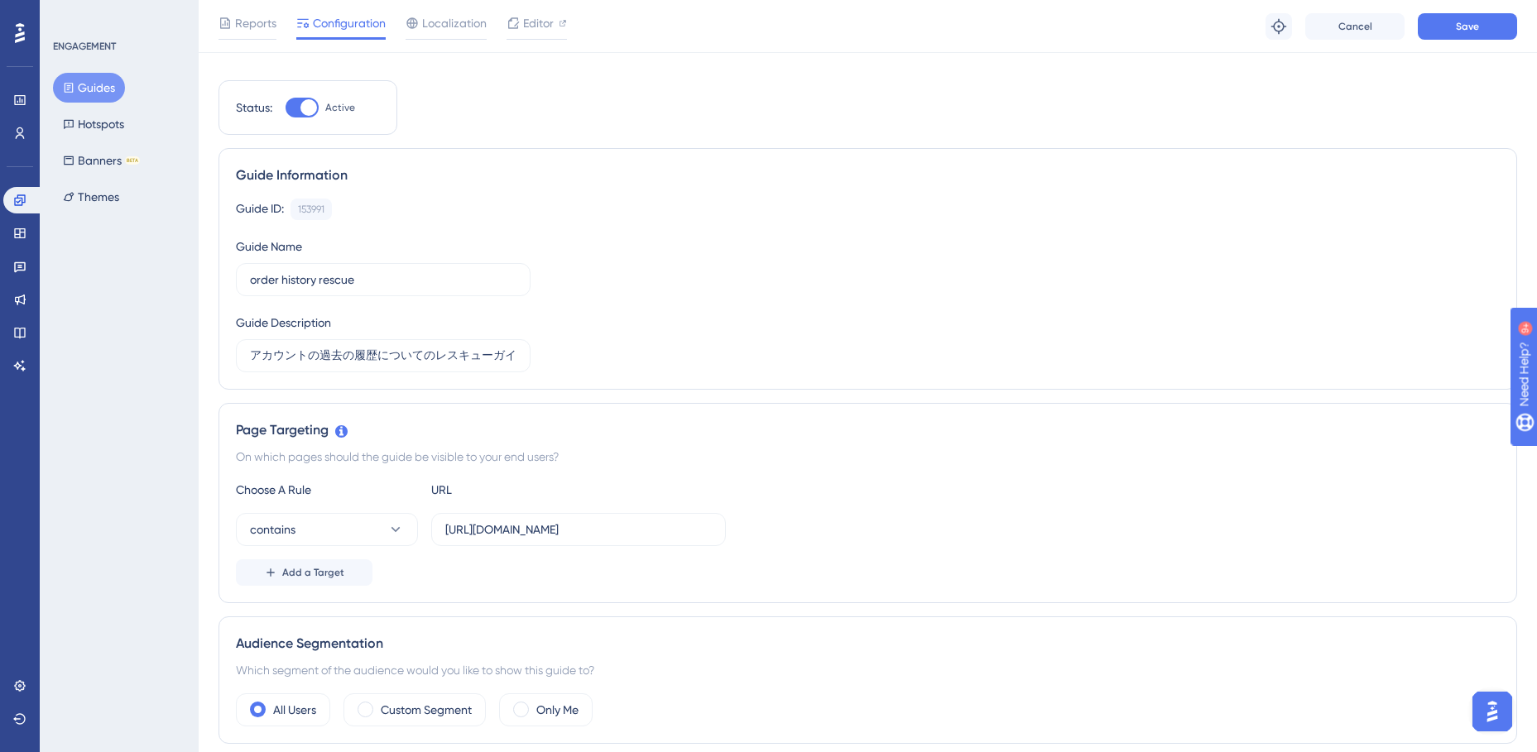
scroll to position [17, 0]
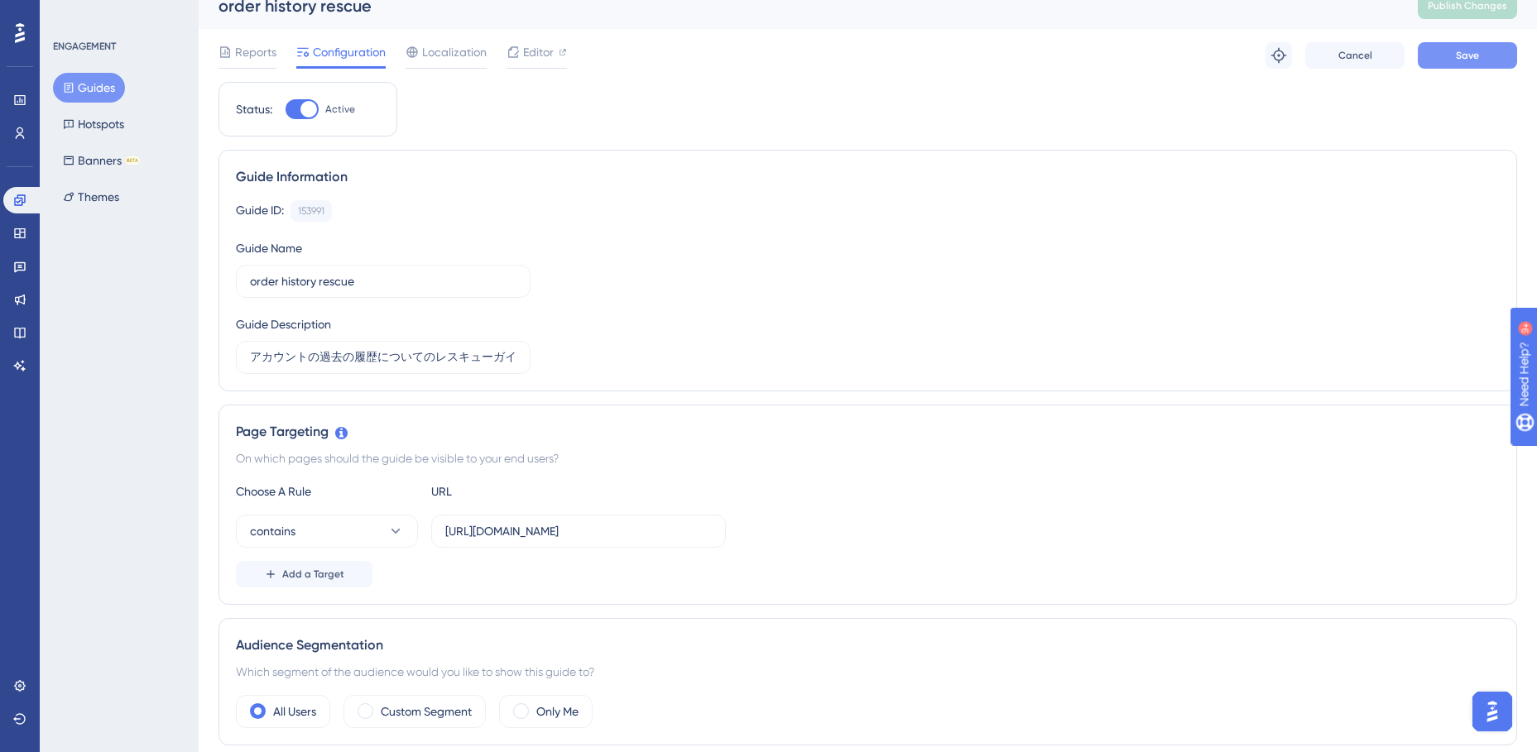
click at [1489, 63] on button "Save" at bounding box center [1467, 55] width 99 height 26
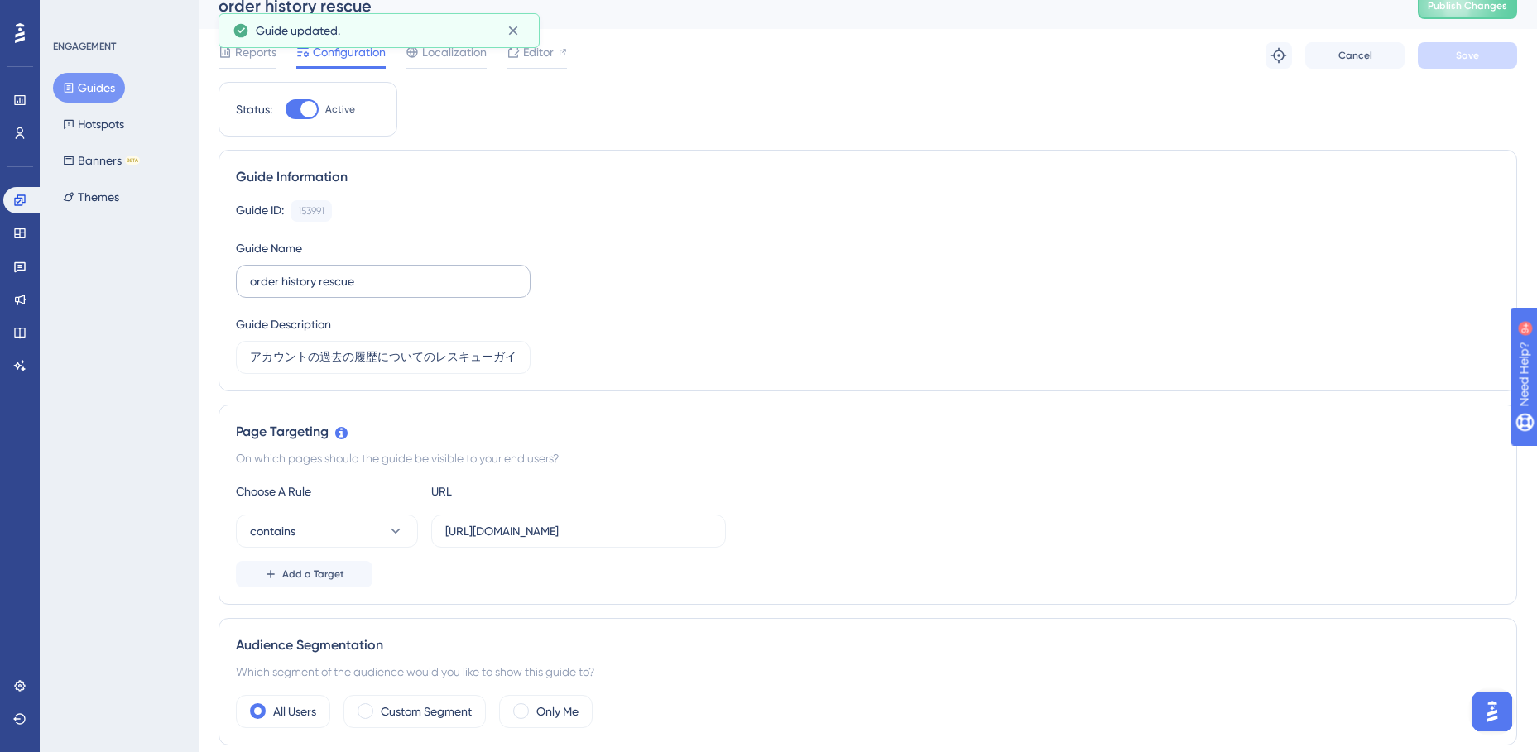
scroll to position [0, 0]
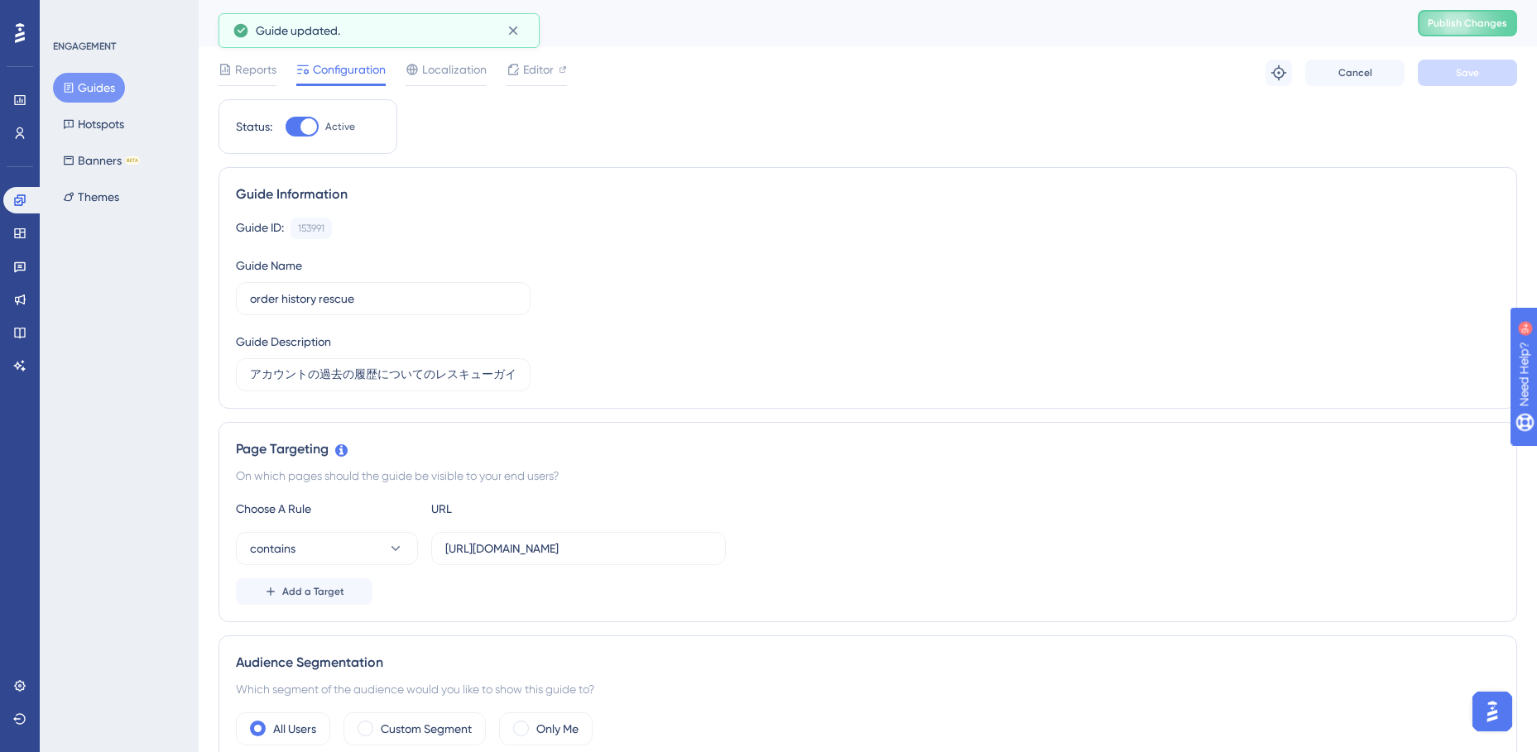
click at [88, 83] on button "Guides" at bounding box center [89, 88] width 72 height 30
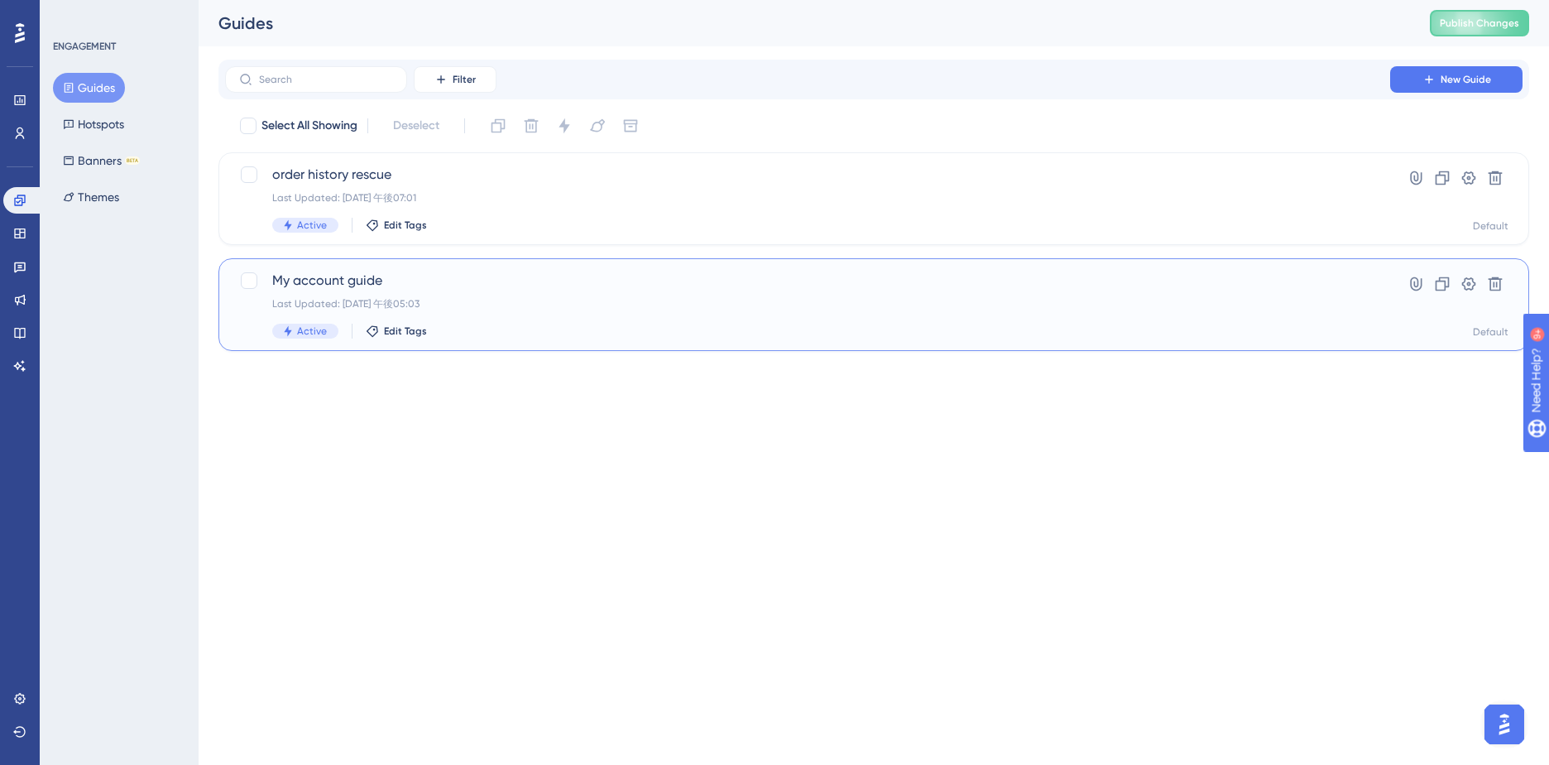
click at [420, 280] on span "My account guide" at bounding box center [807, 281] width 1071 height 20
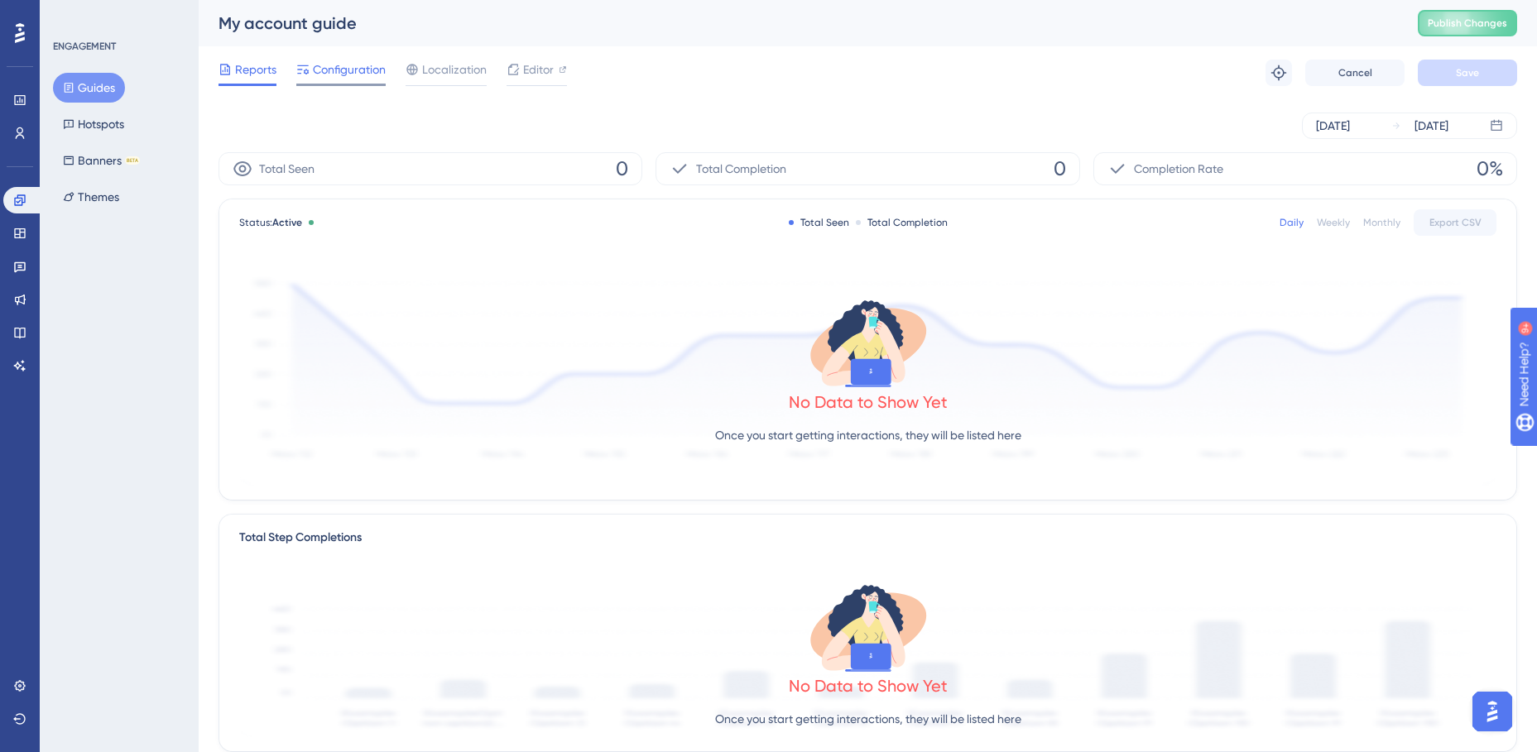
click at [341, 74] on span "Configuration" at bounding box center [349, 70] width 73 height 20
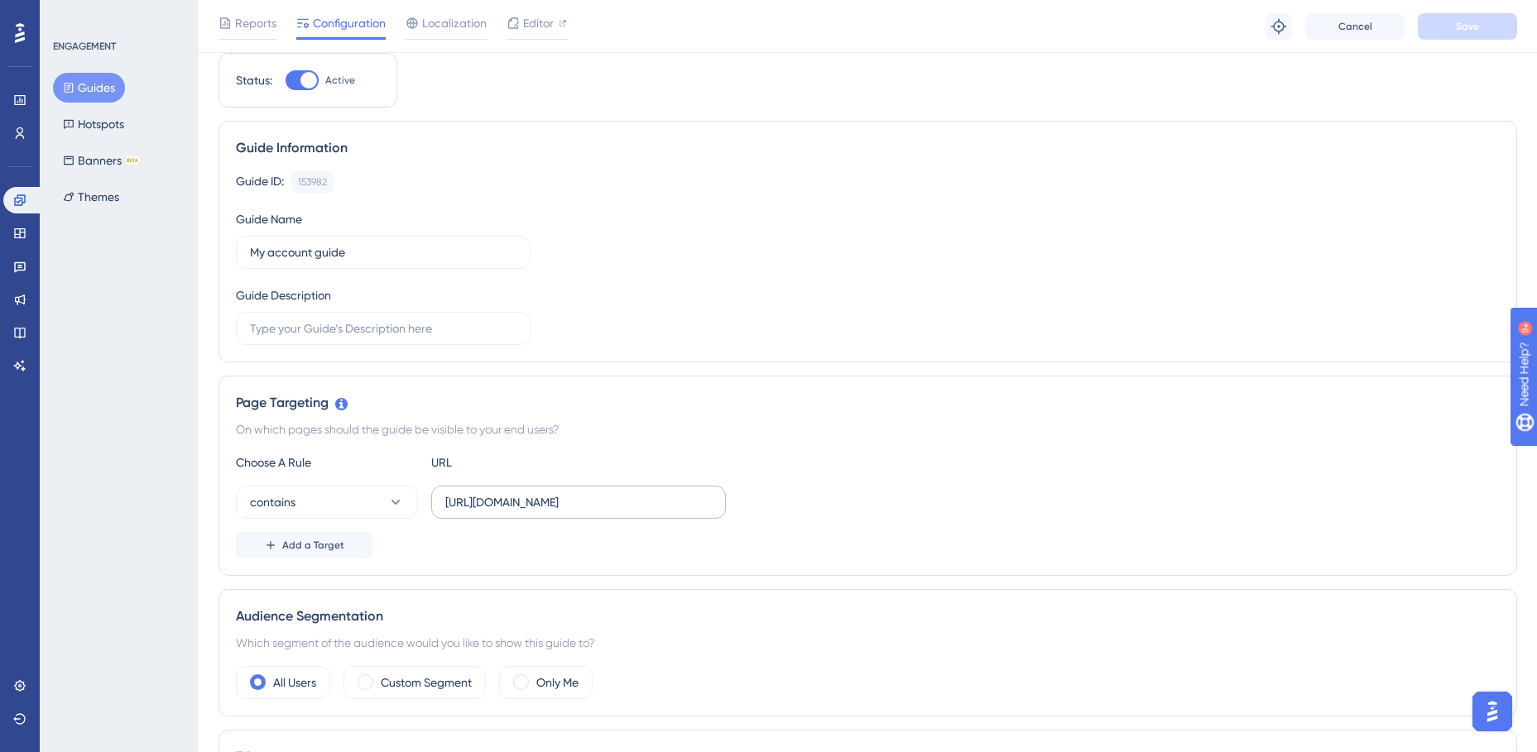
scroll to position [83, 0]
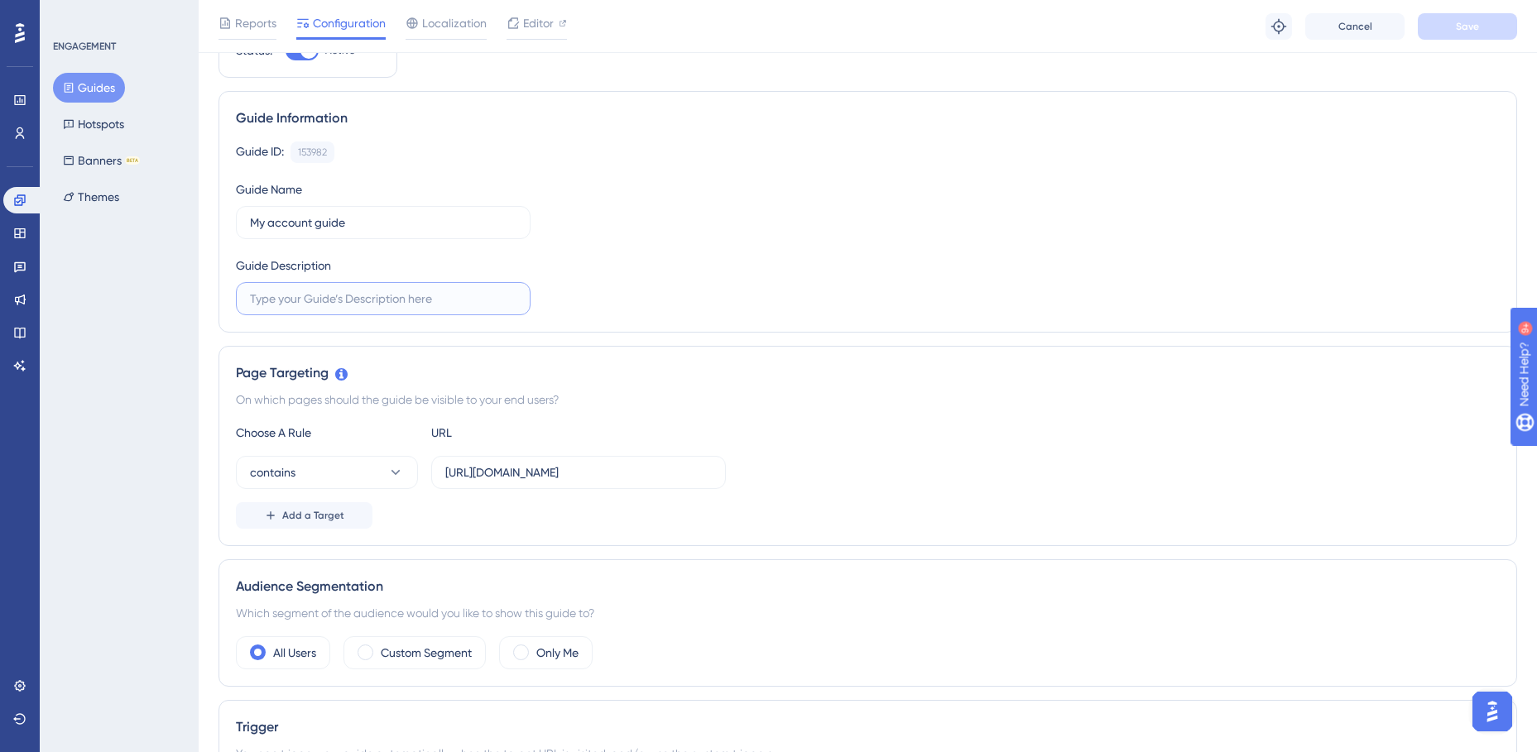
click at [334, 292] on input "text" at bounding box center [383, 299] width 266 height 18
type input "アカウントの簡単なガイド"
click at [687, 265] on div "Guide ID: 153982 Copy Guide Name My account guide Guide Description アカウントの簡単なガイド" at bounding box center [868, 229] width 1264 height 174
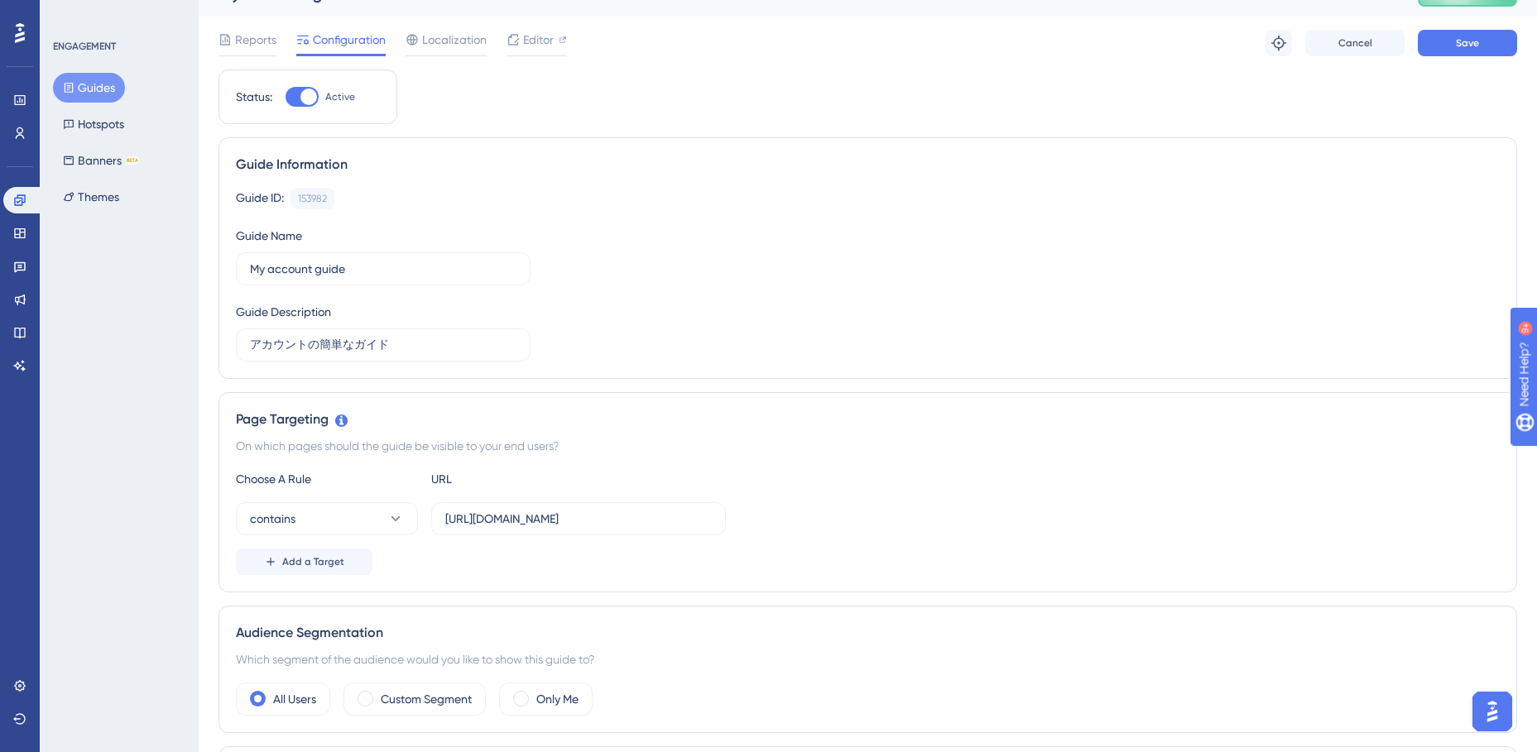
scroll to position [0, 0]
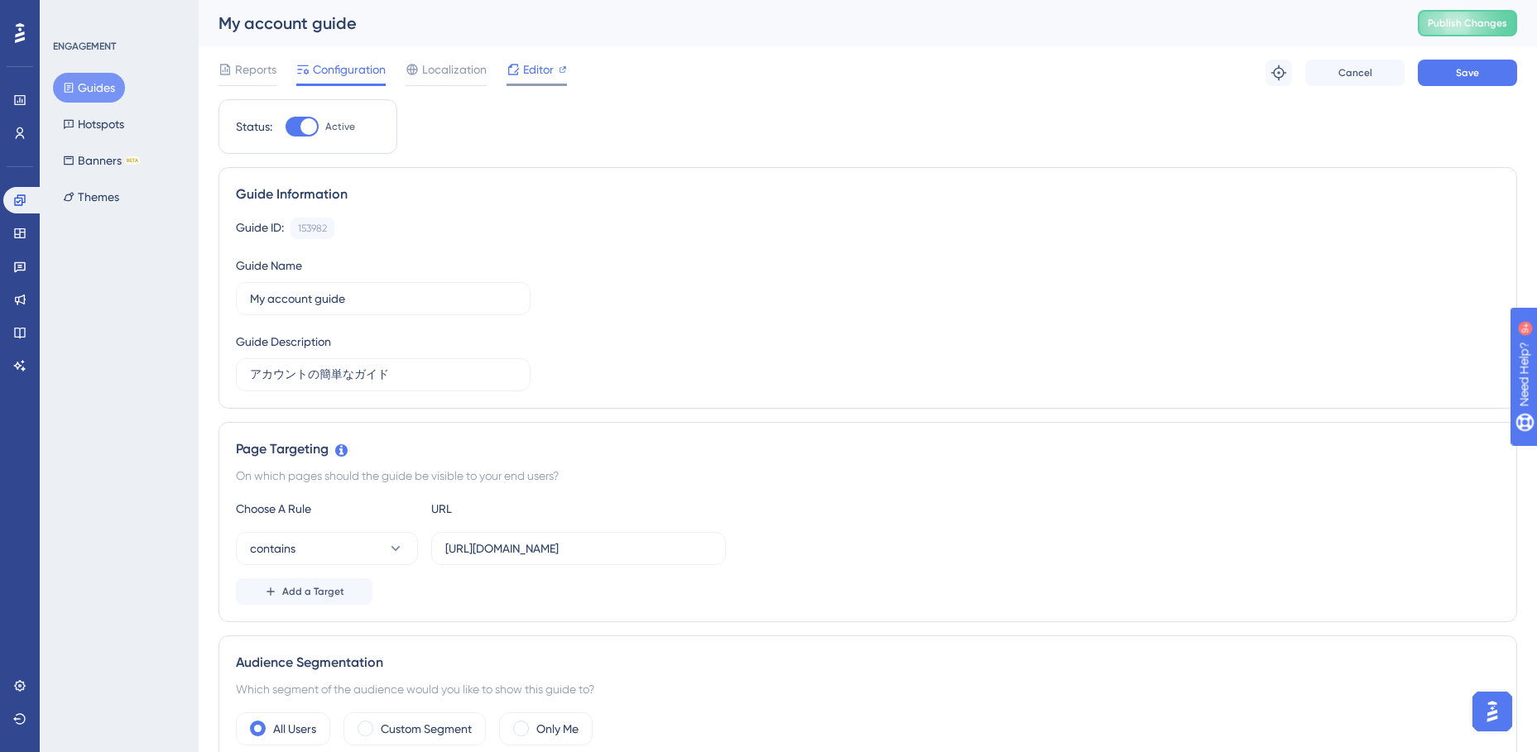
click at [530, 73] on span "Editor" at bounding box center [538, 70] width 31 height 20
click at [534, 75] on span "Editor" at bounding box center [538, 70] width 31 height 20
click at [306, 123] on div at bounding box center [308, 126] width 17 height 17
click at [286, 127] on input "Active" at bounding box center [285, 127] width 1 height 1
checkbox input "false"
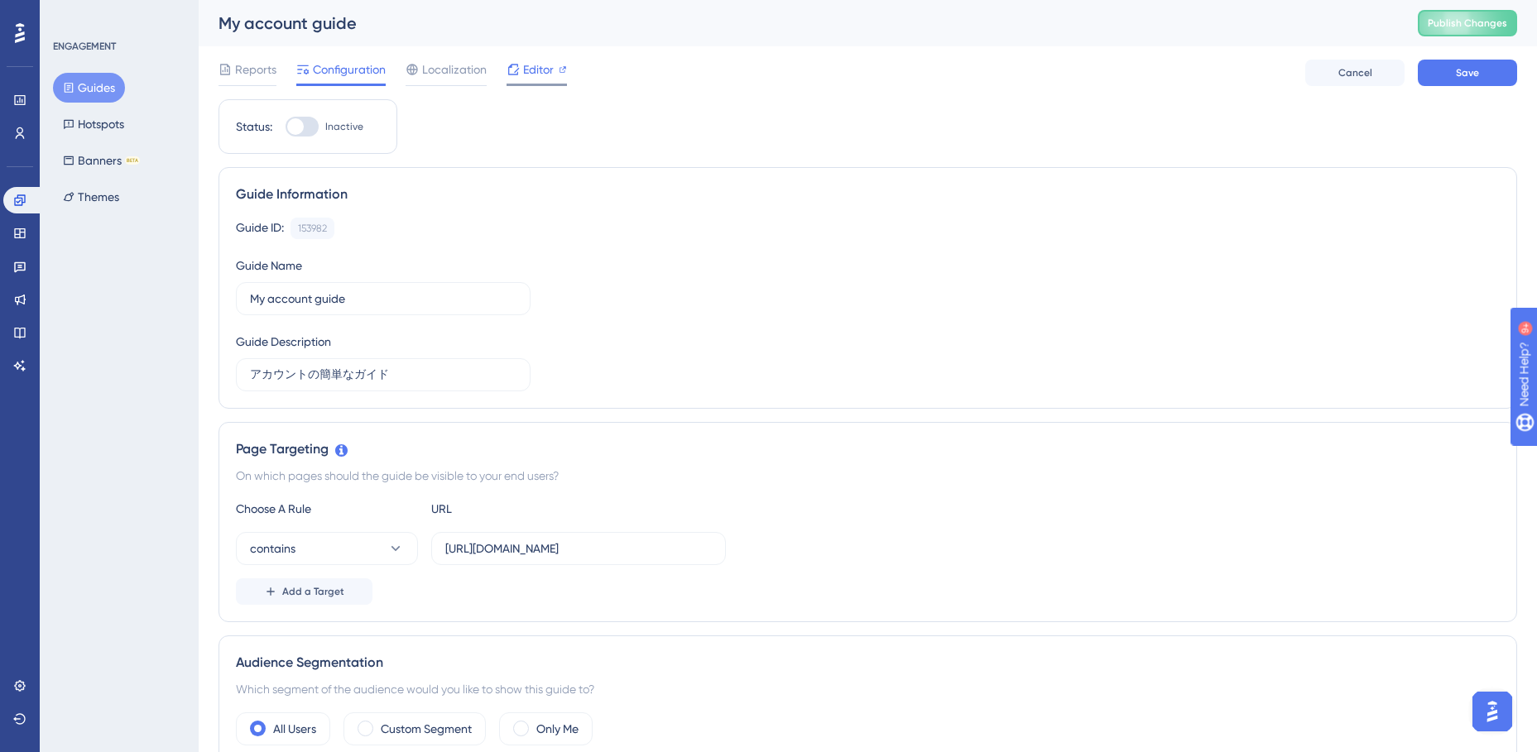
click at [523, 77] on span "Editor" at bounding box center [538, 70] width 31 height 20
click at [111, 91] on button "Guides" at bounding box center [89, 88] width 72 height 30
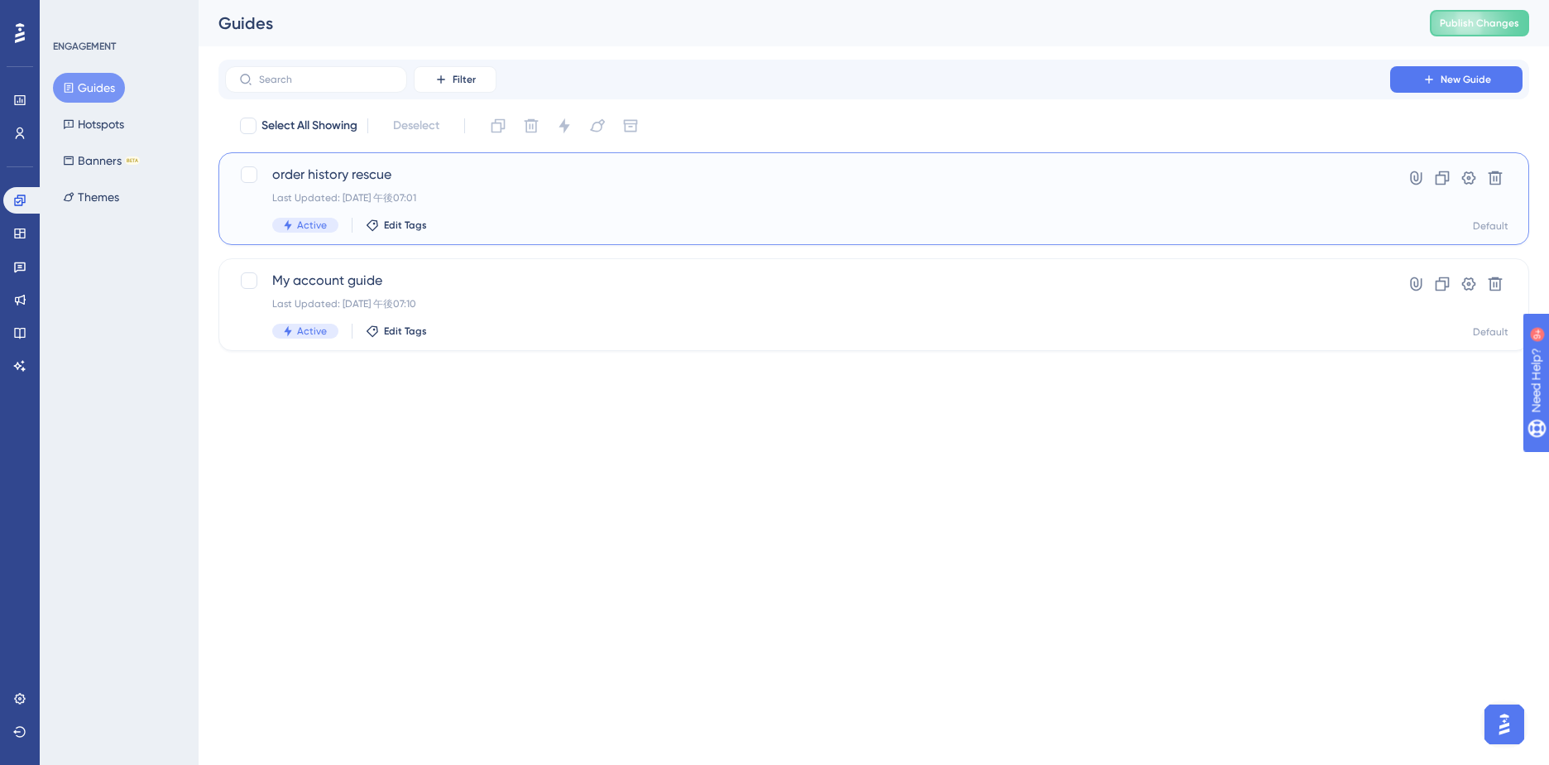
click at [430, 175] on span "order history rescue" at bounding box center [807, 175] width 1071 height 20
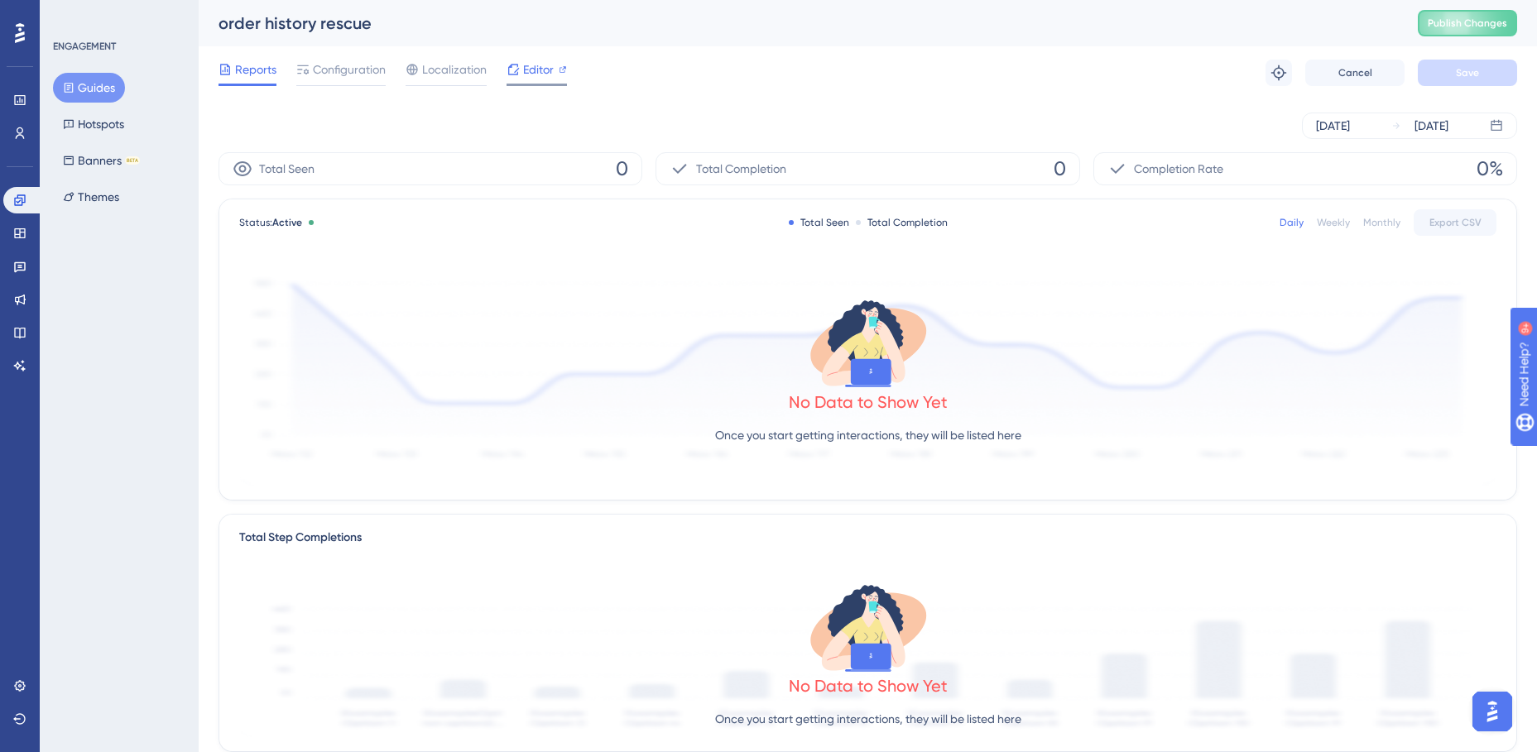
click at [523, 71] on span "Editor" at bounding box center [538, 70] width 31 height 20
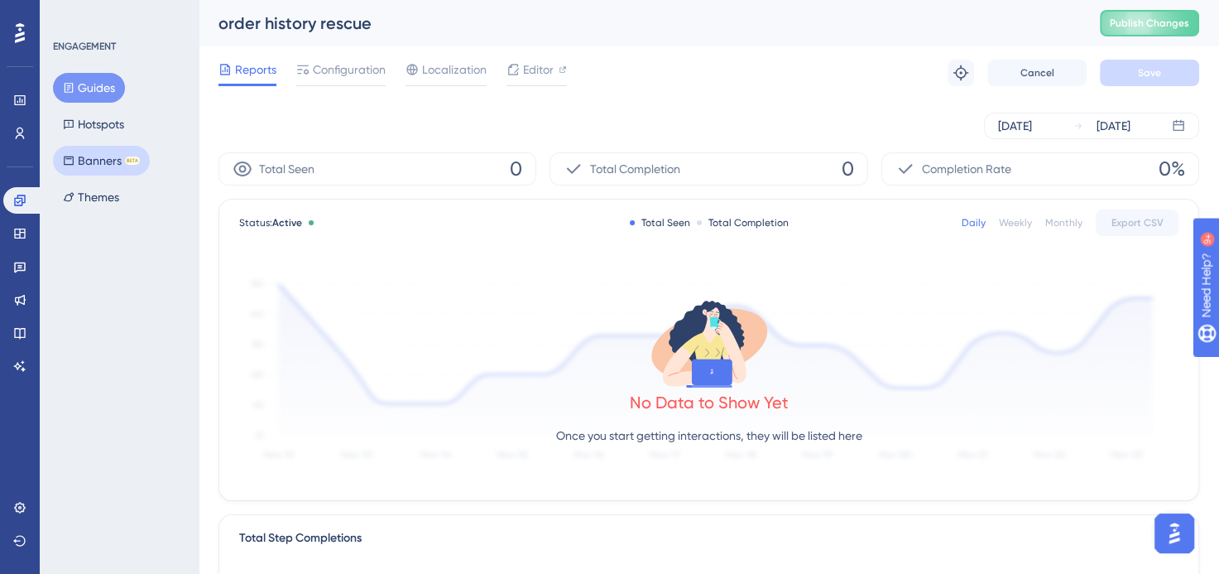
click at [103, 157] on button "Banners BETA" at bounding box center [101, 161] width 97 height 30
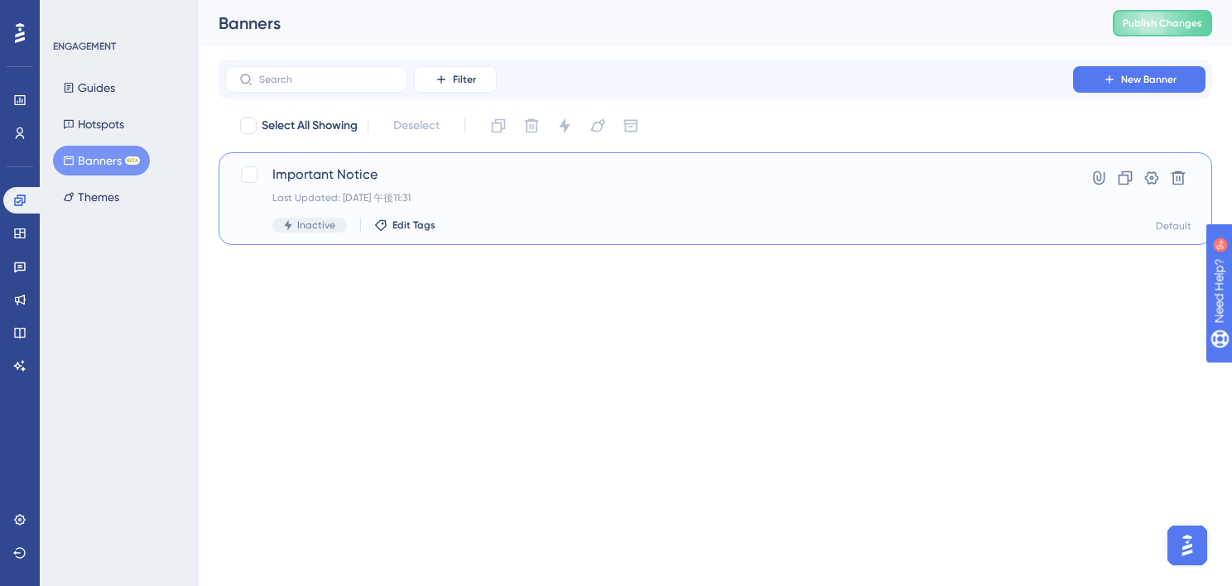
click at [305, 177] on span "Important Notice" at bounding box center [648, 175] width 753 height 20
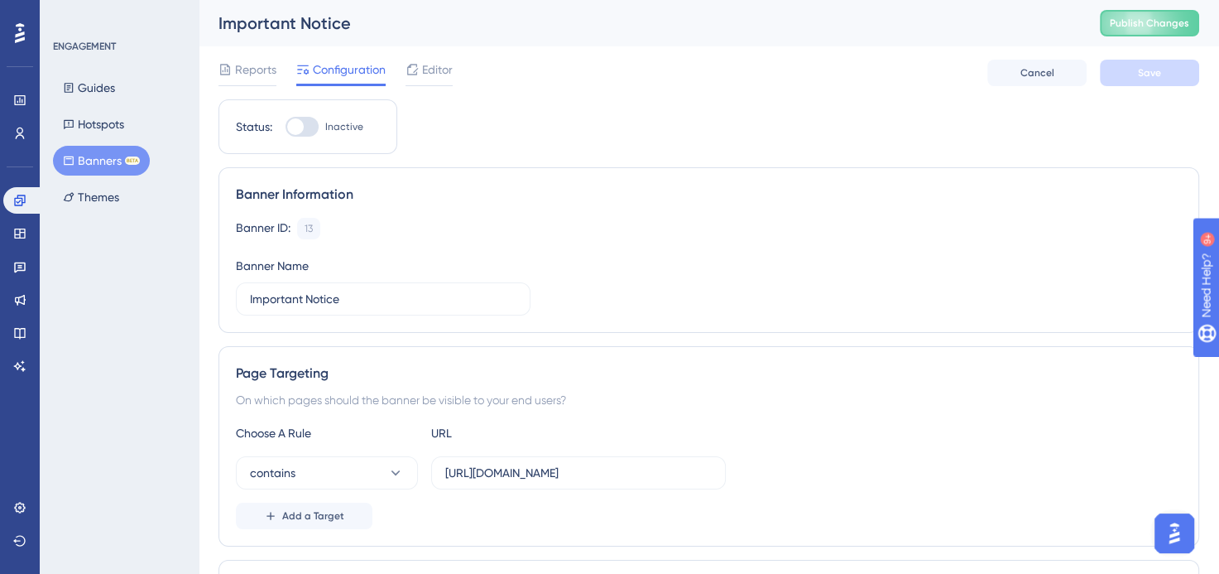
click at [295, 123] on div at bounding box center [295, 126] width 17 height 17
click at [286, 127] on input "Inactive" at bounding box center [285, 127] width 1 height 1
checkbox input "true"
click at [1160, 84] on button "Save" at bounding box center [1149, 73] width 99 height 26
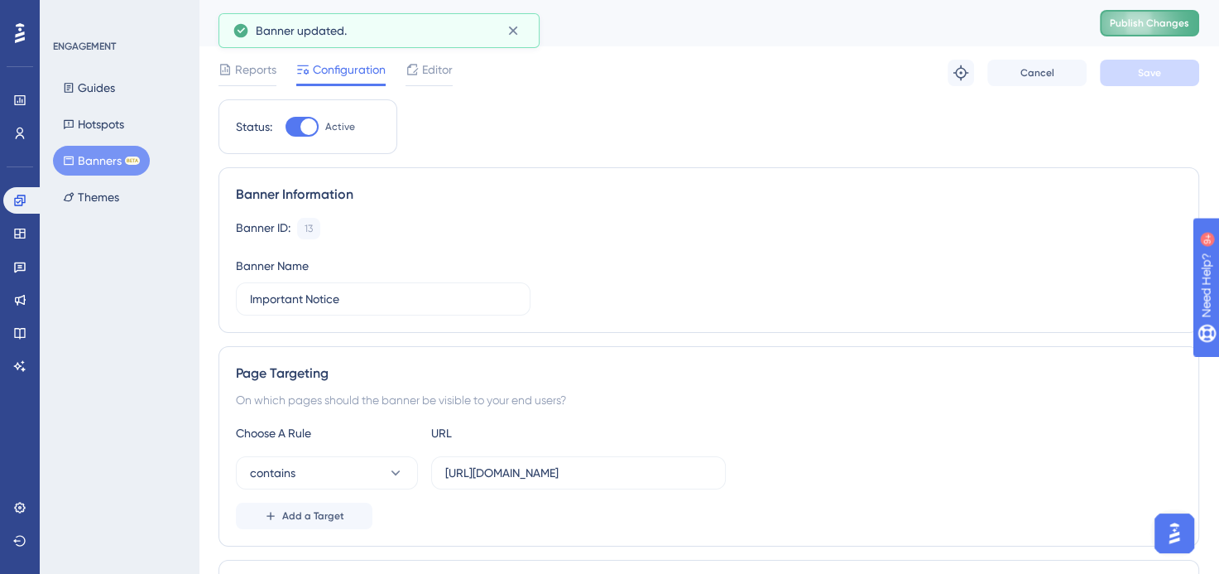
click at [1171, 17] on span "Publish Changes" at bounding box center [1149, 23] width 79 height 13
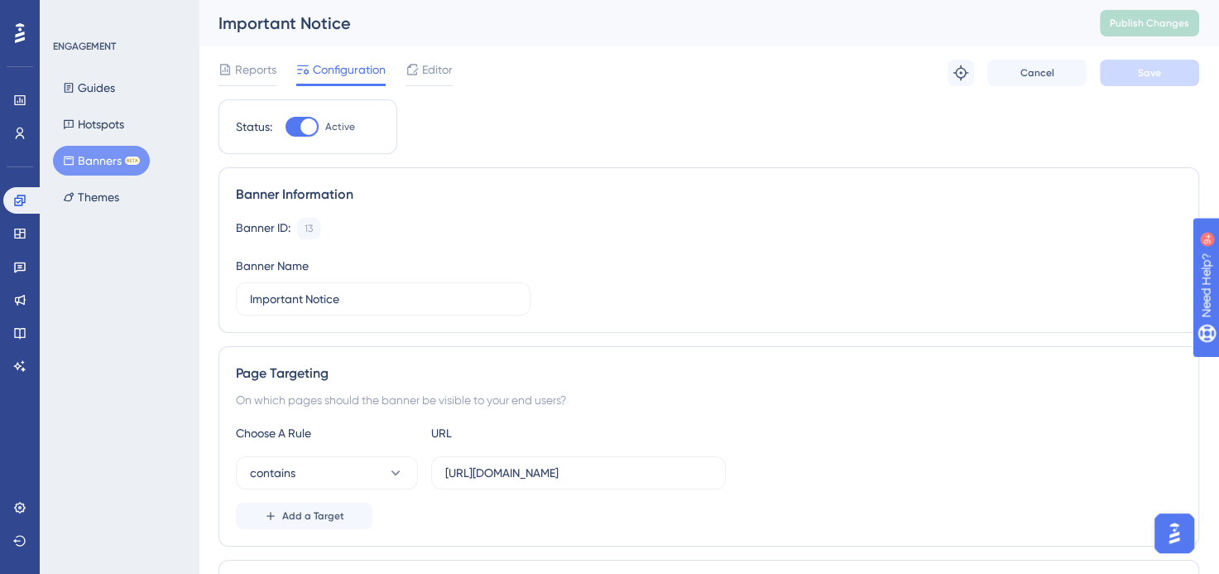
click at [460, 68] on div "Reports Configuration Editor Troubleshoot Cancel Save" at bounding box center [708, 72] width 981 height 53
click at [443, 70] on span "Editor" at bounding box center [437, 70] width 31 height 20
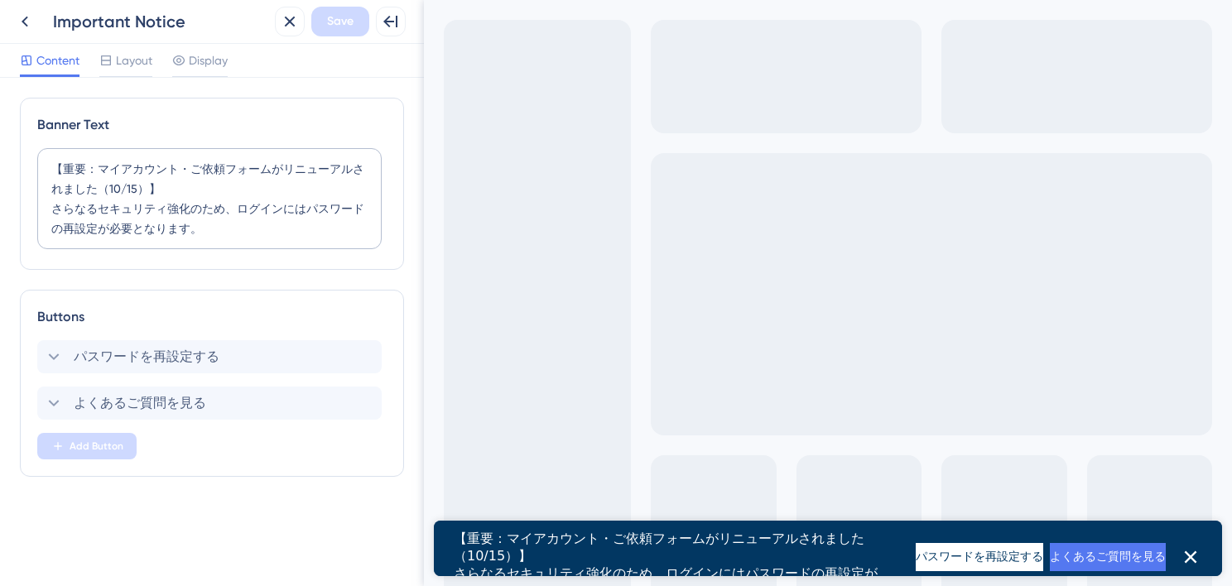
click at [537, 565] on span "さらなるセキュリティ強化のため、ログインにはパスワードの再設定が必要となります。" at bounding box center [672, 581] width 437 height 33
drag, startPoint x: 541, startPoint y: 551, endPoint x: 621, endPoint y: 551, distance: 79.5
click at [621, 565] on span "さらなるセキュリティ強化のため、ログインにはパスワードの再設定が必要となります。" at bounding box center [672, 581] width 437 height 33
drag, startPoint x: 621, startPoint y: 551, endPoint x: 632, endPoint y: 539, distance: 17.0
click at [653, 565] on span "さらなるセキュリティ強化のため、ログインにはパスワードの再設定が必要となります。" at bounding box center [672, 581] width 437 height 33
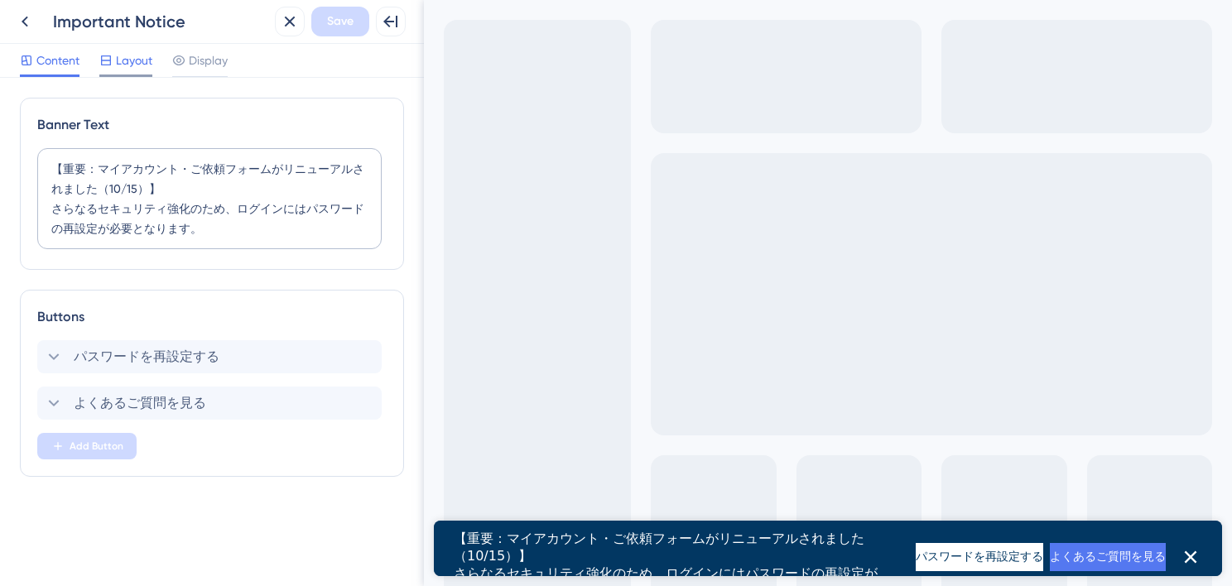
click at [139, 73] on div "Layout" at bounding box center [125, 63] width 53 height 26
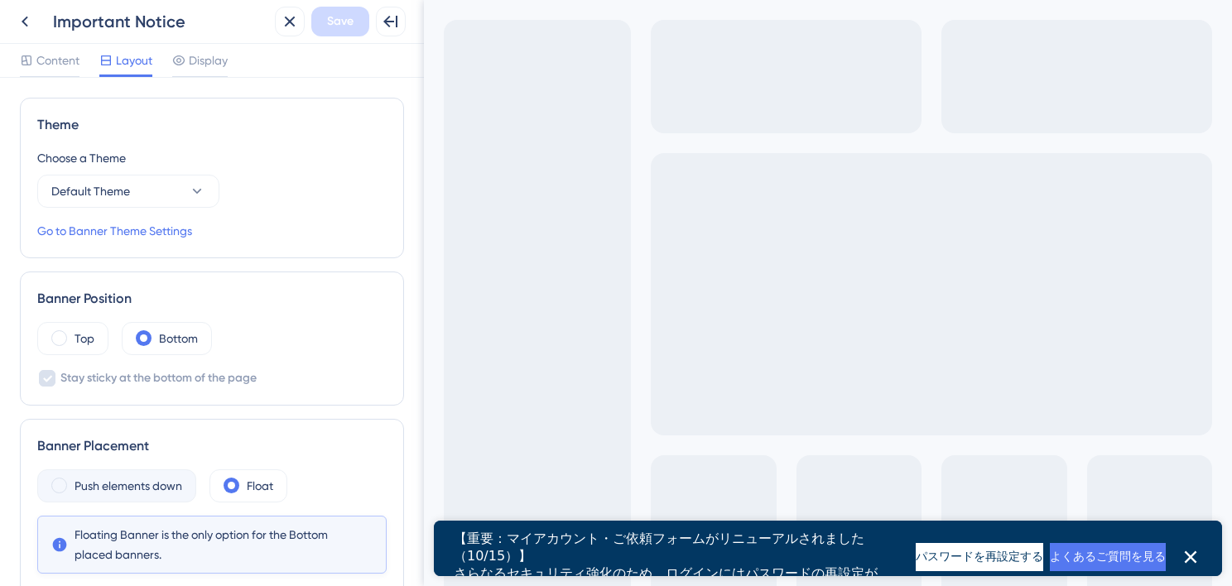
click at [136, 55] on span "Layout" at bounding box center [134, 60] width 36 height 20
click at [239, 71] on div "Content Layout Display" at bounding box center [212, 61] width 424 height 34
click at [200, 55] on span "Display" at bounding box center [208, 60] width 39 height 20
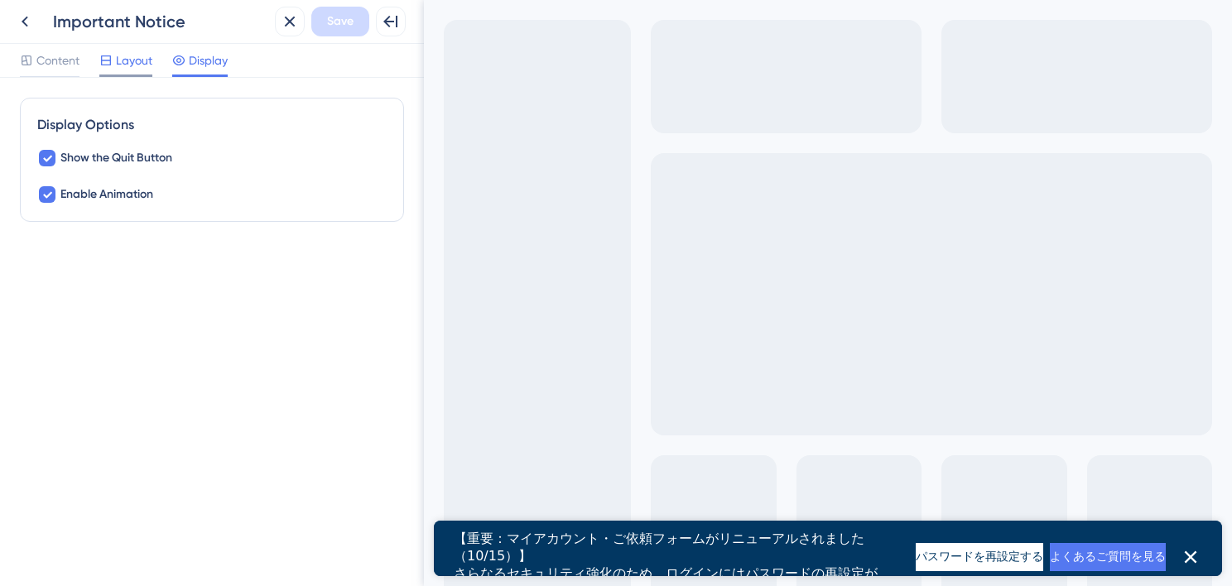
click at [143, 62] on span "Layout" at bounding box center [134, 60] width 36 height 20
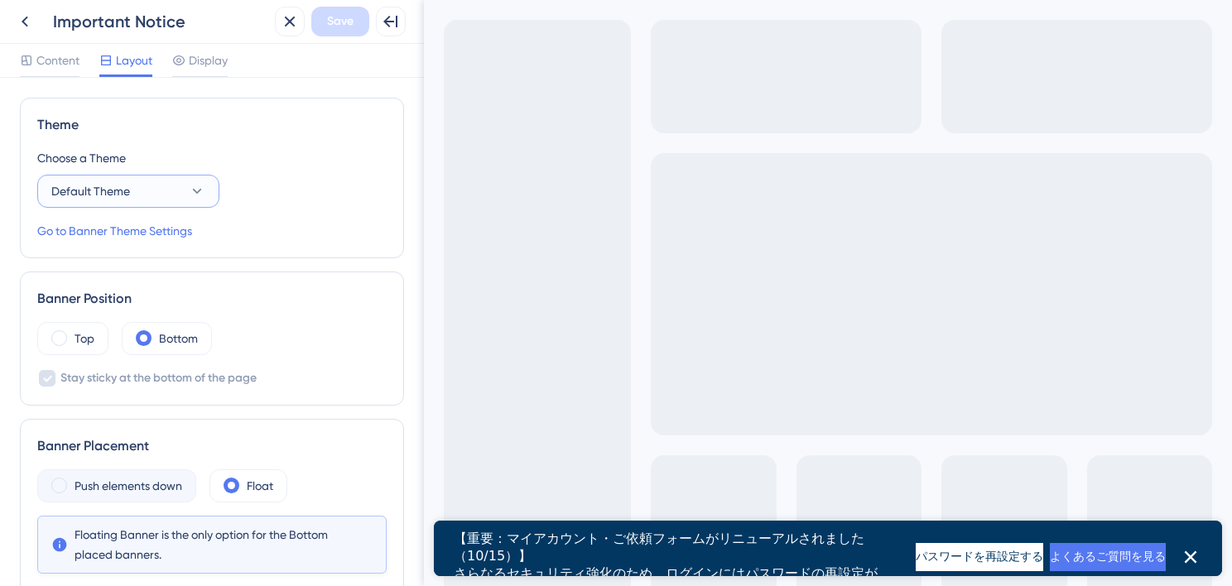
click at [204, 195] on icon at bounding box center [197, 191] width 17 height 17
click at [193, 74] on div at bounding box center [199, 75] width 55 height 2
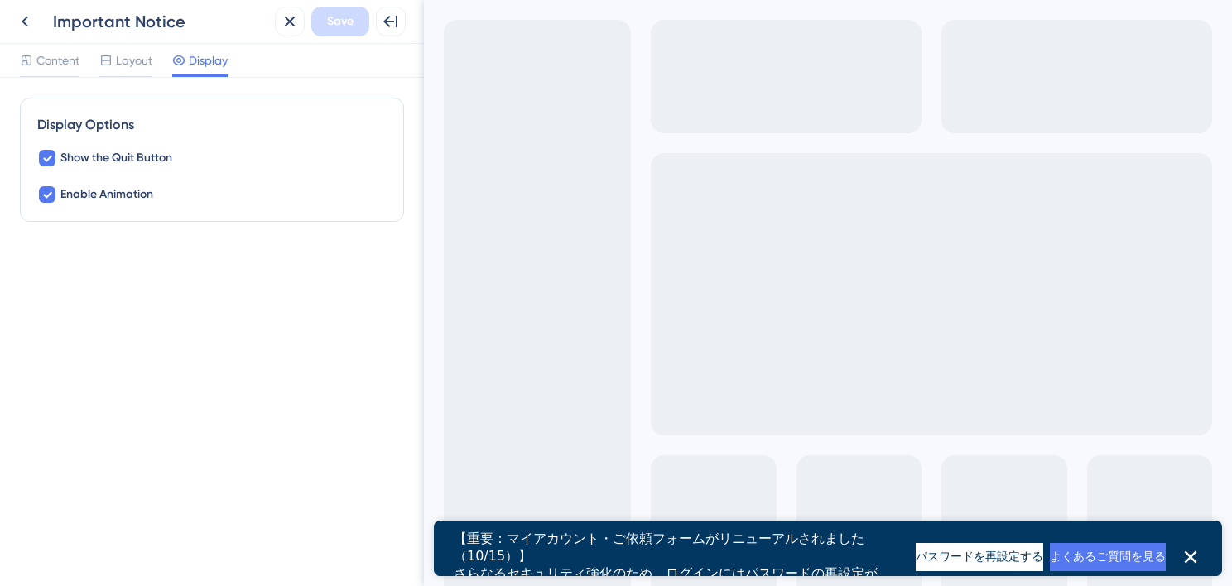
click at [271, 325] on div "Display Options Show the Quit Button Enable Animation" at bounding box center [212, 332] width 424 height 508
click at [1049, 548] on button "よくあるご質問を見る" at bounding box center [1107, 557] width 116 height 28
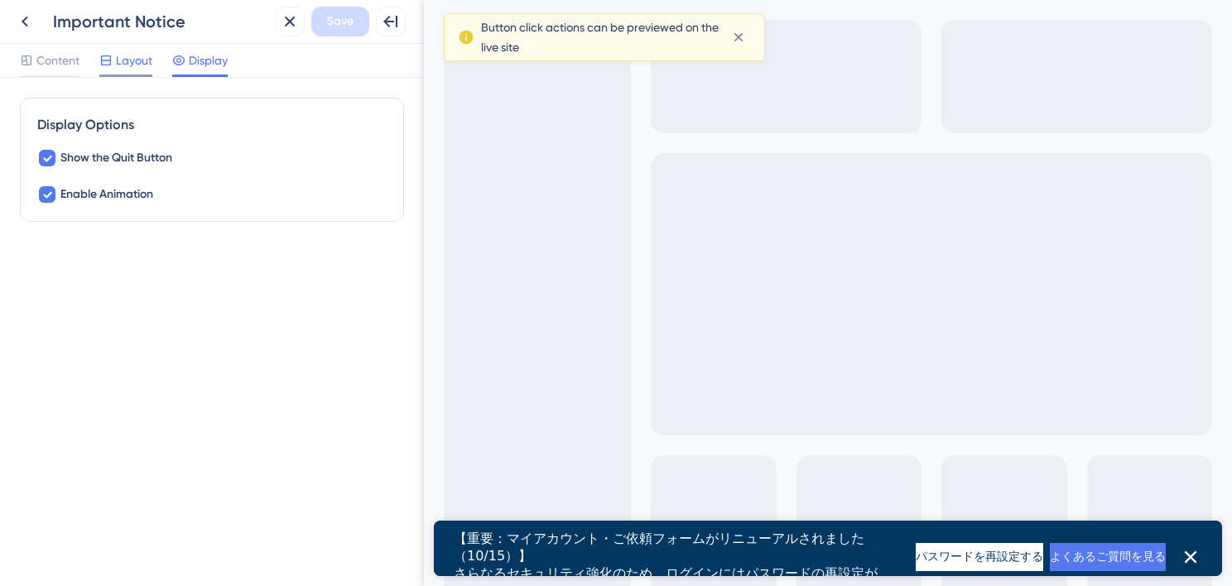
click at [132, 61] on span "Layout" at bounding box center [134, 60] width 36 height 20
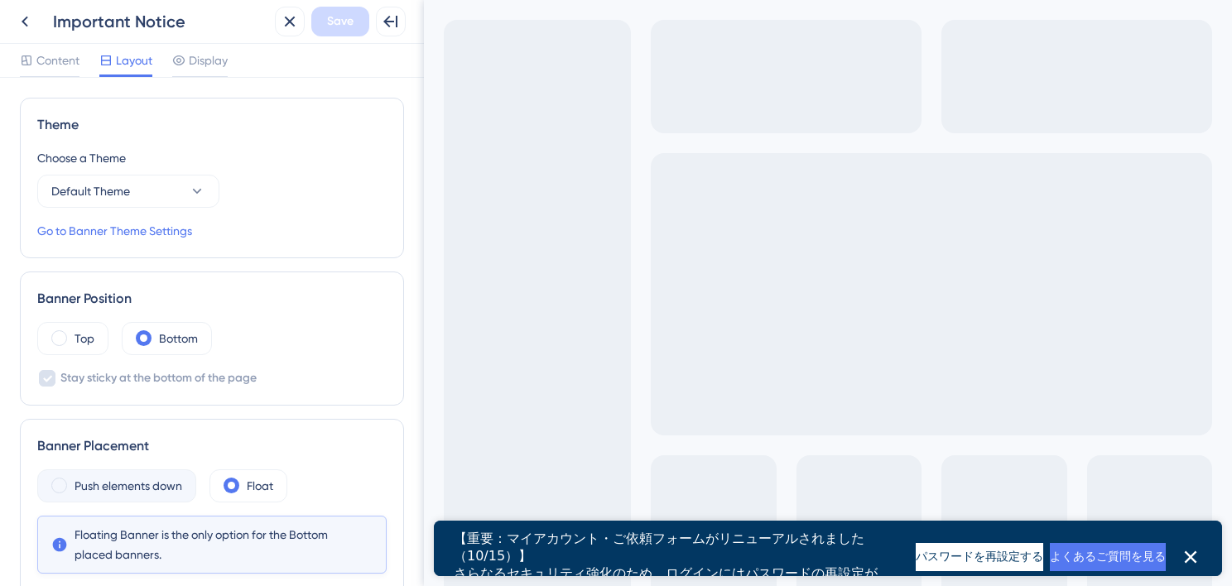
click at [51, 47] on div "Content Layout Display" at bounding box center [212, 61] width 424 height 34
click at [49, 60] on span "Content" at bounding box center [57, 60] width 43 height 20
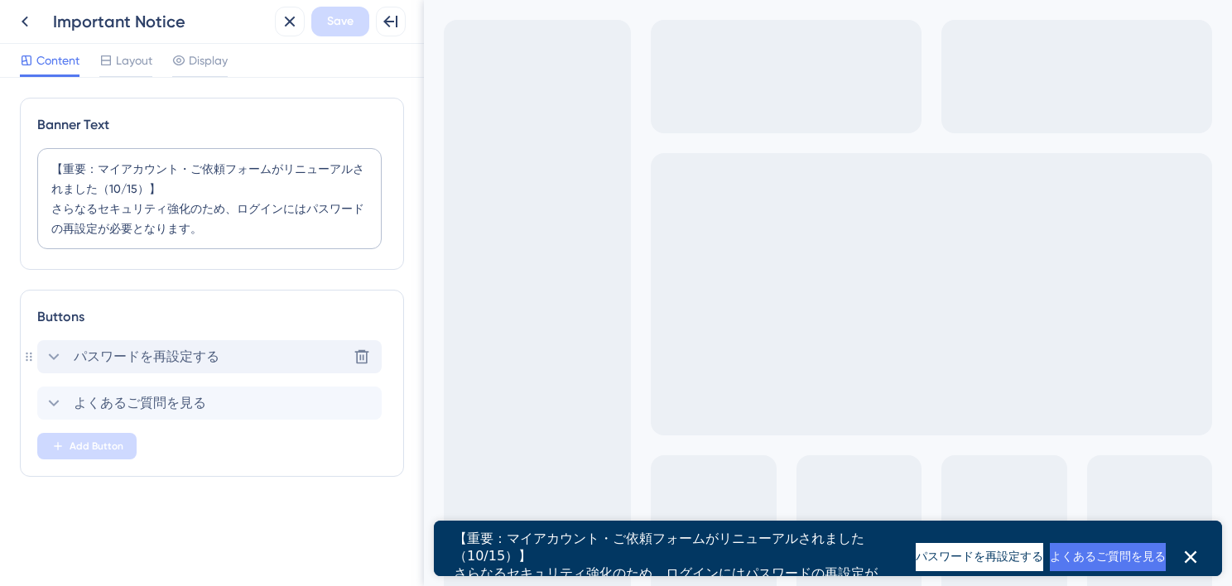
click at [67, 358] on div "パスワードを再設定する" at bounding box center [131, 357] width 175 height 20
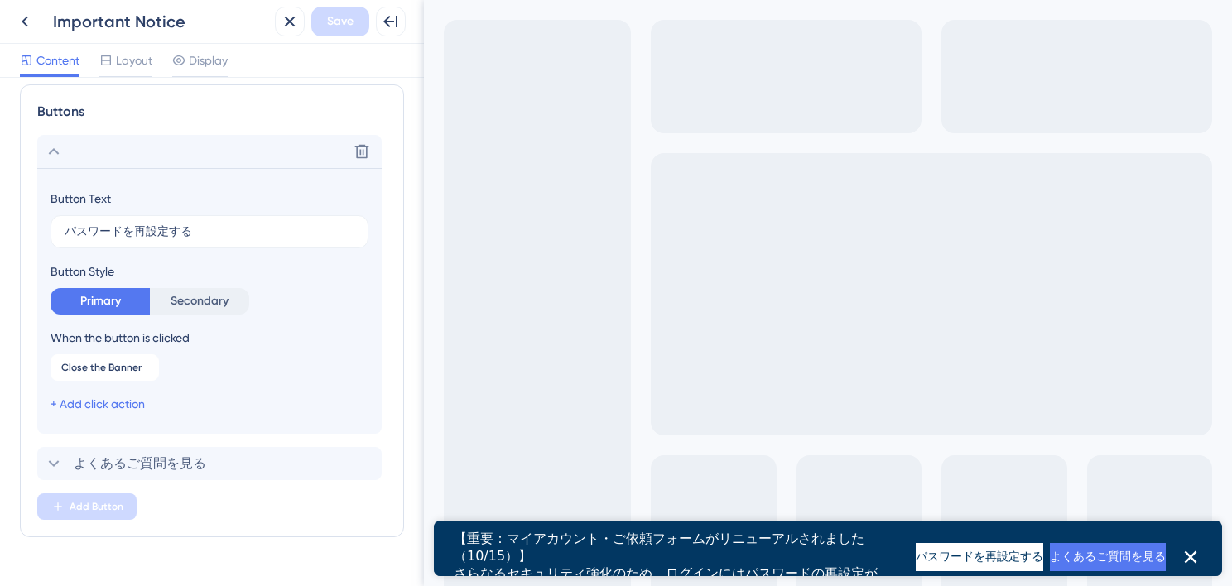
scroll to position [241, 0]
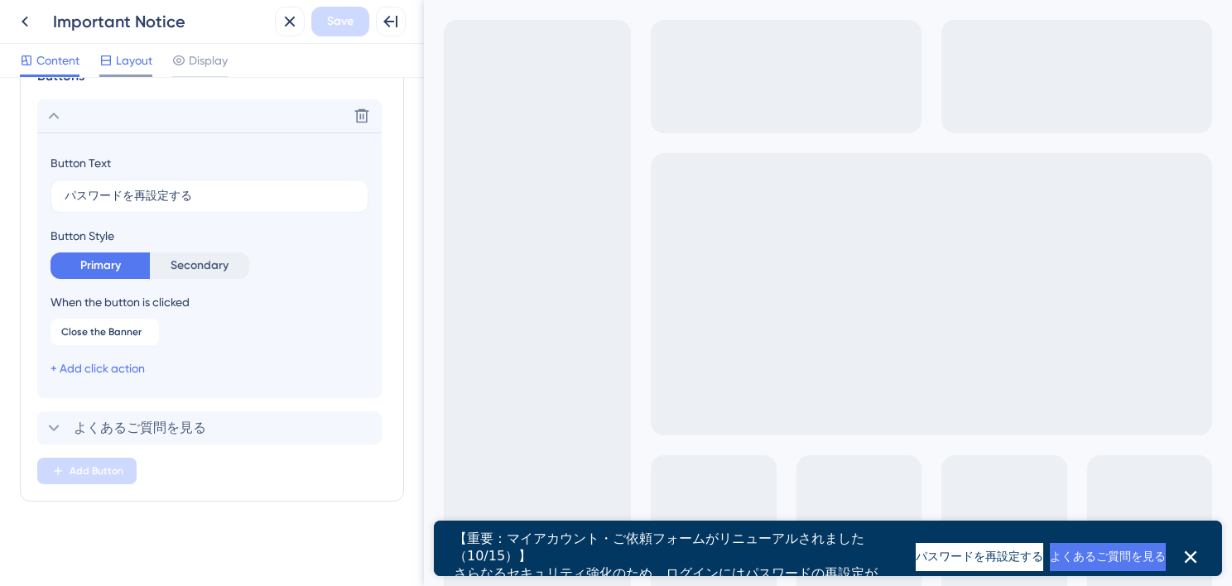
click at [122, 57] on span "Layout" at bounding box center [134, 60] width 36 height 20
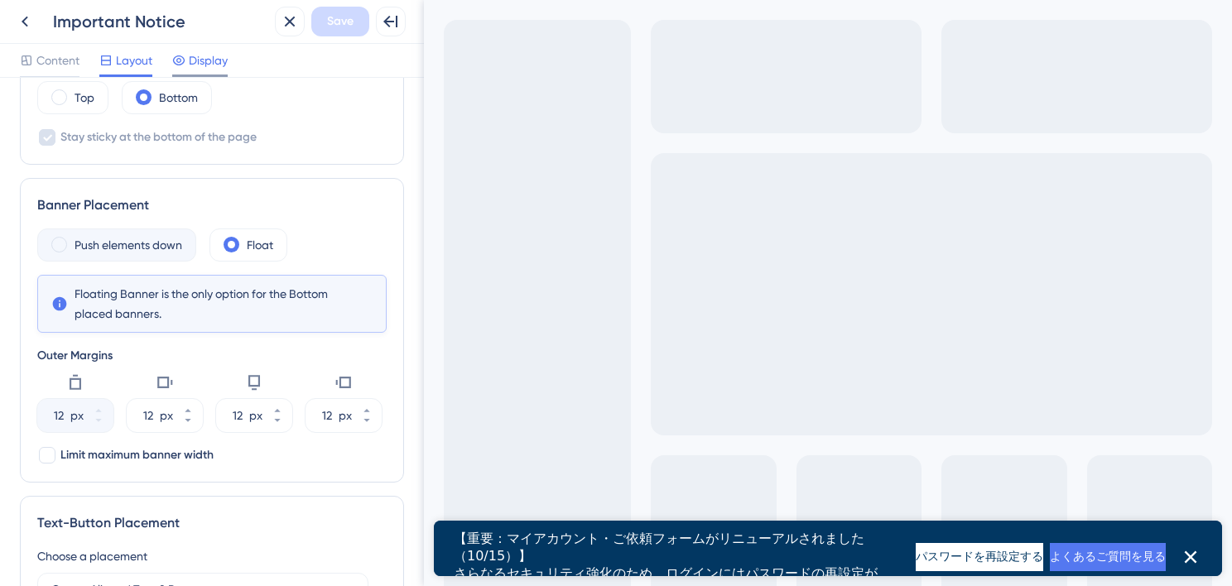
click at [226, 60] on span "Display" at bounding box center [208, 60] width 39 height 20
